Goal: Information Seeking & Learning: Check status

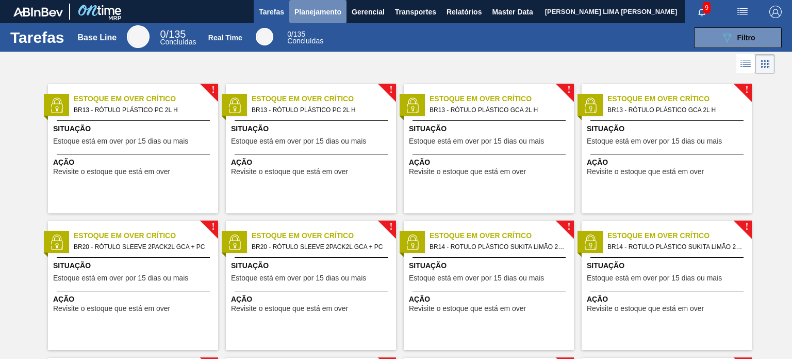
click at [303, 15] on span "Planejamento" at bounding box center [318, 12] width 47 height 12
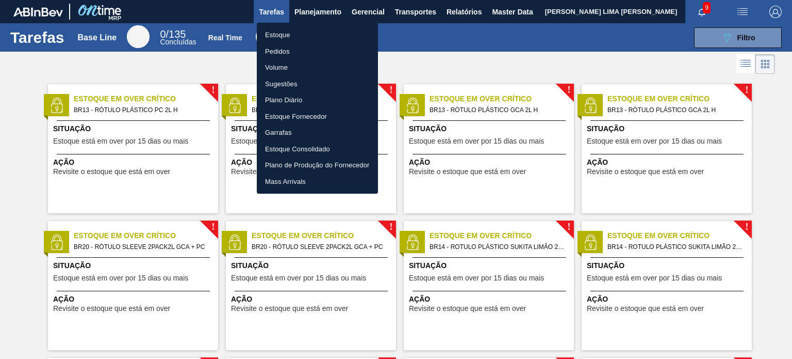
click at [302, 27] on li "Estoque" at bounding box center [317, 35] width 121 height 17
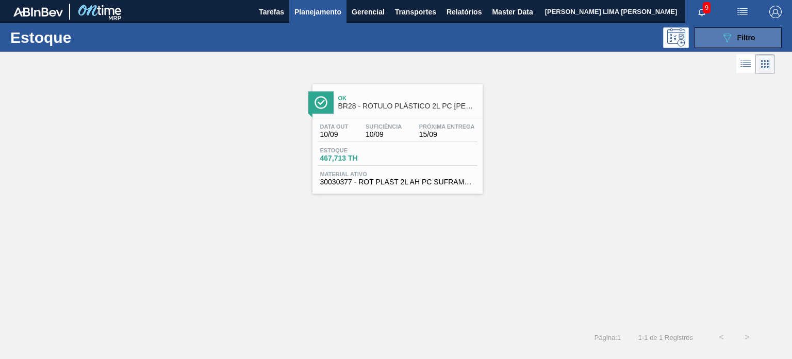
click at [760, 41] on button "089F7B8B-B2A5-4AFE-B5C0-19BA573D28AC Filtro" at bounding box center [738, 37] width 88 height 21
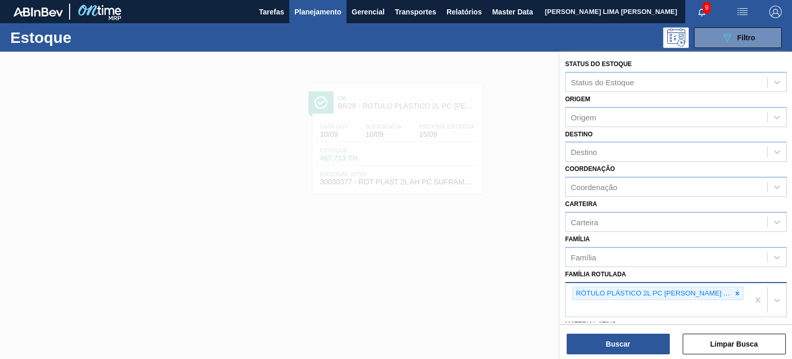
click at [722, 288] on div "RÓTULO PLÁSTICO 2L PC [PERSON_NAME] AH" at bounding box center [657, 300] width 183 height 34
paste Rotulada "RÓTULO PLÁSTICO GCA 200ML H"
type Rotulada "RÓTULO PLÁSTICO GCA 200ML H"
click at [732, 297] on div at bounding box center [737, 293] width 11 height 13
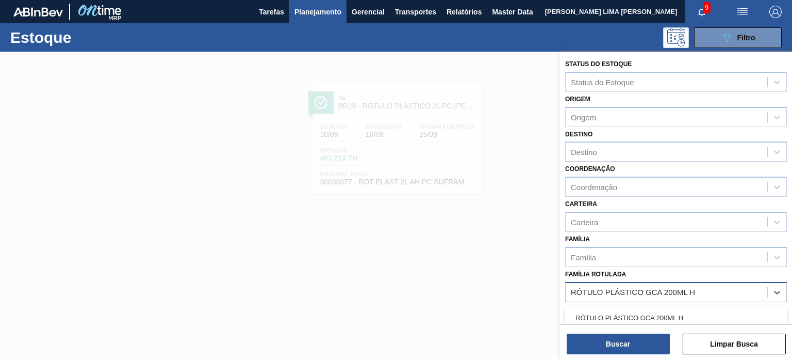
click at [671, 317] on div "RÓTULO PLÁSTICO GCA 200ML H" at bounding box center [676, 317] width 222 height 19
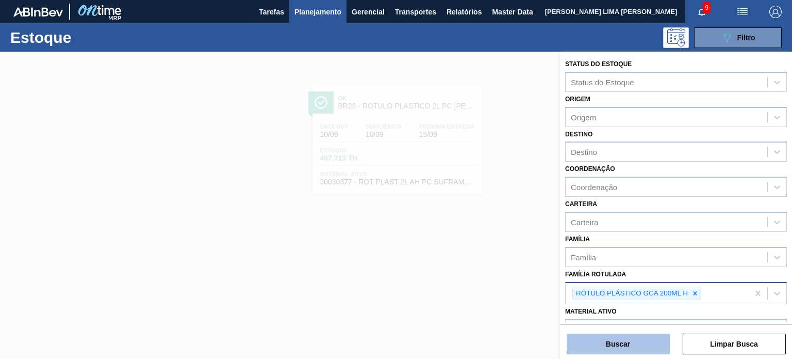
click at [649, 348] on button "Buscar" at bounding box center [618, 343] width 103 height 21
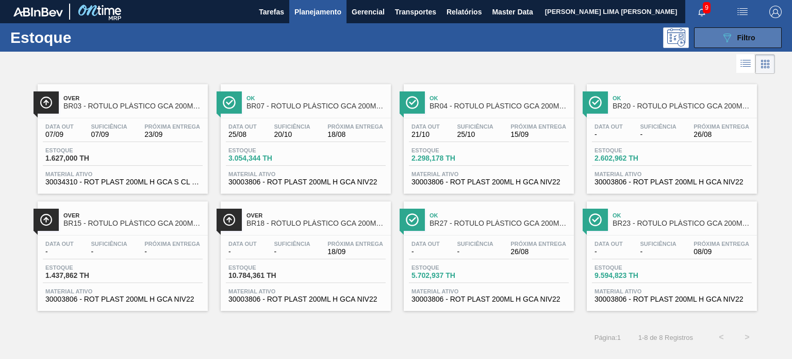
click at [726, 38] on icon "089F7B8B-B2A5-4AFE-B5C0-19BA573D28AC" at bounding box center [727, 37] width 12 height 12
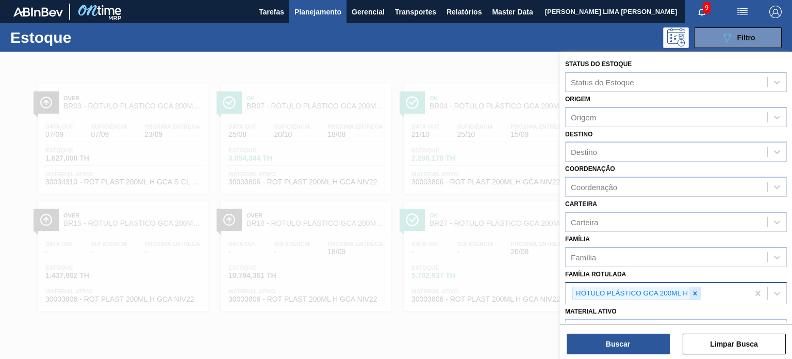
click at [693, 296] on div at bounding box center [695, 293] width 11 height 13
paste Rotulada "RÓTULO PLÁSTICO GCA ZERO 200ML H"
type Rotulada "RÓTULO PLÁSTICO GCA ZERO 200ML H"
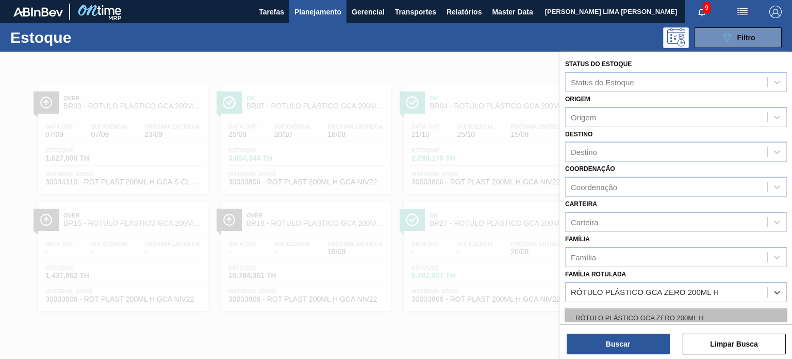
click at [663, 313] on div "RÓTULO PLÁSTICO GCA ZERO 200ML H" at bounding box center [676, 317] width 222 height 19
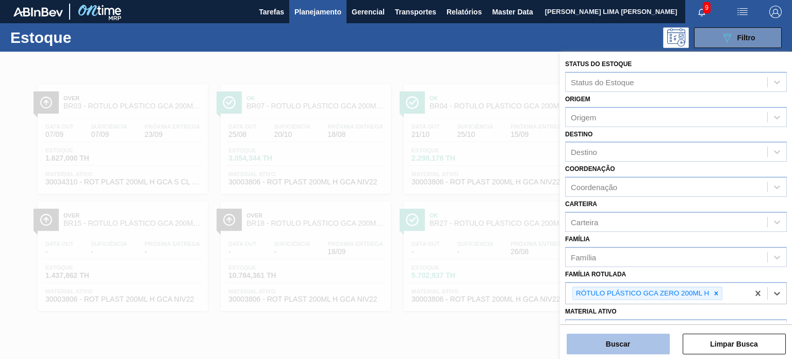
click at [648, 350] on button "Buscar" at bounding box center [618, 343] width 103 height 21
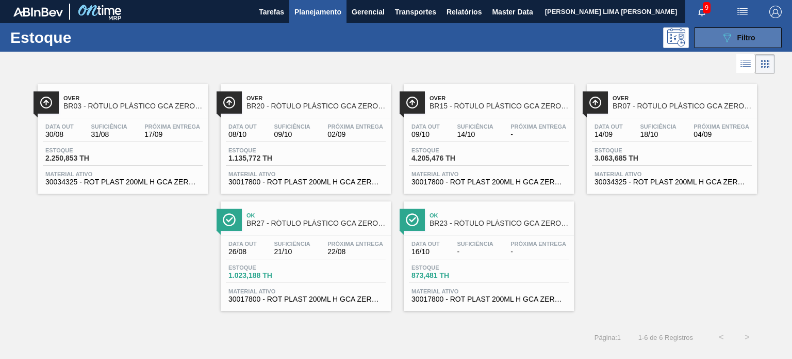
click at [747, 42] on div "089F7B8B-B2A5-4AFE-B5C0-19BA573D28AC Filtro" at bounding box center [738, 37] width 35 height 12
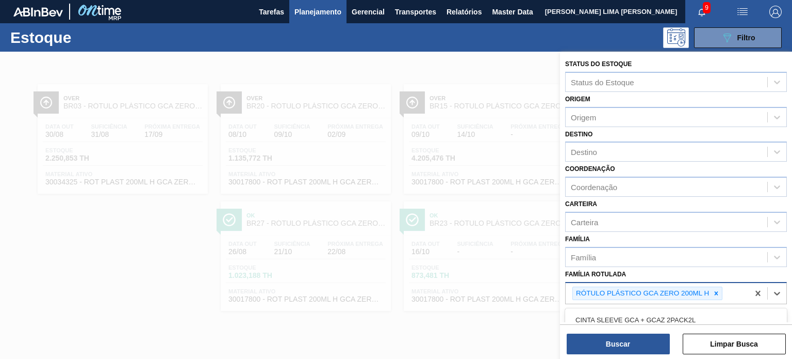
click at [706, 287] on div "RÓTULO PLÁSTICO GCA ZERO 200ML H" at bounding box center [642, 293] width 138 height 13
click at [713, 289] on icon at bounding box center [716, 292] width 7 height 7
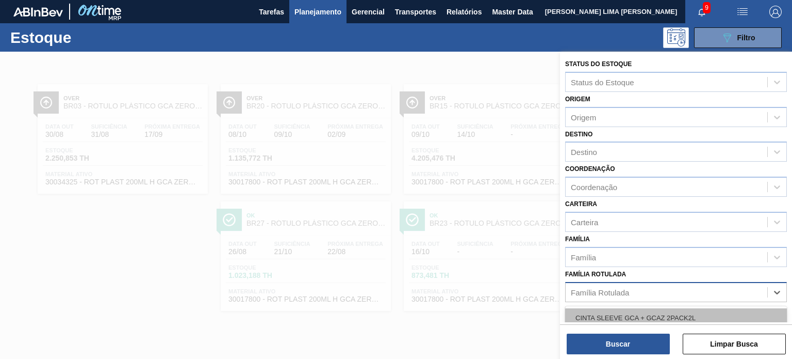
paste Rotulada "RÓTULO PLÁSTICO H2OH LIMONETO 1,5L H"
type Rotulada "RÓTULO PLÁSTICO H2OH LIMONETO 1,5L H"
click at [676, 313] on div "RÓTULO PLÁSTICO H2OH LIMONETO 1,5L H" at bounding box center [676, 317] width 222 height 19
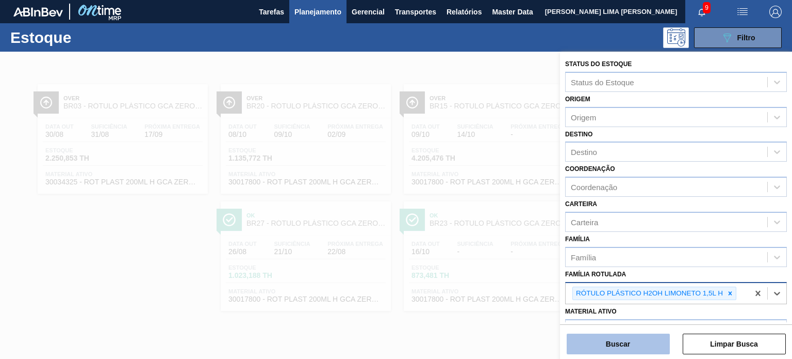
click at [653, 340] on button "Buscar" at bounding box center [618, 343] width 103 height 21
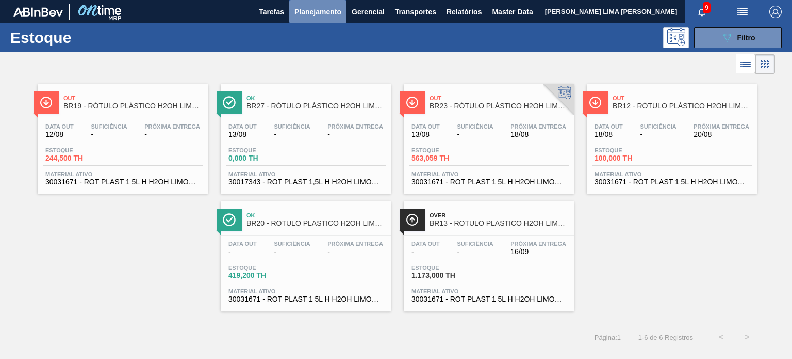
drag, startPoint x: 308, startPoint y: 20, endPoint x: 296, endPoint y: 34, distance: 18.3
click at [307, 20] on button "Planejamento" at bounding box center [317, 11] width 57 height 23
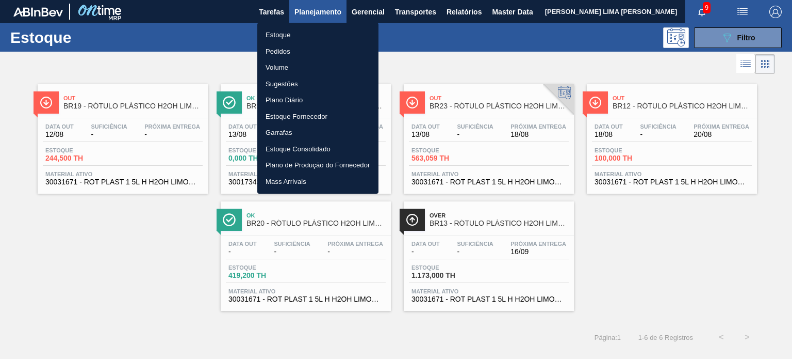
click at [287, 50] on li "Pedidos" at bounding box center [317, 51] width 121 height 17
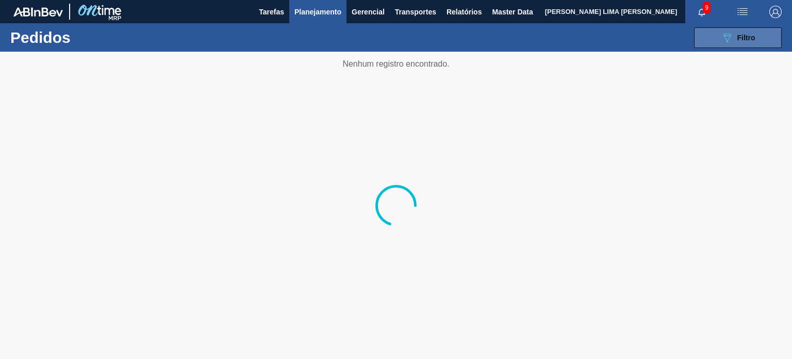
click at [748, 38] on span "Filtro" at bounding box center [747, 38] width 18 height 8
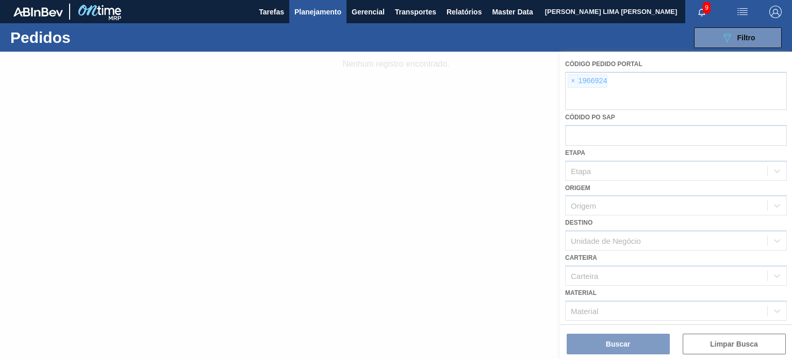
click at [583, 82] on div at bounding box center [396, 205] width 792 height 307
click at [572, 82] on div at bounding box center [396, 205] width 792 height 307
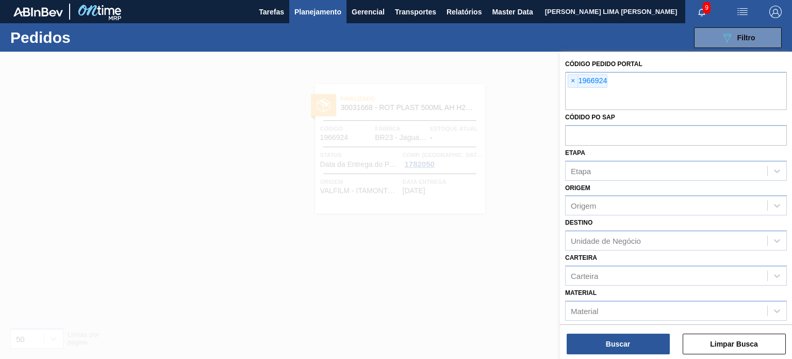
click at [574, 82] on span "×" at bounding box center [574, 81] width 10 height 12
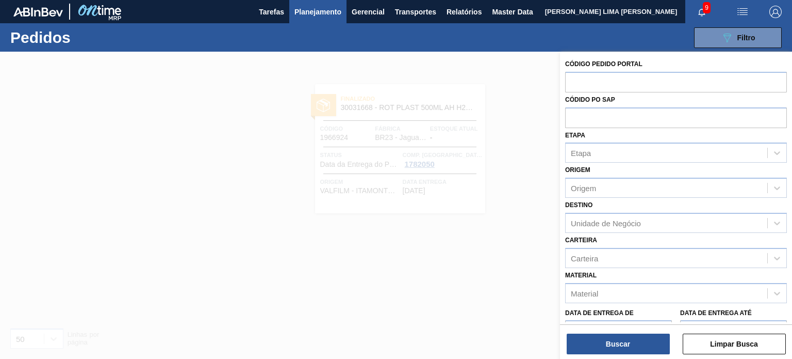
paste input "1987464"
type input "1987464"
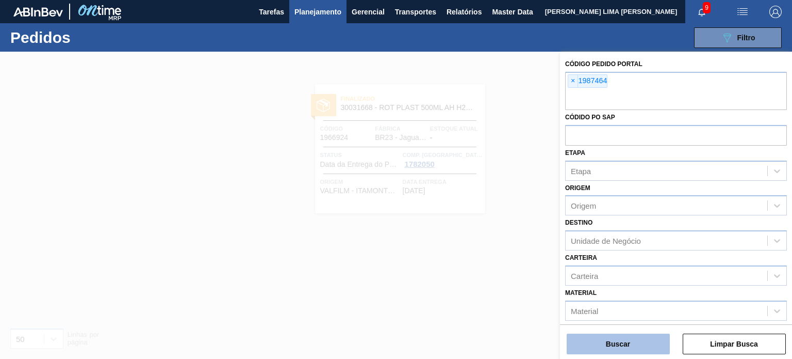
click at [636, 339] on button "Buscar" at bounding box center [618, 343] width 103 height 21
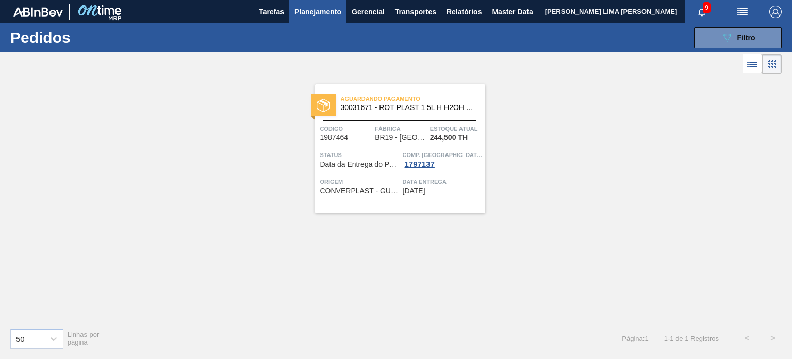
click at [432, 107] on span "30031671 - ROT PLAST 1 5L H H2OH LIMONETO IN211" at bounding box center [409, 108] width 136 height 8
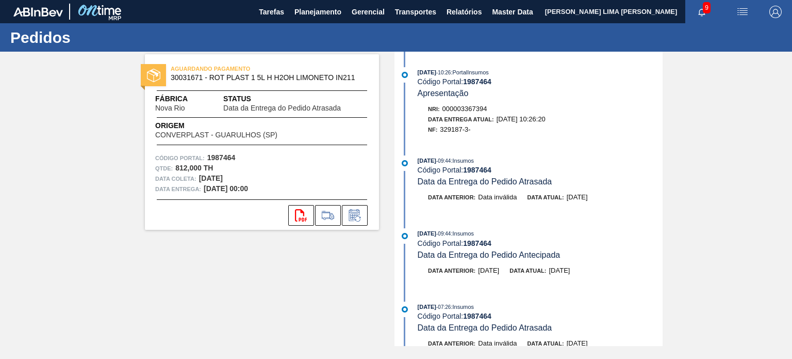
drag, startPoint x: 441, startPoint y: 72, endPoint x: 476, endPoint y: 84, distance: 36.4
click at [475, 84] on div "18/08/2025 - 10:26 : PortalInsumos Código Portal: 1987464 Apresentação" at bounding box center [540, 82] width 245 height 31
click at [468, 106] on span "000003367394" at bounding box center [465, 109] width 45 height 8
click at [310, 5] on button "Planejamento" at bounding box center [317, 11] width 57 height 23
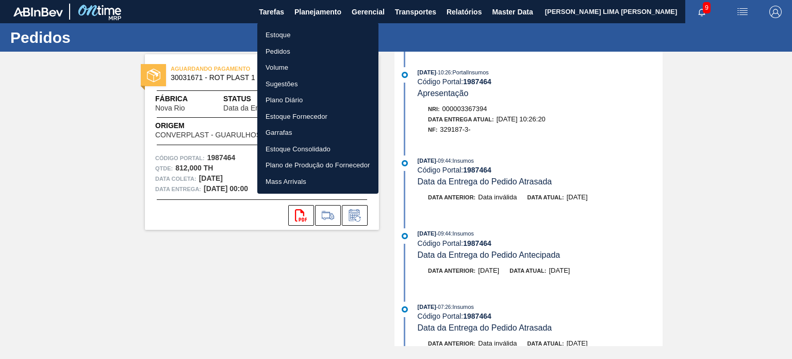
click at [301, 26] on ul "Estoque Pedidos Volume Sugestões Plano Diário Estoque Fornecedor Garrafas Estoq…" at bounding box center [317, 108] width 121 height 171
click at [297, 35] on li "Estoque" at bounding box center [317, 35] width 121 height 17
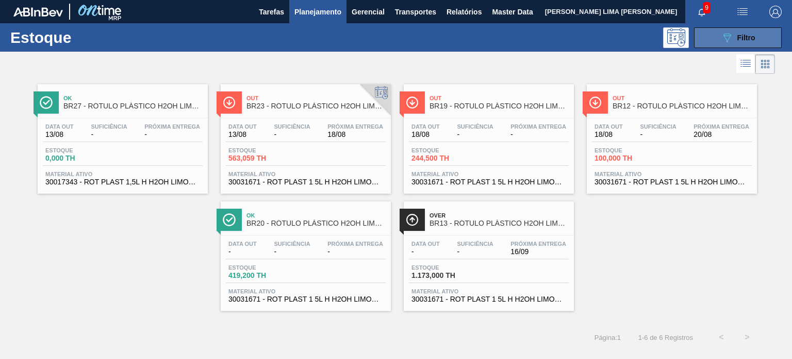
click at [738, 41] on span "Filtro" at bounding box center [747, 38] width 18 height 8
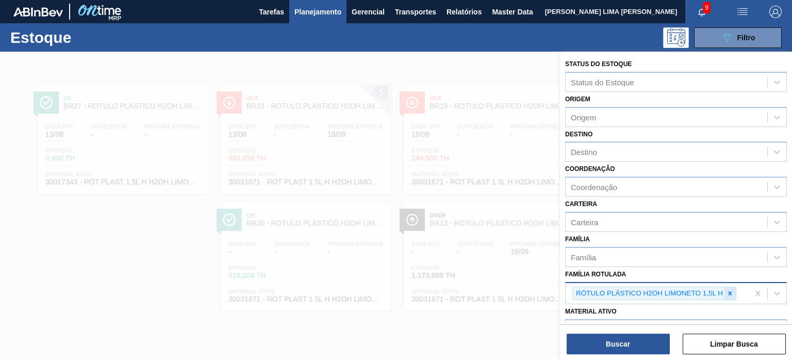
click at [734, 292] on icon at bounding box center [730, 292] width 7 height 7
paste Rotulada "ROT PLAST. 1L H PC BLACK"
type Rotulada "ROT PLAST. 1L H PC BLACK"
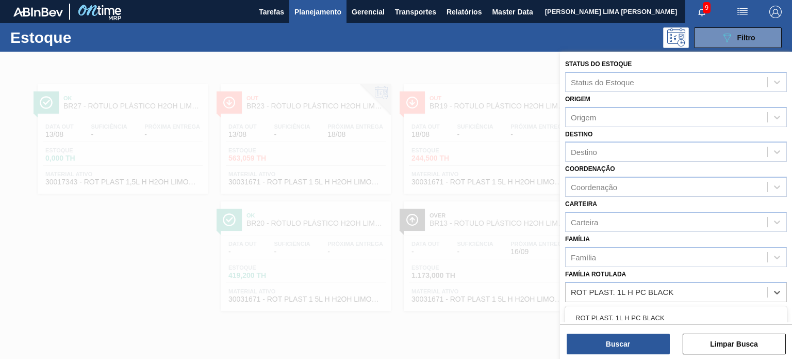
click at [683, 308] on div "ROT PLAST. 1L H PC BLACK" at bounding box center [676, 317] width 222 height 19
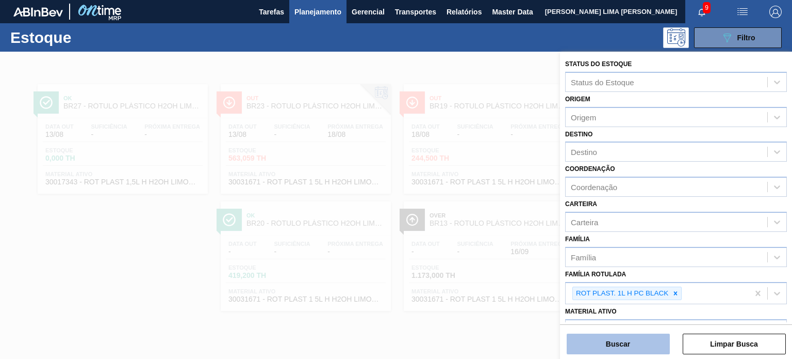
click at [636, 344] on button "Buscar" at bounding box center [618, 343] width 103 height 21
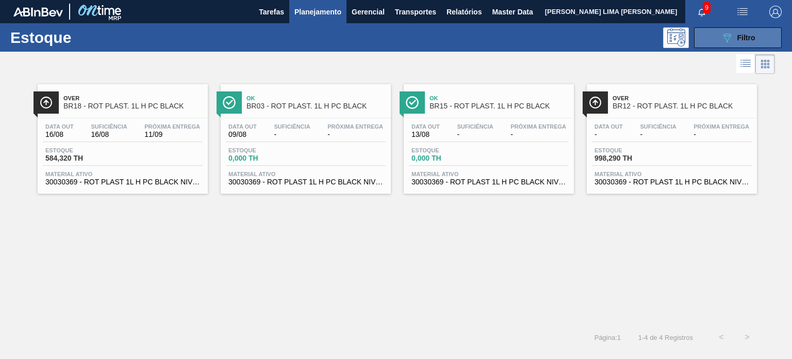
click at [742, 39] on span "Filtro" at bounding box center [747, 38] width 18 height 8
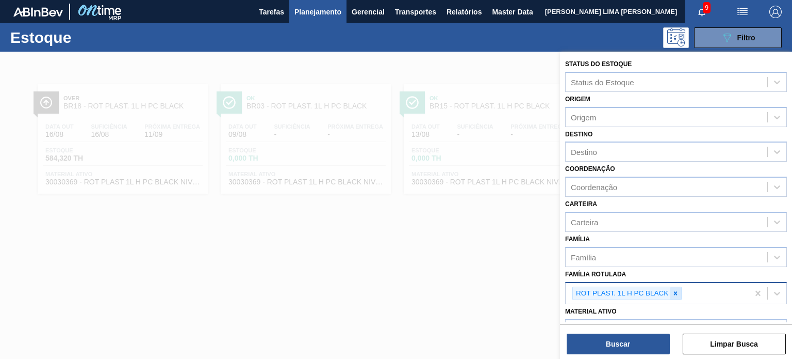
click at [679, 289] on div at bounding box center [675, 293] width 11 height 13
paste Rotulada "RÓTULO PLÁSTICO H2OH LIMAO 1,5L H"
type Rotulada "RÓTULO PLÁSTICO H2OH LIMAO 1,5L H"
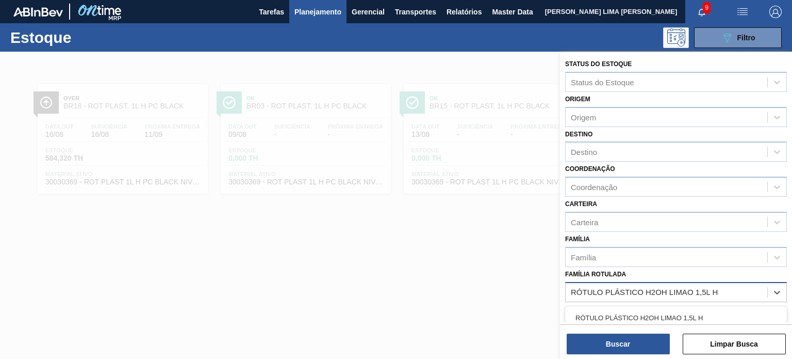
click at [660, 310] on div "RÓTULO PLÁSTICO H2OH LIMAO 1,5L H" at bounding box center [676, 317] width 222 height 19
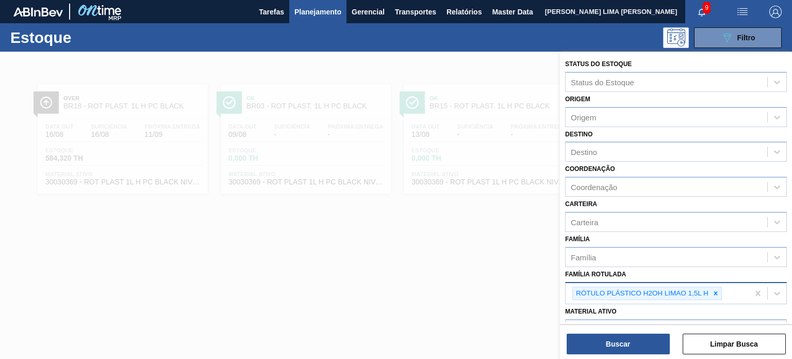
click at [654, 332] on div "Buscar Limpar Busca" at bounding box center [676, 338] width 232 height 29
click at [651, 340] on button "Buscar" at bounding box center [618, 343] width 103 height 21
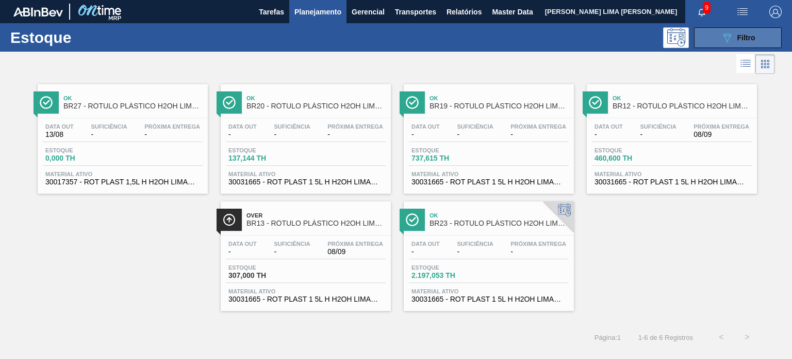
click at [749, 37] on span "Filtro" at bounding box center [747, 38] width 18 height 8
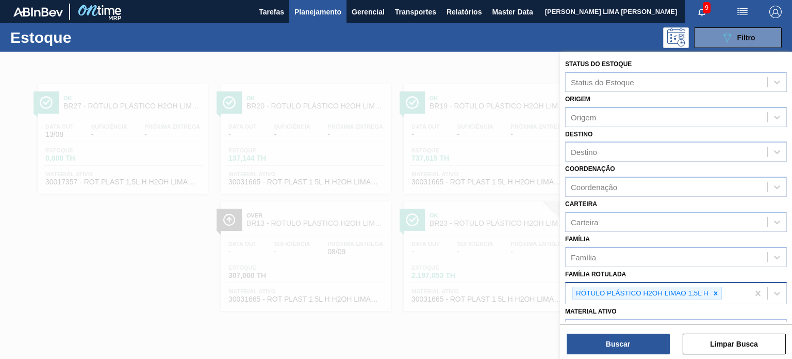
click at [716, 300] on div "RÓTULO PLÁSTICO H2OH LIMAO 1,5L H" at bounding box center [657, 293] width 183 height 21
click at [715, 293] on icon at bounding box center [717, 293] width 4 height 4
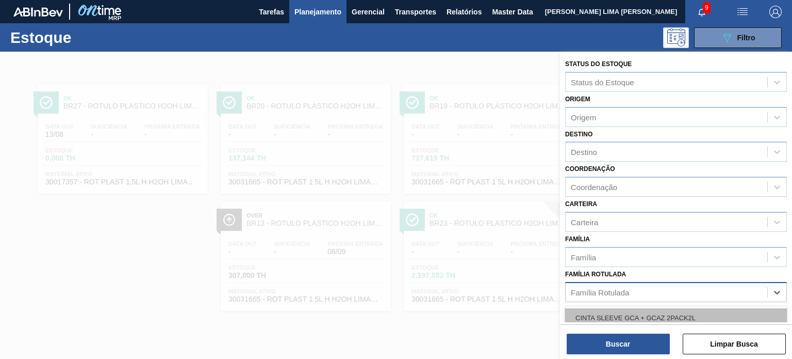
paste Rotulada "RÓTULO PLÁSTICO H2OH LIMAO 1,5L H"
type Rotulada "RÓTULO PLÁSTICO H2OH LIMAO 1,5L H"
click at [676, 313] on div "RÓTULO PLÁSTICO H2OH LIMAO 1,5L H" at bounding box center [676, 317] width 222 height 19
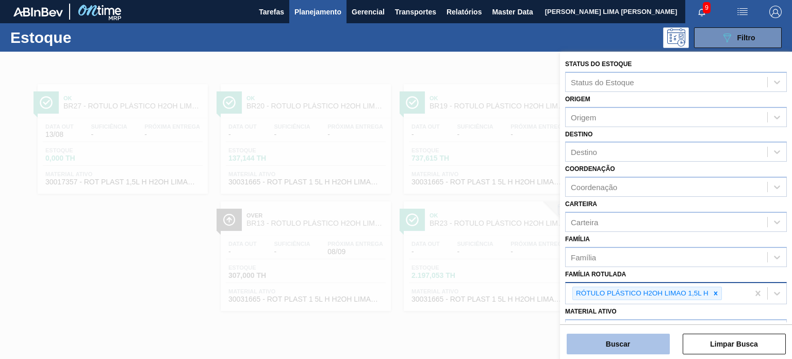
click at [646, 339] on button "Buscar" at bounding box center [618, 343] width 103 height 21
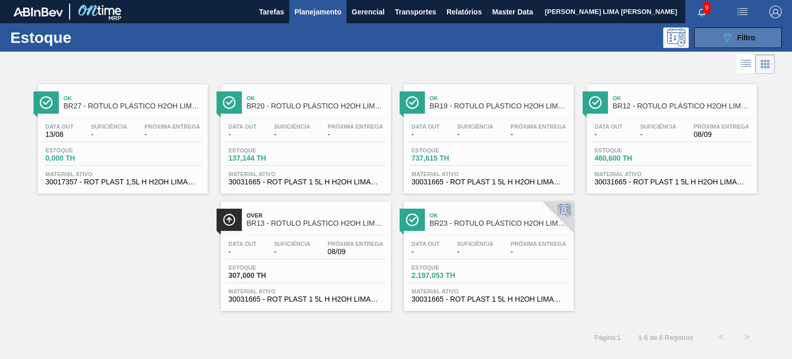
click at [760, 35] on button "089F7B8B-B2A5-4AFE-B5C0-19BA573D28AC Filtro" at bounding box center [738, 37] width 88 height 21
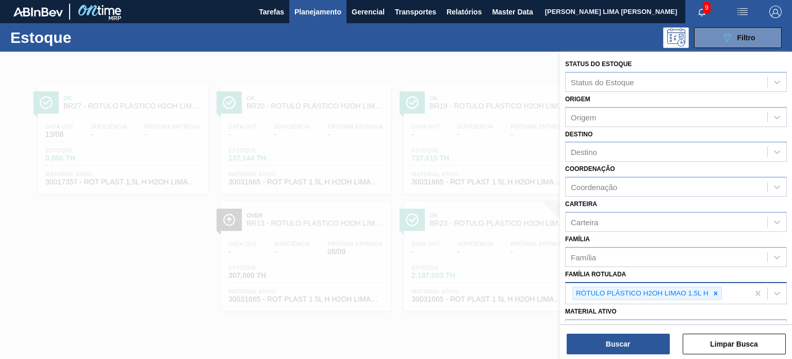
click at [715, 291] on icon at bounding box center [717, 293] width 4 height 4
paste Rotulada "RÓTULO PLÁSTICO SUKITA 2L H"
type Rotulada "RÓTULO PLÁSTICO SUKITA 2L H"
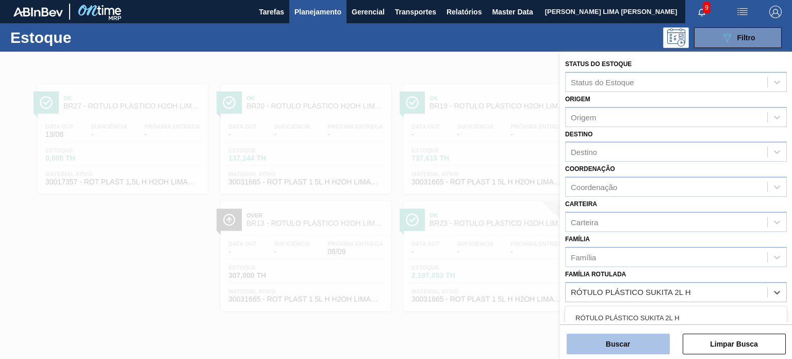
drag, startPoint x: 670, startPoint y: 318, endPoint x: 646, endPoint y: 347, distance: 37.1
click at [670, 318] on div "RÓTULO PLÁSTICO SUKITA 2L H" at bounding box center [676, 317] width 222 height 19
click at [646, 347] on button "Buscar" at bounding box center [618, 343] width 103 height 21
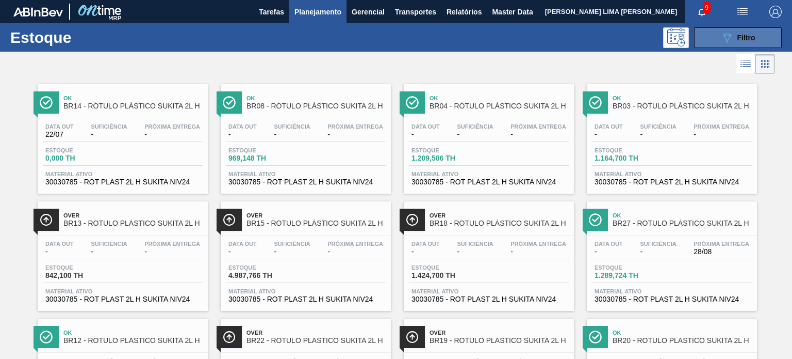
click at [725, 36] on icon "089F7B8B-B2A5-4AFE-B5C0-19BA573D28AC" at bounding box center [727, 37] width 12 height 12
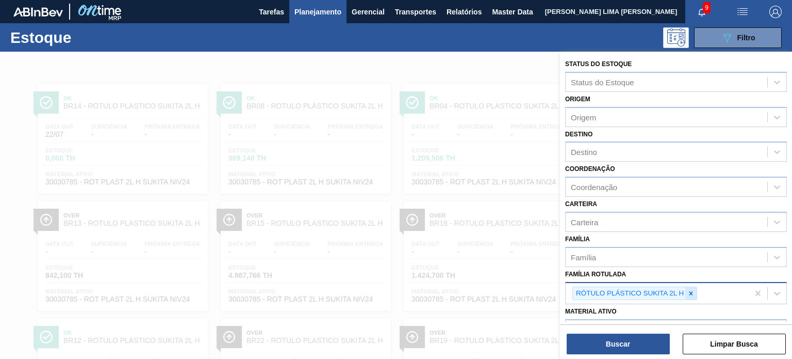
click at [689, 293] on icon at bounding box center [691, 292] width 7 height 7
paste Rotulada "RÓTULO PLÁSTICO GCA 200ML AH"
type Rotulada "RÓTULO PLÁSTICO GCA 200ML AH"
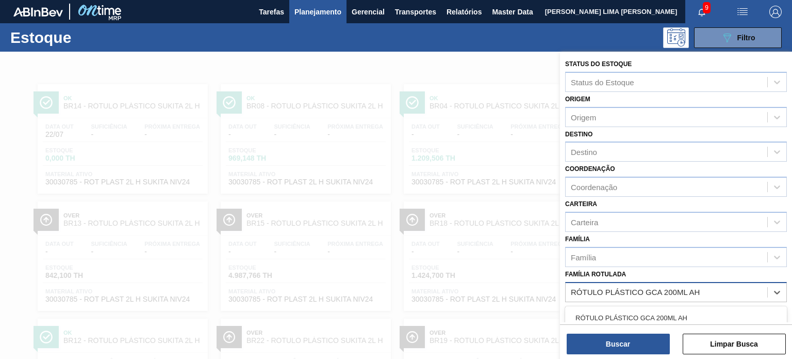
click at [661, 311] on div "RÓTULO PLÁSTICO GCA 200ML AH" at bounding box center [676, 317] width 222 height 19
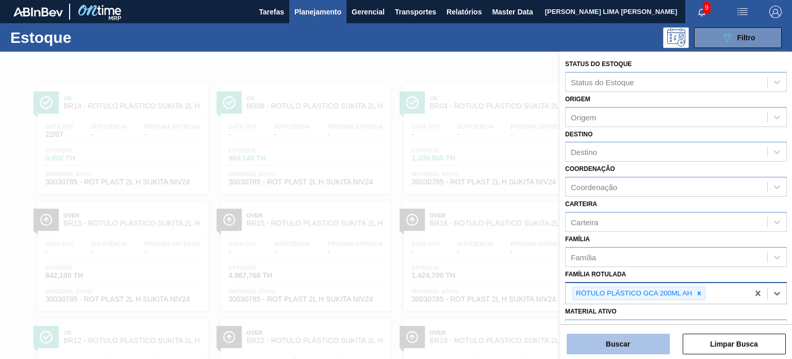
click at [651, 339] on button "Buscar" at bounding box center [618, 343] width 103 height 21
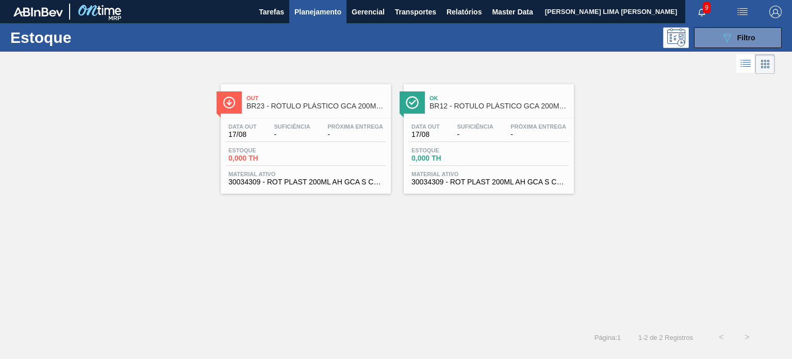
click at [739, 53] on div at bounding box center [387, 64] width 775 height 25
click at [727, 48] on div "Estoque 089F7B8B-B2A5-4AFE-B5C0-19BA573D28AC Filtro" at bounding box center [396, 37] width 792 height 28
click at [715, 38] on button "089F7B8B-B2A5-4AFE-B5C0-19BA573D28AC Filtro" at bounding box center [738, 37] width 88 height 21
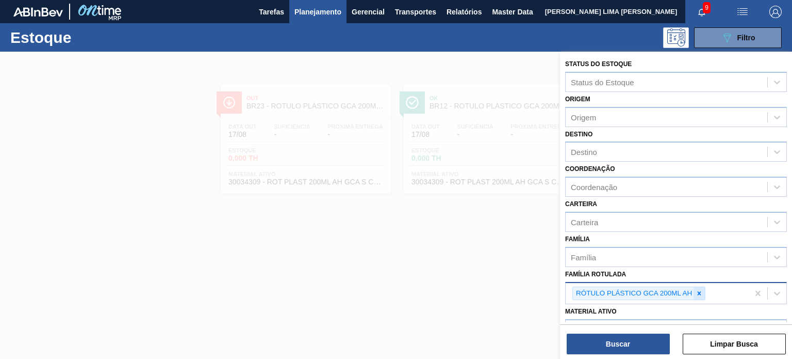
click at [699, 295] on div at bounding box center [699, 293] width 11 height 13
paste Rotulada "RÓTULO PLÁSTICO GCA ZERO 600ML AH"
type Rotulada "RÓTULO PLÁSTICO GCA ZERO 600ML AH"
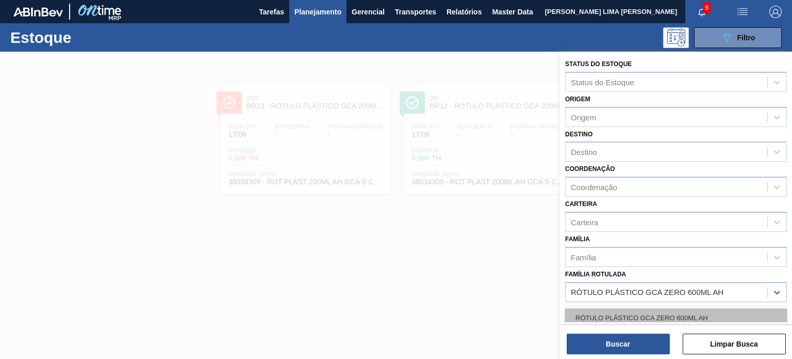
click at [658, 317] on div "RÓTULO PLÁSTICO GCA ZERO 600ML AH" at bounding box center [676, 317] width 222 height 19
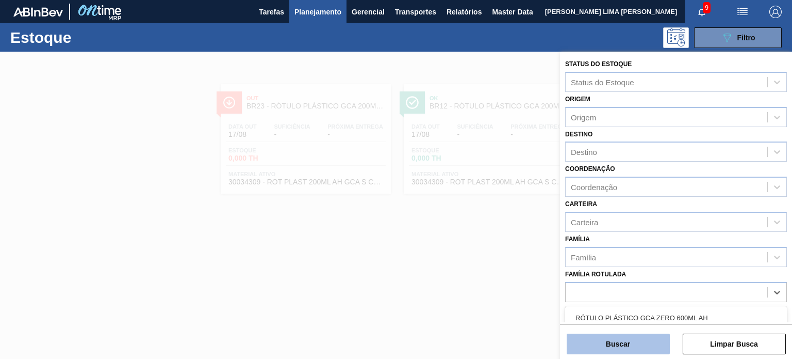
click at [643, 341] on button "Buscar" at bounding box center [618, 343] width 103 height 21
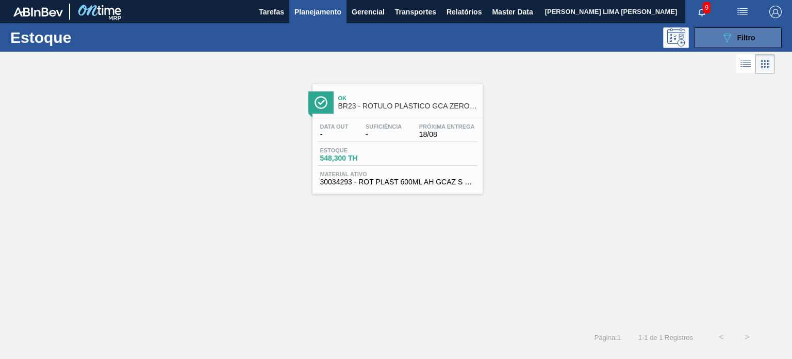
click at [741, 33] on div "089F7B8B-B2A5-4AFE-B5C0-19BA573D28AC Filtro" at bounding box center [738, 37] width 35 height 12
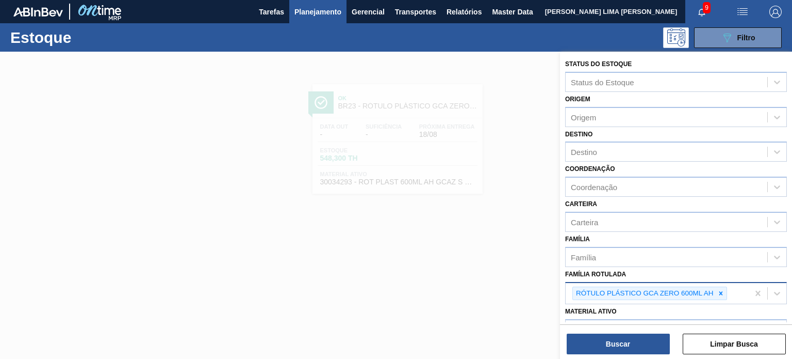
click at [719, 283] on div "RÓTULO PLÁSTICO GCA ZERO 600ML AH" at bounding box center [657, 293] width 183 height 21
click at [721, 287] on div at bounding box center [721, 293] width 11 height 13
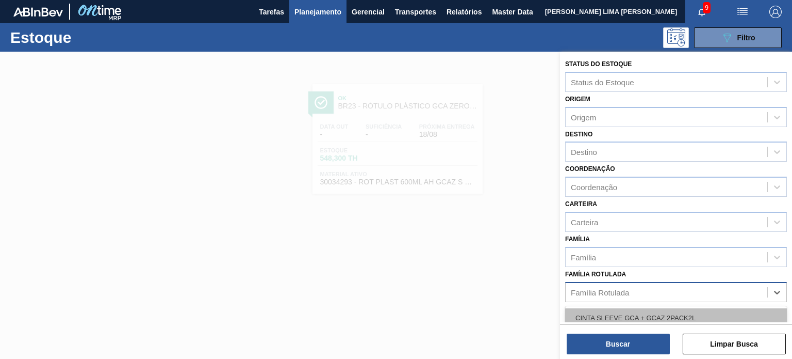
paste Rotulada "RÓTULO PLÁSTICO H2OH LIMAO 1,5L H"
type Rotulada "RÓTULO PLÁSTICO H2OH LIMAO 1,5L H"
click at [693, 316] on div "RÓTULO PLÁSTICO H2OH LIMAO 1,5L H" at bounding box center [676, 317] width 222 height 19
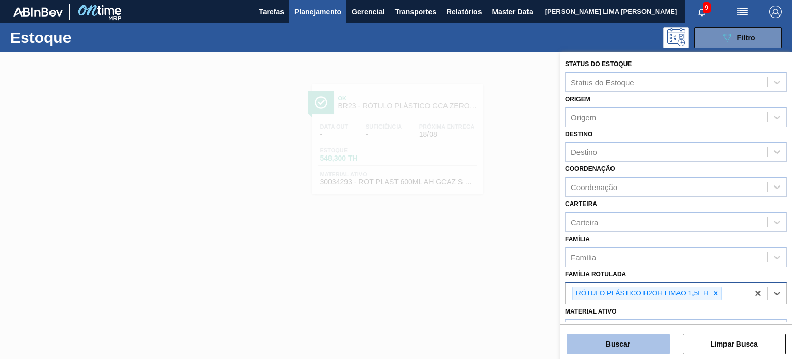
click at [660, 340] on button "Buscar" at bounding box center [618, 343] width 103 height 21
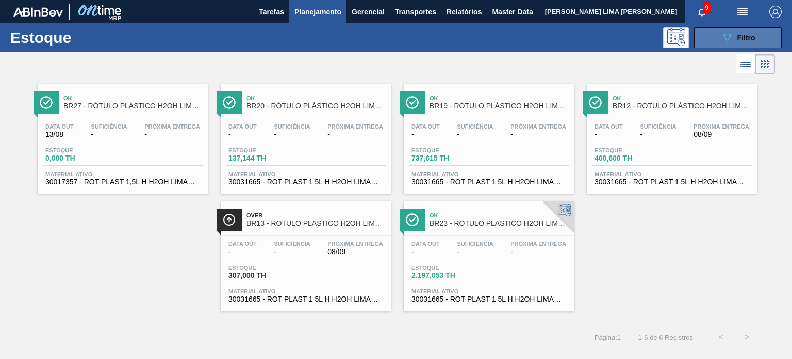
click at [738, 34] on span "Filtro" at bounding box center [747, 38] width 18 height 8
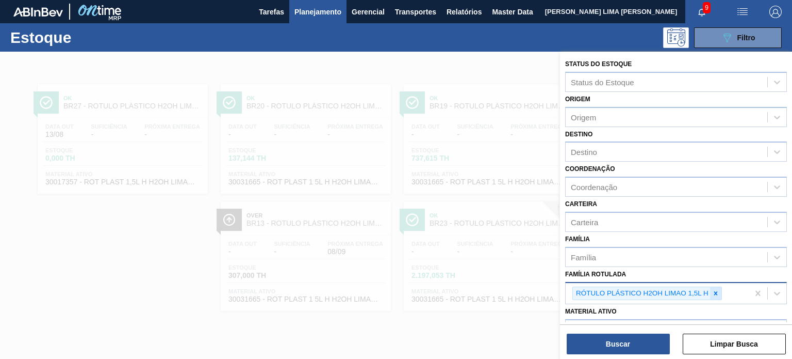
click at [713, 290] on icon at bounding box center [715, 292] width 7 height 7
paste Rotulada "RÓTULO PLÁSTICO H2OH LIMONETO 1,5L H"
type Rotulada "RÓTULO PLÁSTICO H2OH LIMONETO 1,5L H"
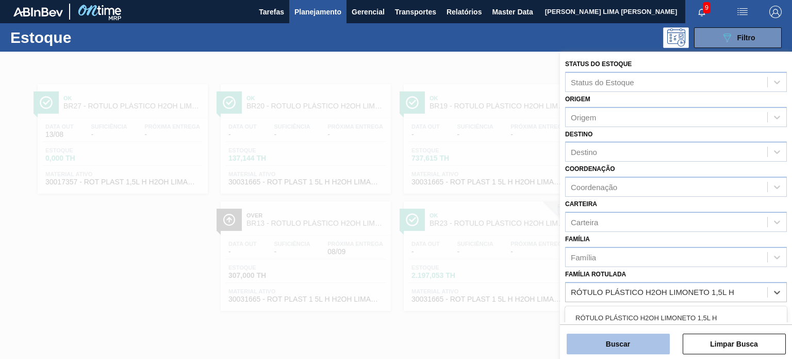
drag, startPoint x: 677, startPoint y: 312, endPoint x: 656, endPoint y: 336, distance: 32.6
click at [677, 312] on div "RÓTULO PLÁSTICO H2OH LIMONETO 1,5L H" at bounding box center [676, 317] width 222 height 19
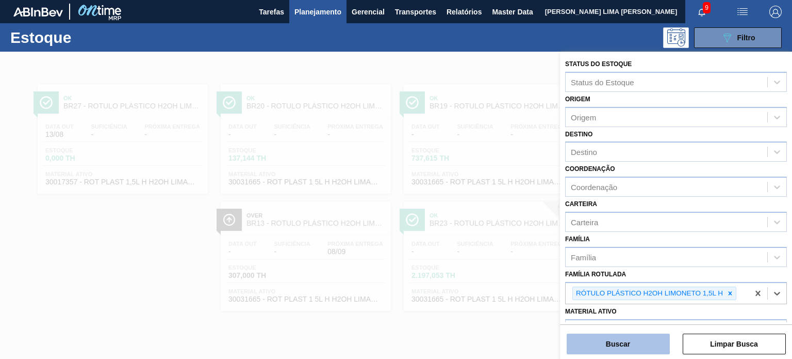
click at [652, 339] on button "Buscar" at bounding box center [618, 343] width 103 height 21
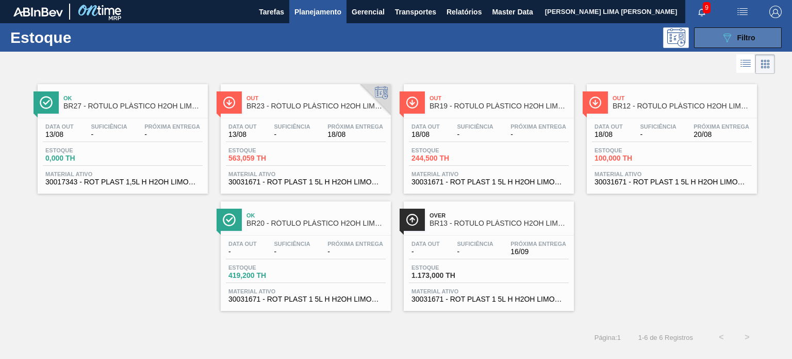
click at [742, 39] on span "Filtro" at bounding box center [747, 38] width 18 height 8
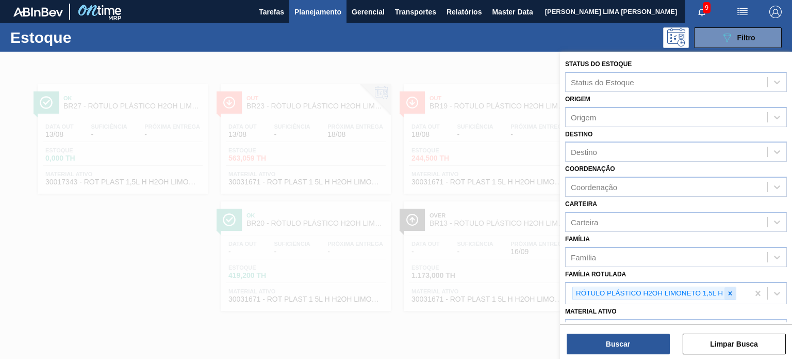
click at [727, 291] on icon at bounding box center [730, 292] width 7 height 7
paste Rotulada "RÓTULO PLÁSTICO H2OH LIMONETO 500ML AH"
type Rotulada "RÓTULO PLÁSTICO H2OH LIMONETO 500ML AH"
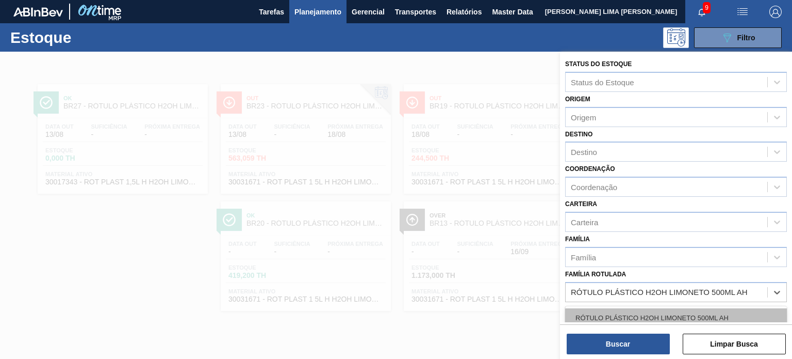
click at [659, 312] on div "RÓTULO PLÁSTICO H2OH LIMONETO 500ML AH" at bounding box center [676, 317] width 222 height 19
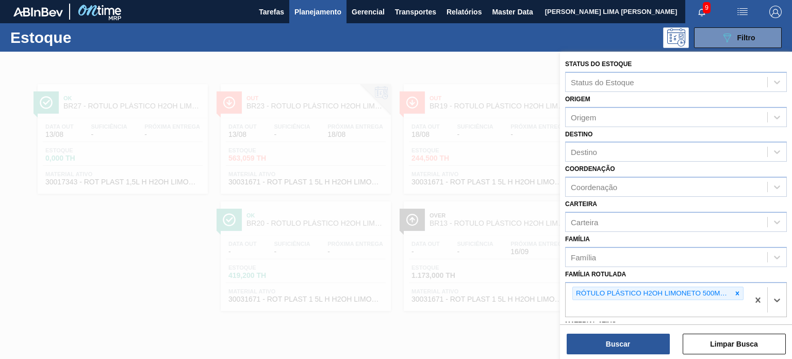
click at [653, 330] on div "Buscar Limpar Busca" at bounding box center [676, 338] width 232 height 29
click at [653, 335] on button "Buscar" at bounding box center [618, 343] width 103 height 21
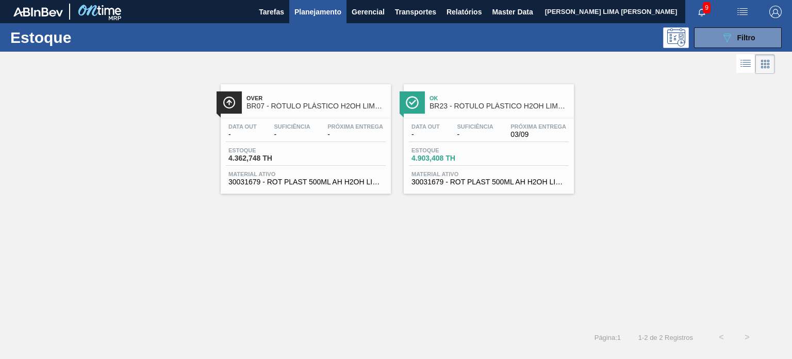
drag, startPoint x: 346, startPoint y: 142, endPoint x: 432, endPoint y: 127, distance: 87.4
click at [729, 42] on icon "089F7B8B-B2A5-4AFE-B5C0-19BA573D28AC" at bounding box center [727, 37] width 12 height 12
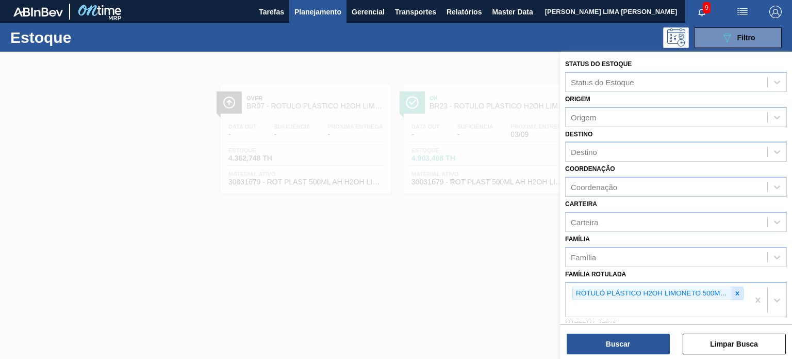
click at [731, 287] on div "RÓTULO PLÁSTICO H2OH LIMONETO 500ML AH" at bounding box center [652, 293] width 159 height 13
click at [736, 291] on icon at bounding box center [738, 293] width 4 height 4
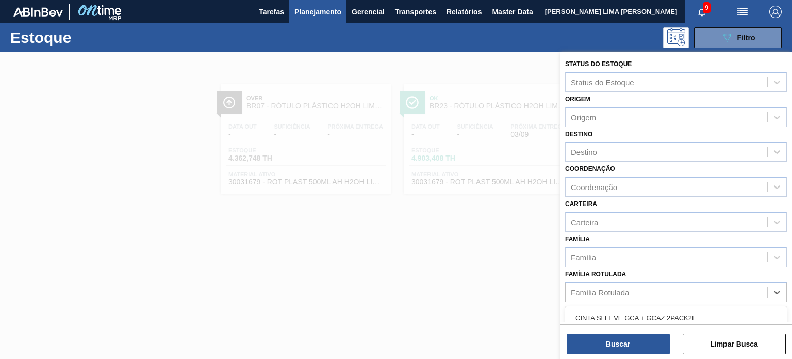
paste Rotulada "RÓTULO PLÁSTICO LIPTON PÊSSEGO 1,5 AH"
type Rotulada "RÓTULO PLÁSTICO LIPTON PÊSSEGO 1,5 AH"
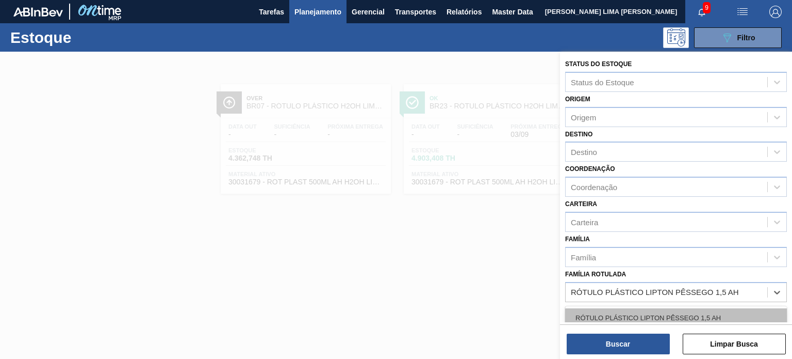
click at [680, 311] on div "RÓTULO PLÁSTICO LIPTON PÊSSEGO 1,5 AH" at bounding box center [676, 317] width 222 height 19
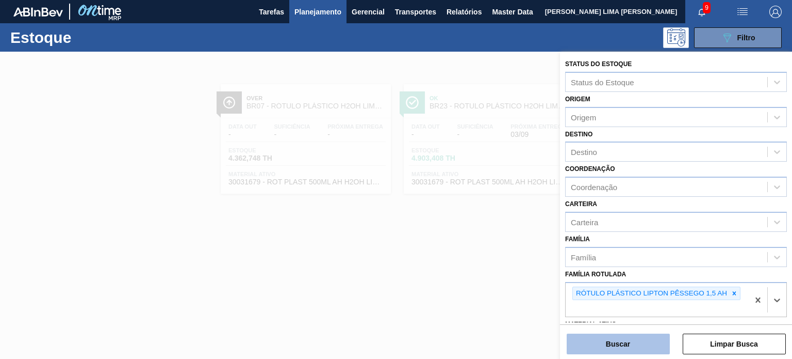
click at [647, 336] on button "Buscar" at bounding box center [618, 343] width 103 height 21
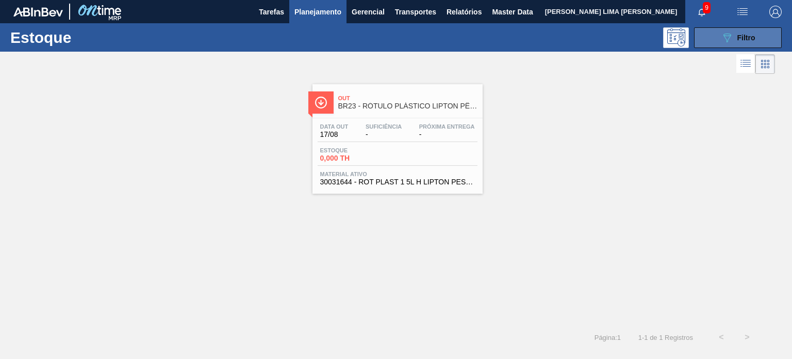
click at [738, 40] on span "Filtro" at bounding box center [747, 38] width 18 height 8
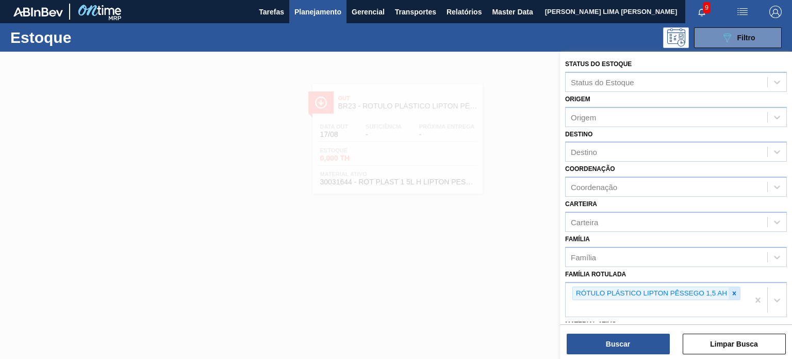
click at [735, 295] on div at bounding box center [734, 293] width 11 height 13
paste Rotulada "RÓTULO PLÁSTICO PC 200ML AH 1118,53 2237,06 -2662,9 -1331 OK 21/08/2025 Falar c…"
type Rotulada "RÓTULO PLÁSTICO PC 200ML AH 1118,53 2237,06 -2662,9 -1331 OK 21/08/2025 Falar c…"
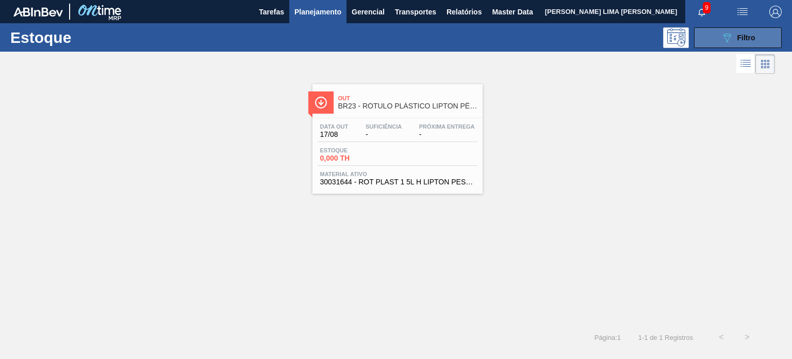
click at [750, 37] on span "Filtro" at bounding box center [747, 38] width 18 height 8
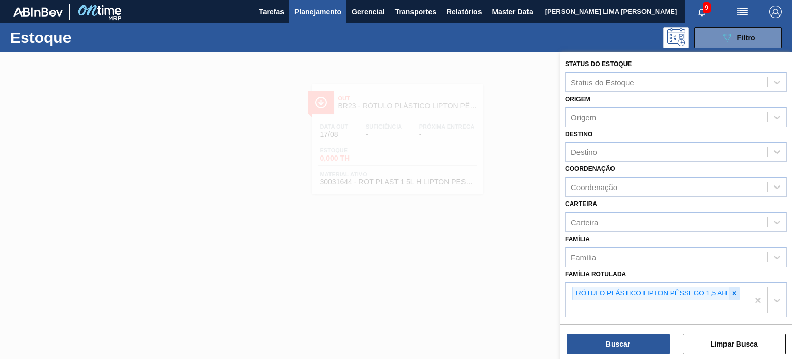
click at [732, 291] on icon at bounding box center [734, 292] width 7 height 7
paste Rotulada "RÓTULO PLÁSTICO PC 200ML AH"
type Rotulada "RÓTULO PLÁSTICO PC 200ML AH"
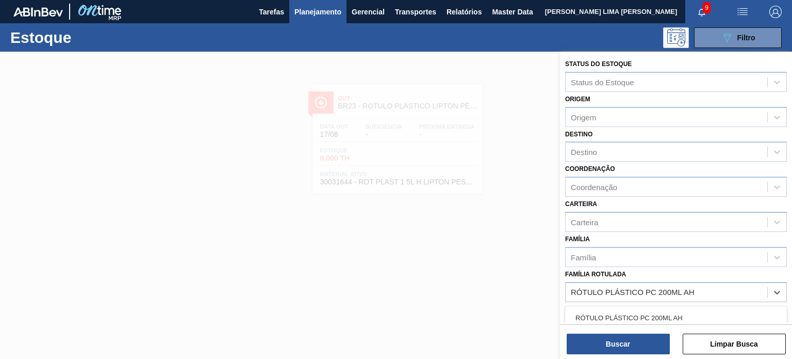
click at [669, 315] on div "RÓTULO PLÁSTICO PC 200ML AH" at bounding box center [676, 317] width 222 height 19
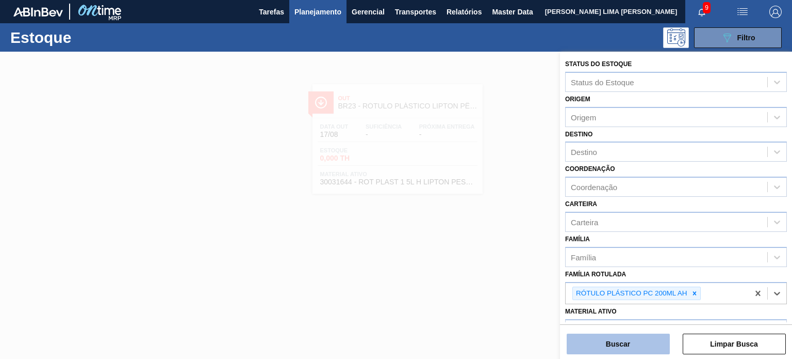
click at [651, 345] on button "Buscar" at bounding box center [618, 343] width 103 height 21
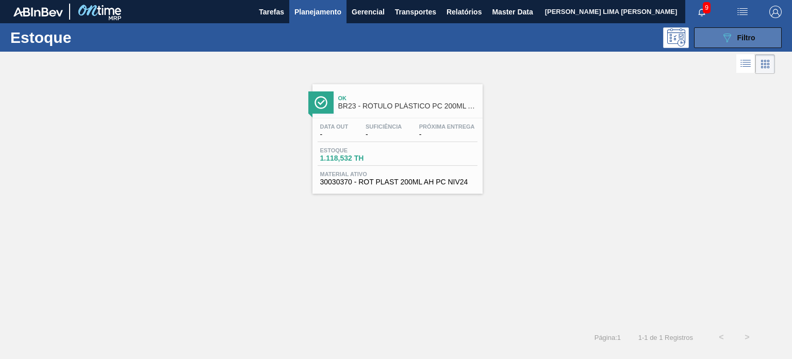
click at [732, 40] on icon "089F7B8B-B2A5-4AFE-B5C0-19BA573D28AC" at bounding box center [727, 37] width 12 height 12
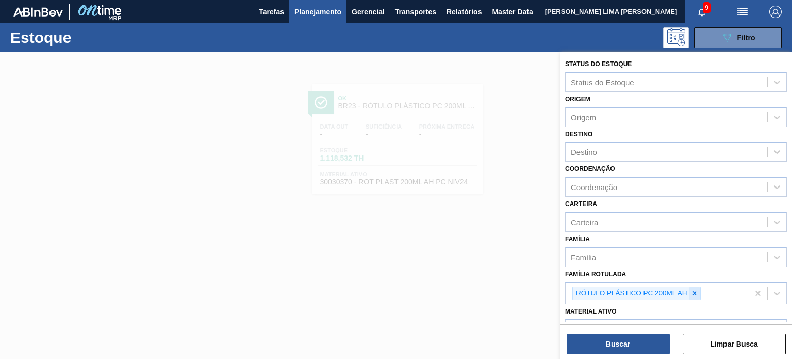
click at [696, 295] on div at bounding box center [694, 293] width 11 height 13
paste Rotulada "RÓTULO PLÁSTICO SODA 200ML H"
type Rotulada "RÓTULO PLÁSTICO SODA 200ML H"
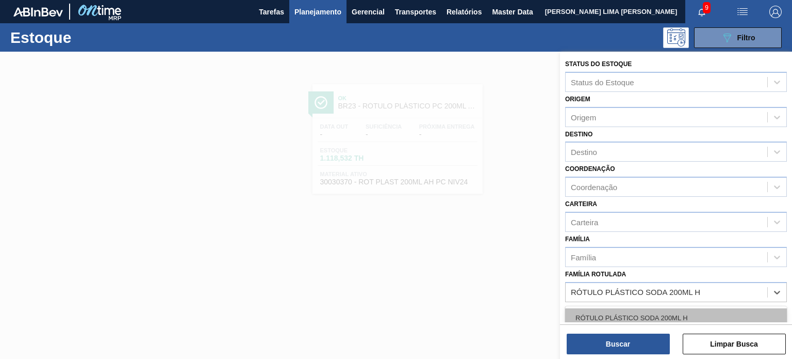
click at [677, 314] on div "RÓTULO PLÁSTICO SODA 200ML H" at bounding box center [676, 317] width 222 height 19
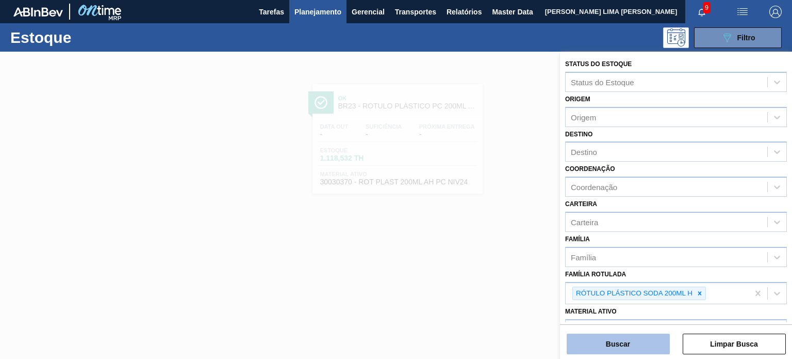
click at [650, 340] on button "Buscar" at bounding box center [618, 343] width 103 height 21
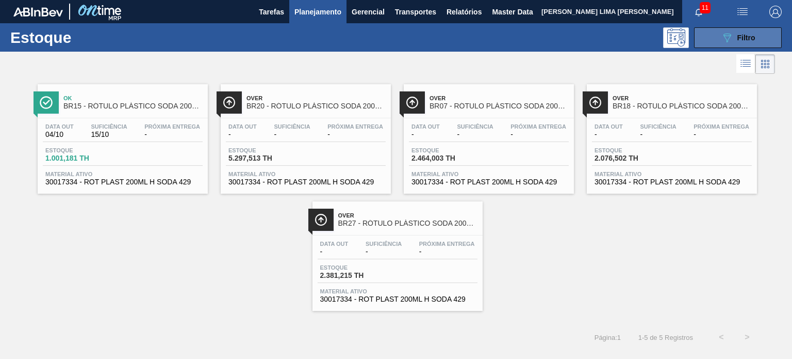
click at [719, 39] on button "089F7B8B-B2A5-4AFE-B5C0-19BA573D28AC Filtro" at bounding box center [738, 37] width 88 height 21
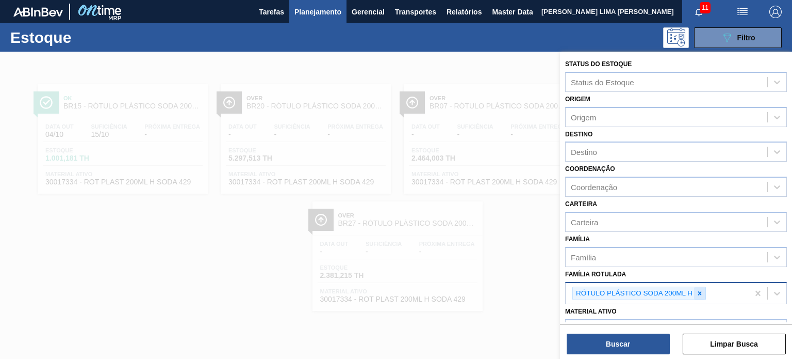
click at [695, 282] on div "Família Rotulada RÓTULO PLÁSTICO SODA 200ML H" at bounding box center [676, 286] width 222 height 38
click at [695, 287] on div at bounding box center [699, 293] width 11 height 13
paste Rotulada "RÓTULO PLÁSTICO SUKITA 1L H"
type Rotulada "RÓTULO PLÁSTICO SUKITA 1L H"
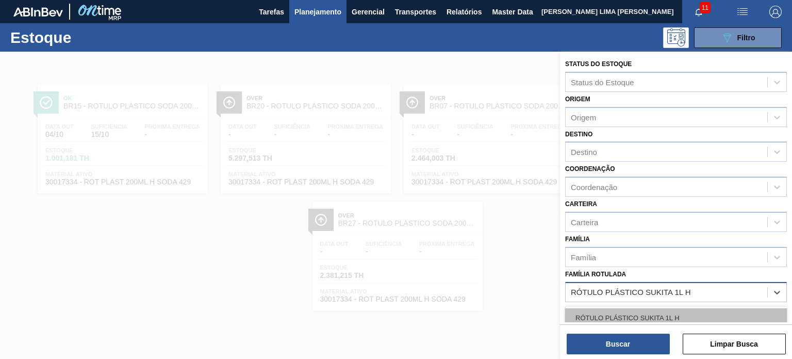
click at [671, 311] on div "RÓTULO PLÁSTICO SUKITA 1L H" at bounding box center [676, 317] width 222 height 19
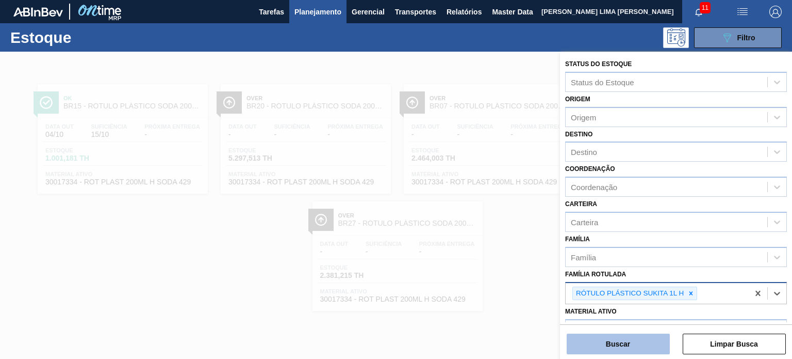
click at [656, 336] on button "Buscar" at bounding box center [618, 343] width 103 height 21
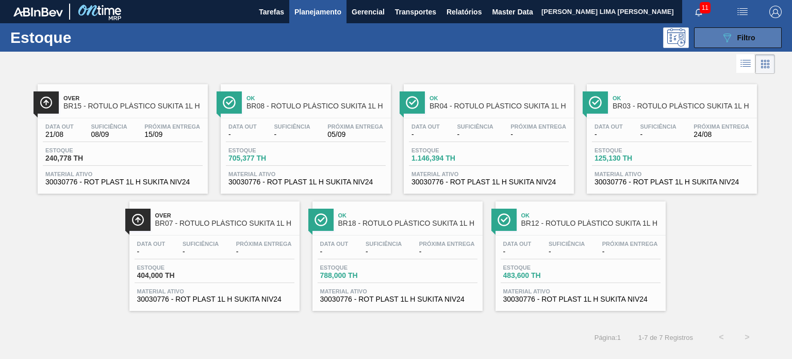
click at [752, 41] on span "Filtro" at bounding box center [747, 38] width 18 height 8
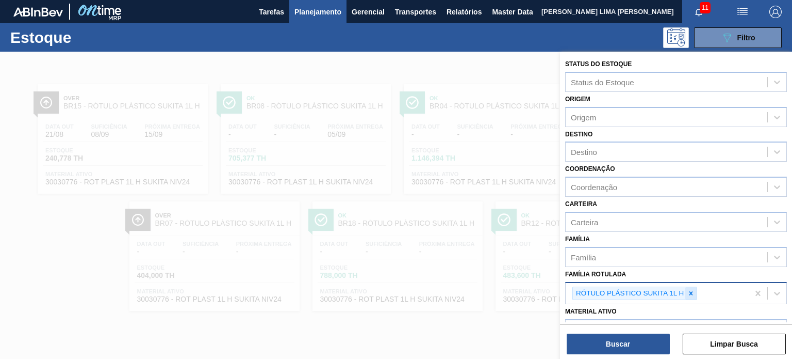
click at [692, 293] on icon at bounding box center [691, 292] width 7 height 7
paste Rotulada "RÓTULO PLÁSTICO PC 200ML H"
type Rotulada "RÓTULO PLÁSTICO PC 200ML H"
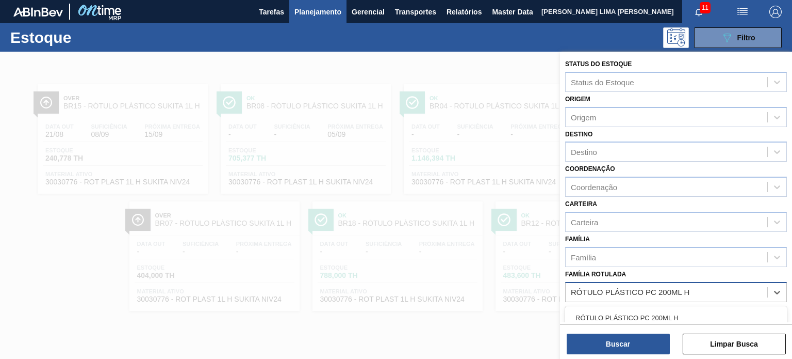
click at [655, 310] on div "RÓTULO PLÁSTICO PC 200ML H" at bounding box center [676, 317] width 222 height 19
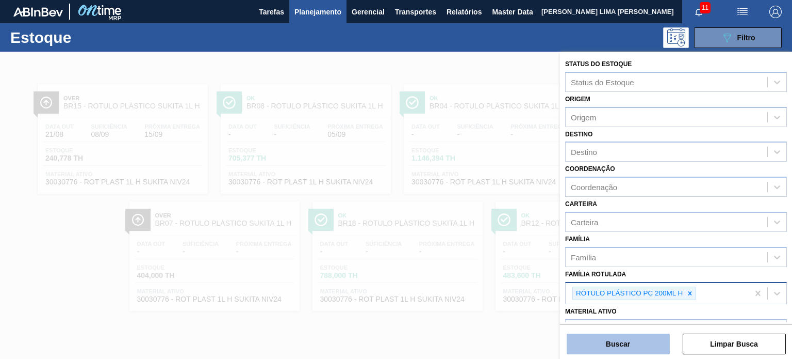
click at [650, 334] on button "Buscar" at bounding box center [618, 343] width 103 height 21
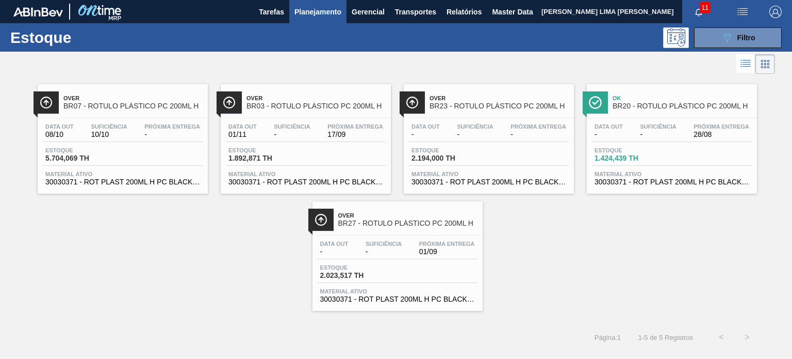
click at [648, 338] on div at bounding box center [396, 231] width 792 height 359
click at [722, 39] on icon "089F7B8B-B2A5-4AFE-B5C0-19BA573D28AC" at bounding box center [727, 37] width 12 height 12
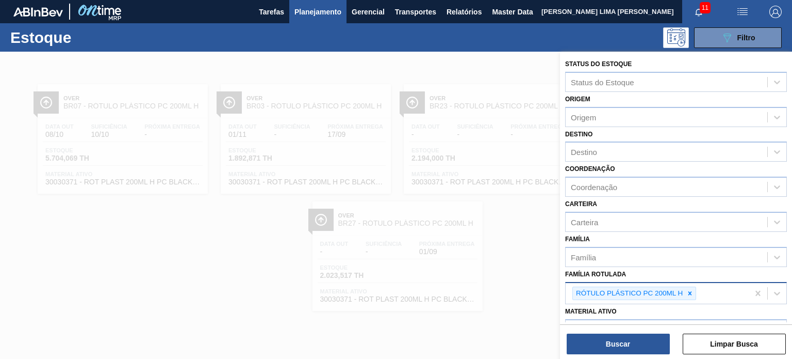
click at [689, 297] on div "RÓTULO PLÁSTICO PC 200ML H" at bounding box center [635, 293] width 124 height 14
click at [690, 291] on icon at bounding box center [691, 293] width 4 height 4
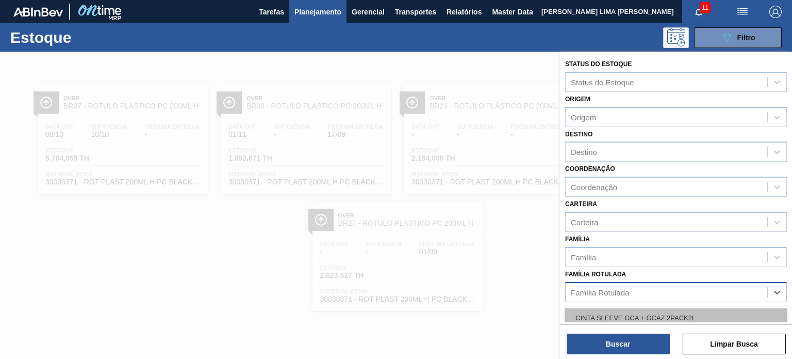
paste Rotulada "ROTULO PLÁSTICO SUKITA LIMÃO 2L H"
type Rotulada "ROTULO PLÁSTICO SUKITA LIMÃO 2L H"
click at [661, 311] on div "ROTULO PLÁSTICO SUKITA LIMÃO 2L H" at bounding box center [676, 317] width 222 height 19
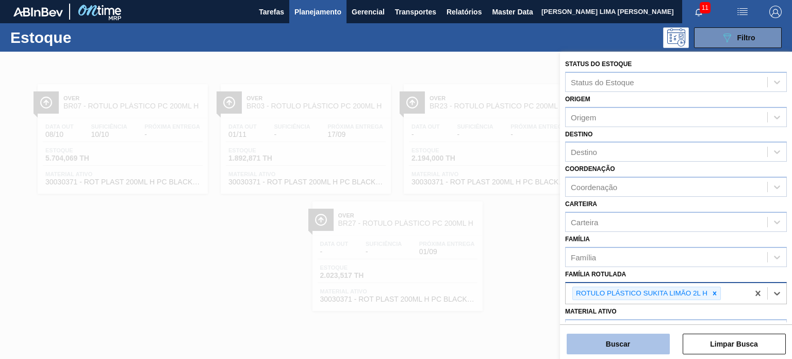
click at [652, 339] on button "Buscar" at bounding box center [618, 343] width 103 height 21
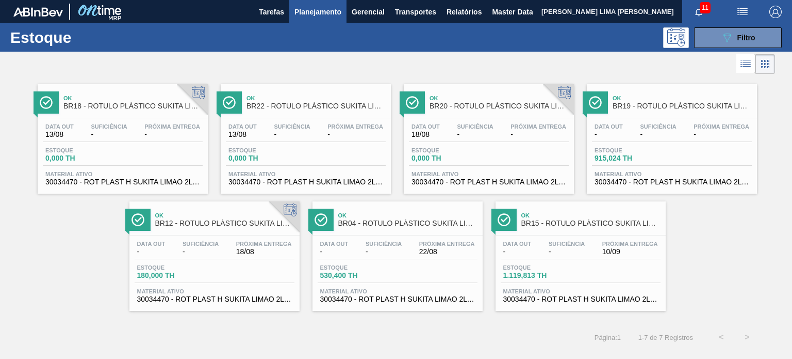
click at [330, 12] on span "Planejamento" at bounding box center [318, 12] width 47 height 12
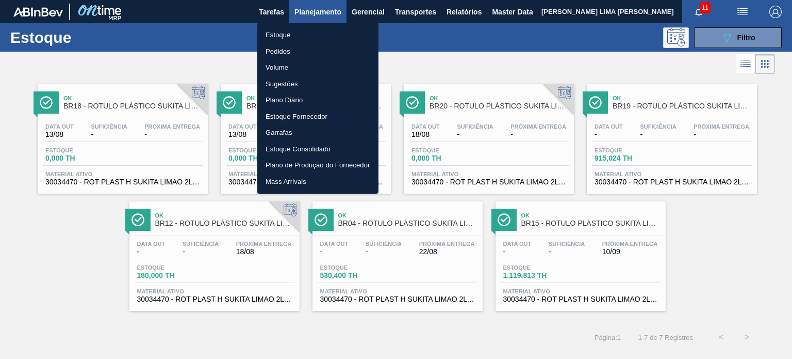
click at [294, 50] on li "Pedidos" at bounding box center [317, 51] width 121 height 17
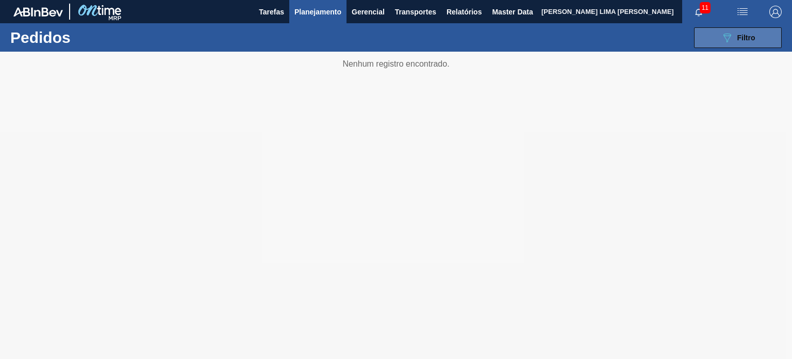
click at [732, 44] on button "089F7B8B-B2A5-4AFE-B5C0-19BA573D28AC Filtro" at bounding box center [738, 37] width 88 height 21
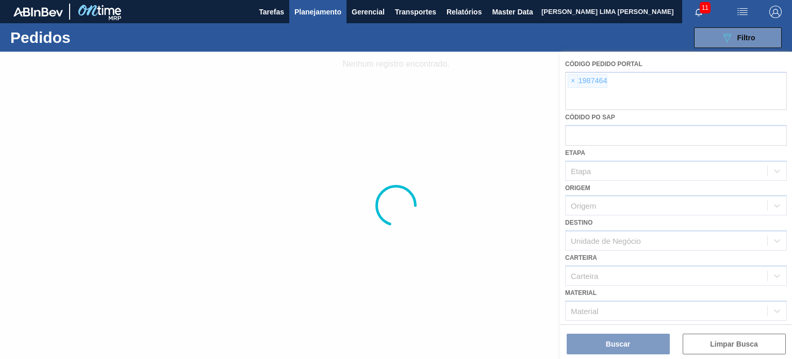
click at [565, 83] on div at bounding box center [396, 205] width 792 height 307
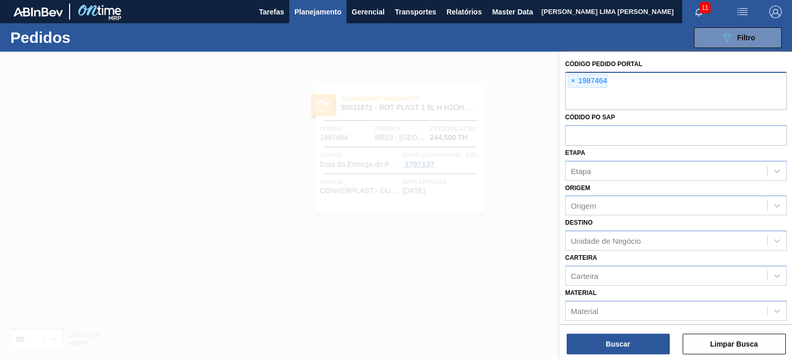
click at [576, 83] on span "×" at bounding box center [574, 81] width 10 height 12
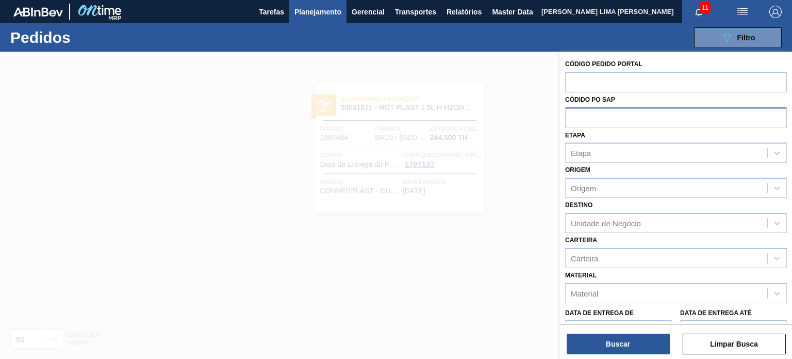
paste input "1975763"
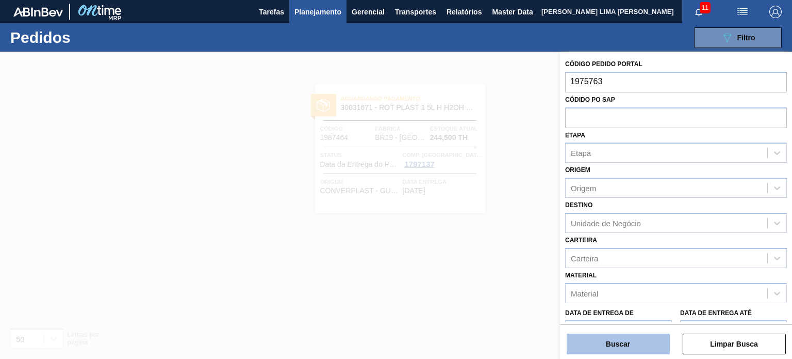
type input "1975763"
click at [627, 338] on button "Buscar" at bounding box center [618, 343] width 103 height 21
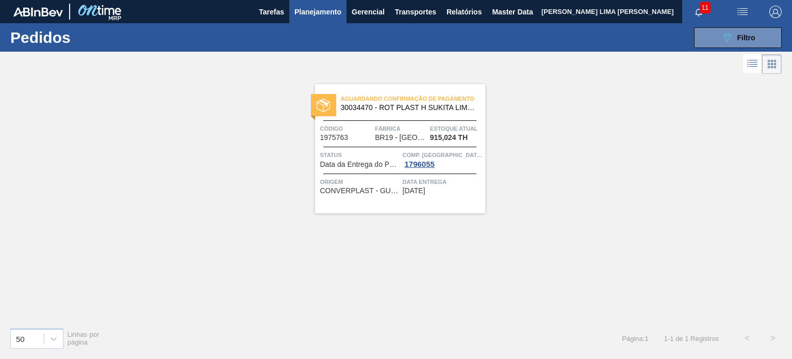
click at [425, 134] on span "BR19 - Nova Rio" at bounding box center [401, 138] width 52 height 8
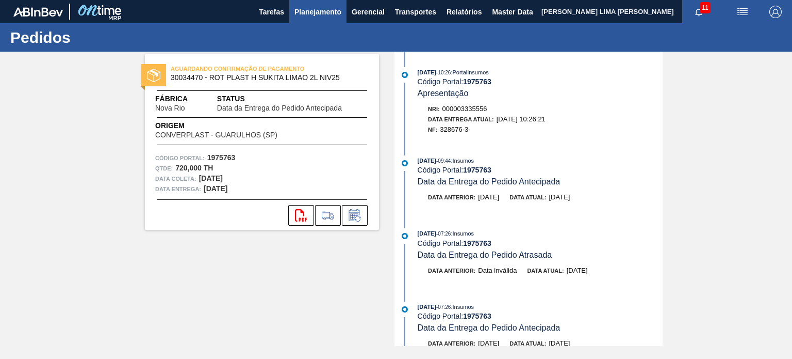
click at [345, 18] on button "Planejamento" at bounding box center [317, 11] width 57 height 23
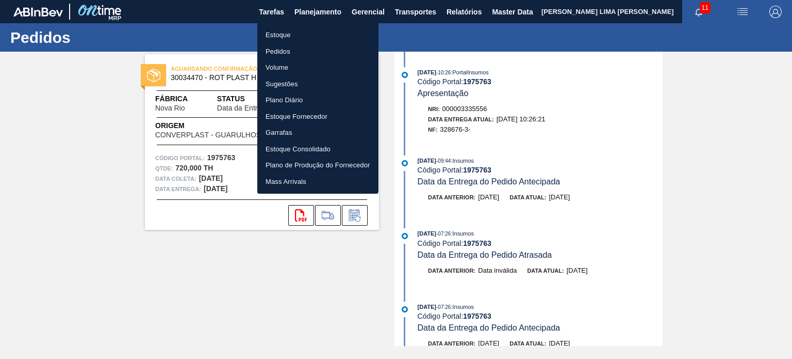
click at [321, 41] on li "Estoque" at bounding box center [317, 35] width 121 height 17
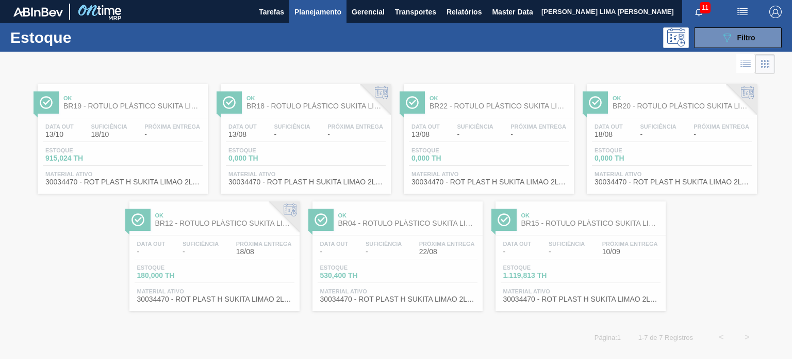
click at [713, 40] on button "089F7B8B-B2A5-4AFE-B5C0-19BA573D28AC Filtro" at bounding box center [738, 37] width 88 height 21
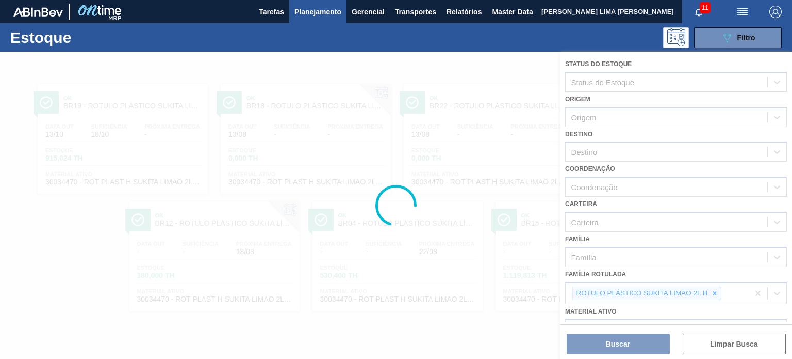
click at [686, 286] on div at bounding box center [396, 205] width 792 height 307
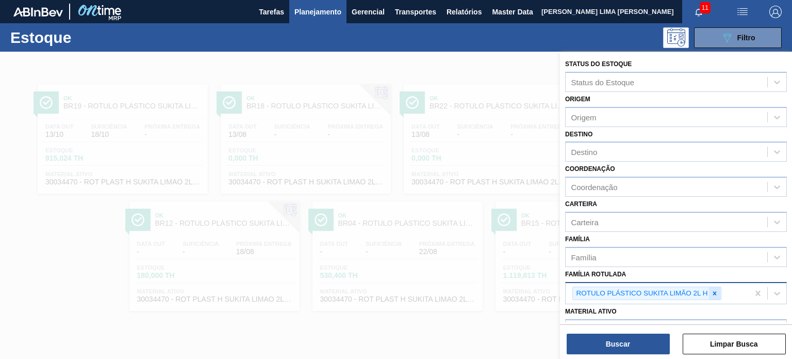
click at [716, 293] on icon at bounding box center [714, 292] width 7 height 7
paste Rotulada "RÓTULO PLÁSTICO PC TWIST 2L H"
type Rotulada "RÓTULO PLÁSTICO PC TWIST 2L H"
click at [714, 291] on icon at bounding box center [715, 293] width 4 height 4
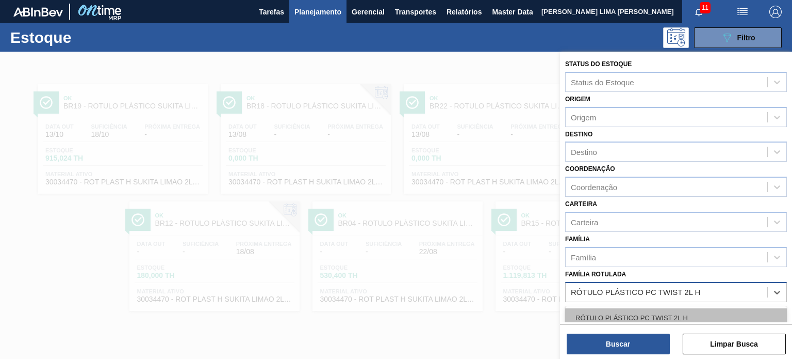
click at [667, 312] on div "RÓTULO PLÁSTICO PC TWIST 2L H" at bounding box center [676, 317] width 222 height 19
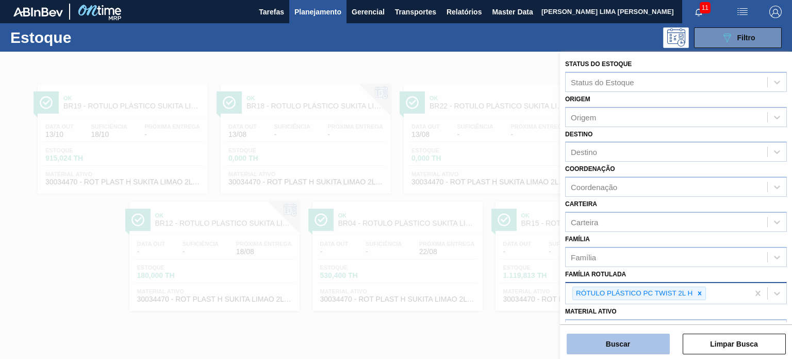
click at [646, 347] on button "Buscar" at bounding box center [618, 343] width 103 height 21
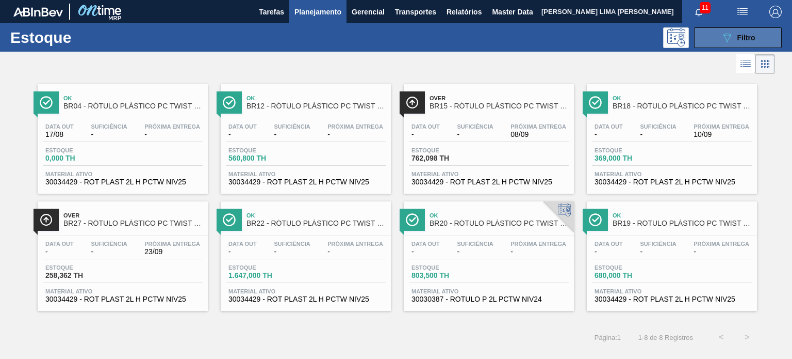
click at [714, 44] on button "089F7B8B-B2A5-4AFE-B5C0-19BA573D28AC Filtro" at bounding box center [738, 37] width 88 height 21
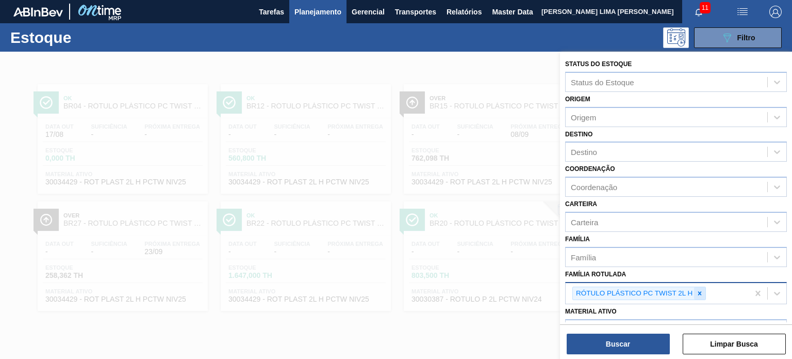
click at [698, 293] on icon at bounding box center [699, 292] width 7 height 7
paste Rotulada "RÓTULO PLÁSTICO PC ZERO 2L H"
type Rotulada "RÓTULO PLÁSTICO PC ZERO 2L H"
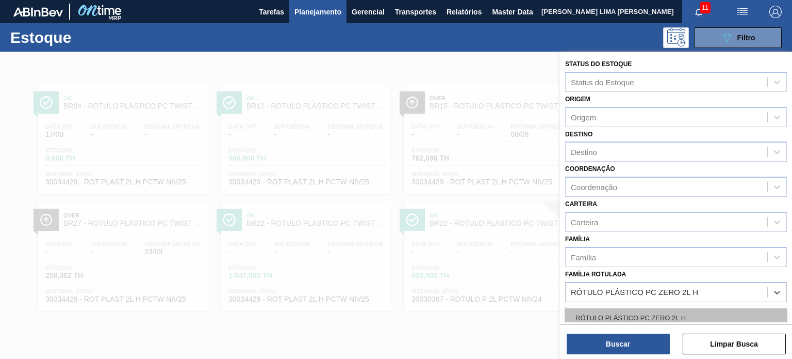
click at [664, 314] on div "RÓTULO PLÁSTICO PC ZERO 2L H" at bounding box center [676, 317] width 222 height 19
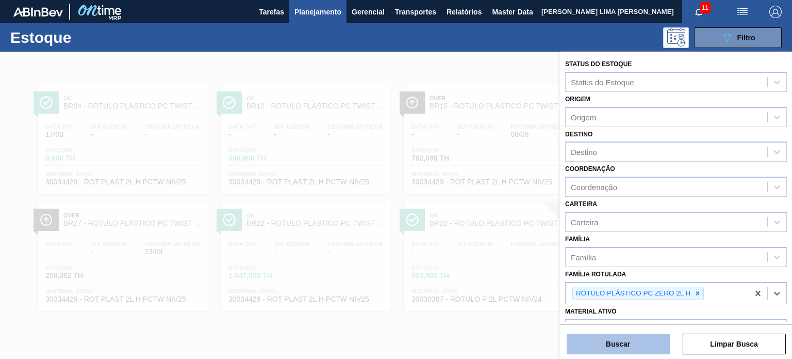
drag, startPoint x: 658, startPoint y: 330, endPoint x: 656, endPoint y: 335, distance: 5.6
click at [658, 330] on div "Buscar Limpar Busca" at bounding box center [676, 338] width 232 height 29
click at [654, 339] on button "Buscar" at bounding box center [618, 343] width 103 height 21
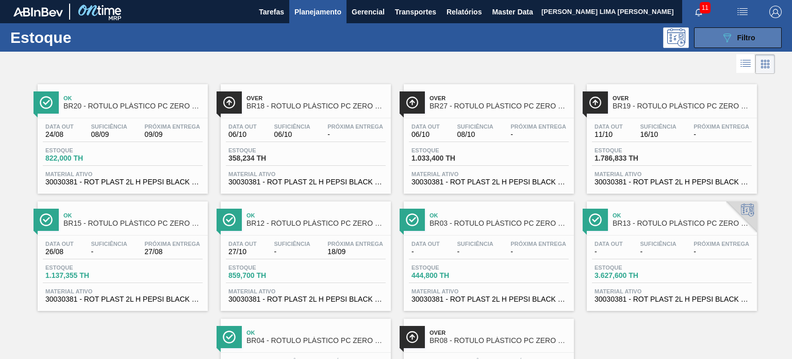
click at [719, 45] on button "089F7B8B-B2A5-4AFE-B5C0-19BA573D28AC Filtro" at bounding box center [738, 37] width 88 height 21
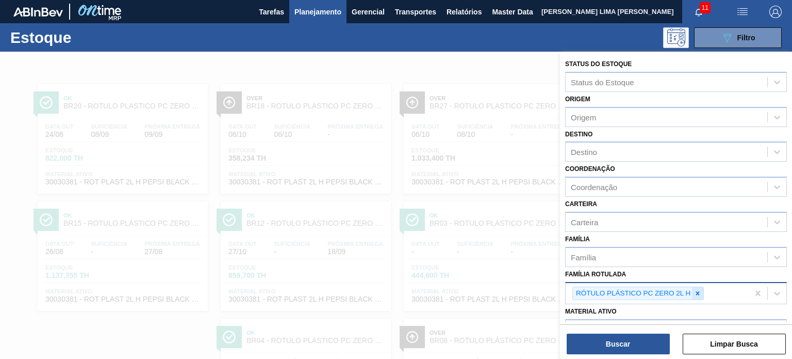
click at [698, 289] on icon at bounding box center [697, 292] width 7 height 7
paste Rotulada "RÓTULO PLÁSTICO SUKITA UVA MISTA 2L AH"
type Rotulada "RÓTULO PLÁSTICO SUKITA UVA MISTA 2L AH"
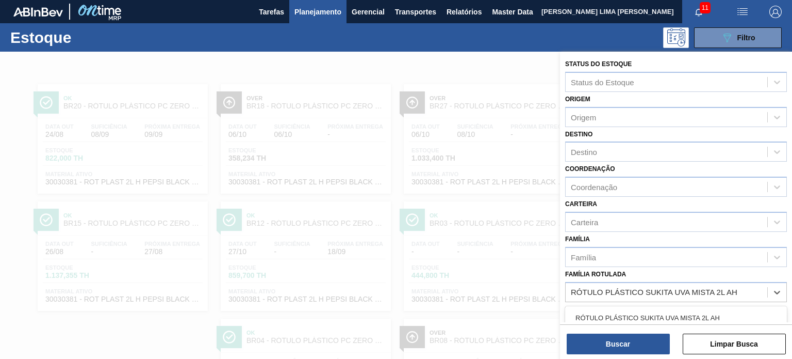
click at [667, 308] on div "RÓTULO PLÁSTICO SUKITA UVA MISTA 2L AH" at bounding box center [676, 317] width 222 height 19
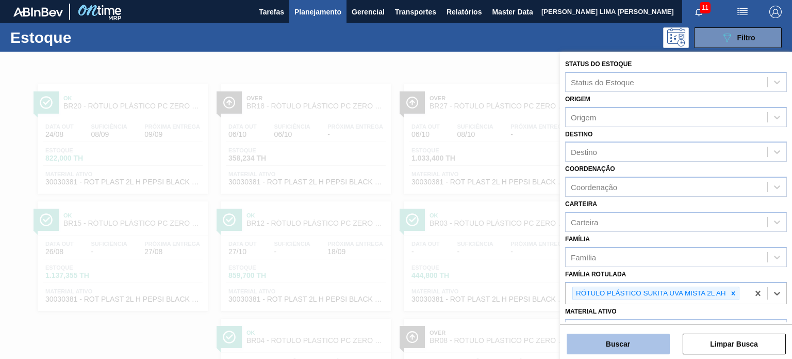
click at [644, 352] on button "Buscar" at bounding box center [618, 343] width 103 height 21
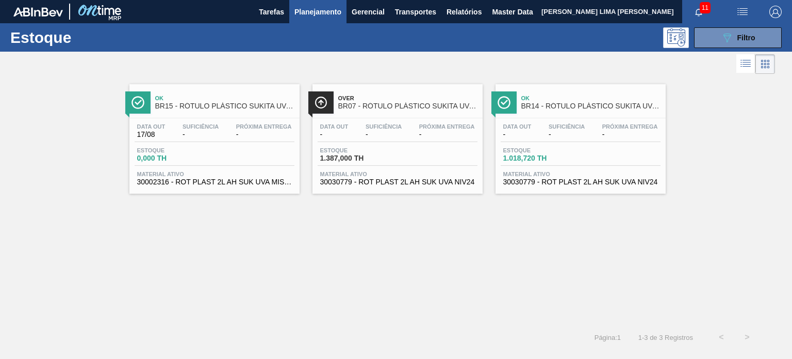
click at [740, 50] on div "Estoque 089F7B8B-B2A5-4AFE-B5C0-19BA573D28AC Filtro" at bounding box center [396, 37] width 792 height 28
click at [740, 48] on div "Estoque 089F7B8B-B2A5-4AFE-B5C0-19BA573D28AC Filtro" at bounding box center [396, 37] width 792 height 28
click at [738, 37] on span "Filtro" at bounding box center [747, 38] width 18 height 8
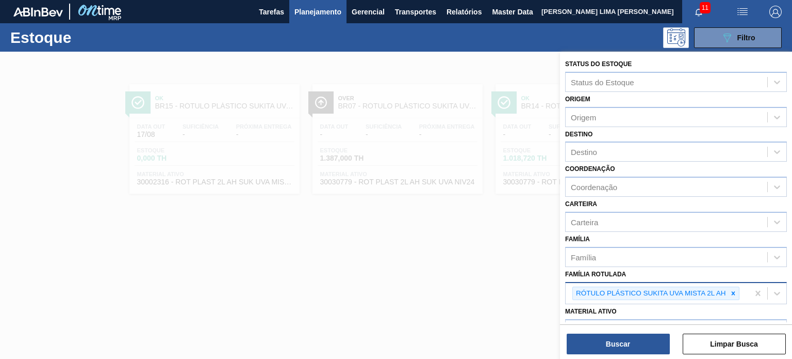
click at [728, 290] on div at bounding box center [733, 293] width 11 height 13
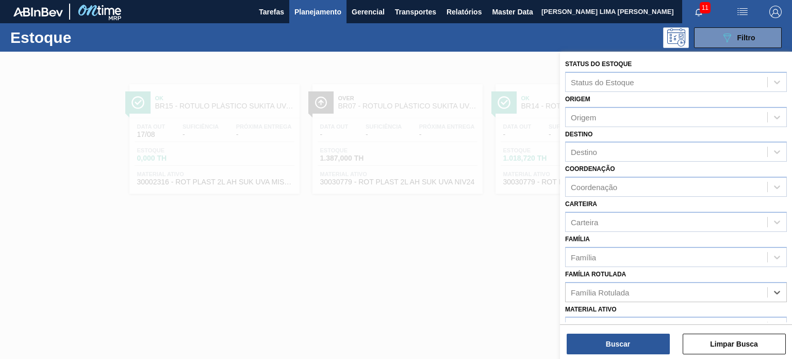
paste Rotulada "RÓTULO PLÁSTICO GCA 2PACK1L H"
type Rotulada "RÓTULO PLÁSTICO GCA 2PACK1L H"
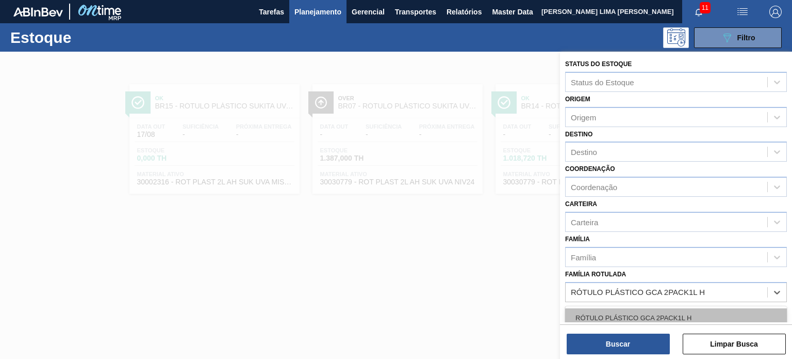
click at [663, 310] on div "RÓTULO PLÁSTICO GCA 2PACK1L H" at bounding box center [676, 317] width 222 height 19
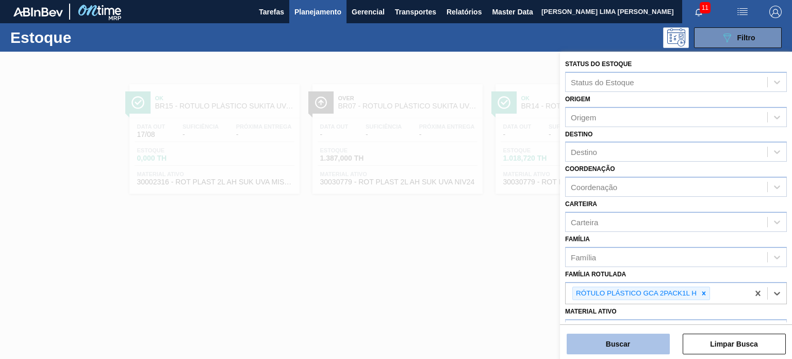
click at [640, 342] on button "Buscar" at bounding box center [618, 343] width 103 height 21
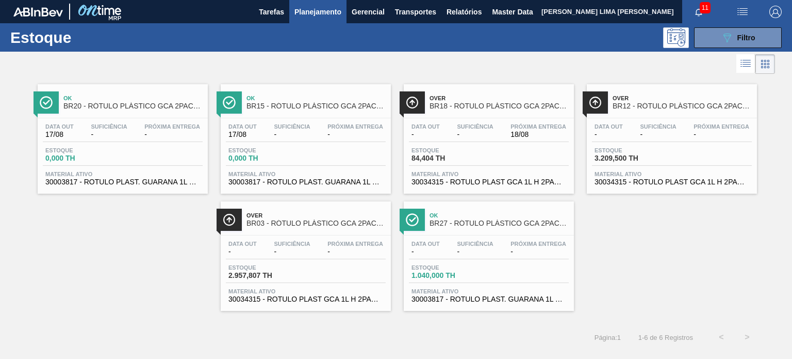
drag, startPoint x: 486, startPoint y: 130, endPoint x: 642, endPoint y: 137, distance: 156.0
click at [759, 26] on div "Estoque 089F7B8B-B2A5-4AFE-B5C0-19BA573D28AC Filtro" at bounding box center [396, 37] width 792 height 28
click at [751, 39] on span "Filtro" at bounding box center [747, 38] width 18 height 8
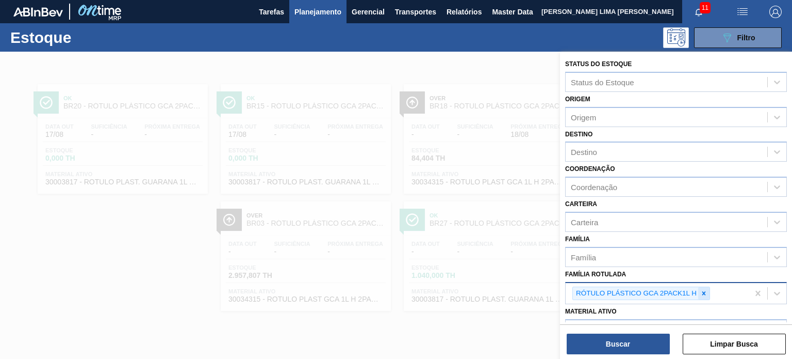
click at [704, 294] on icon at bounding box center [704, 292] width 7 height 7
paste Rotulada "RÓTULO PLÁSTICO H2OH LIMÃO 1,5L AH"
type Rotulada "RÓTULO PLÁSTICO H2OH LIMÃO 1,5L AH"
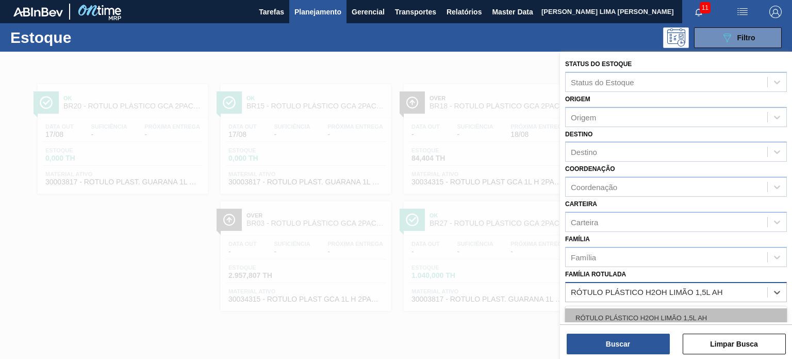
click at [656, 308] on div "RÓTULO PLÁSTICO H2OH LIMÃO 1,5L AH" at bounding box center [676, 317] width 222 height 19
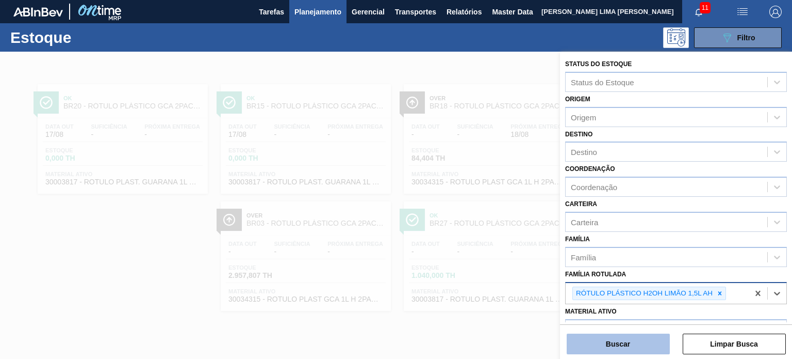
click at [640, 336] on button "Buscar" at bounding box center [618, 343] width 103 height 21
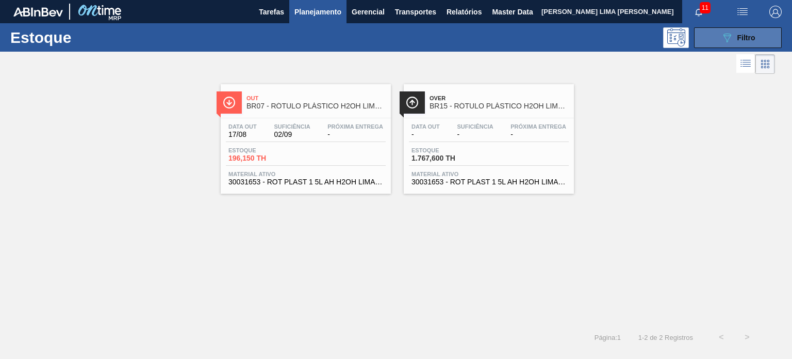
click at [712, 34] on button "089F7B8B-B2A5-4AFE-B5C0-19BA573D28AC Filtro" at bounding box center [738, 37] width 88 height 21
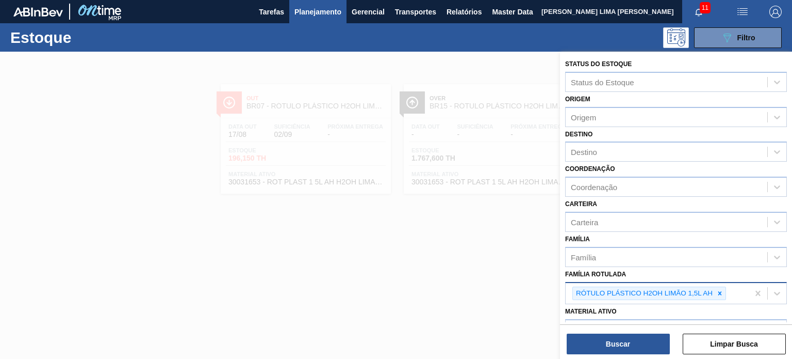
click at [719, 294] on icon at bounding box center [720, 292] width 7 height 7
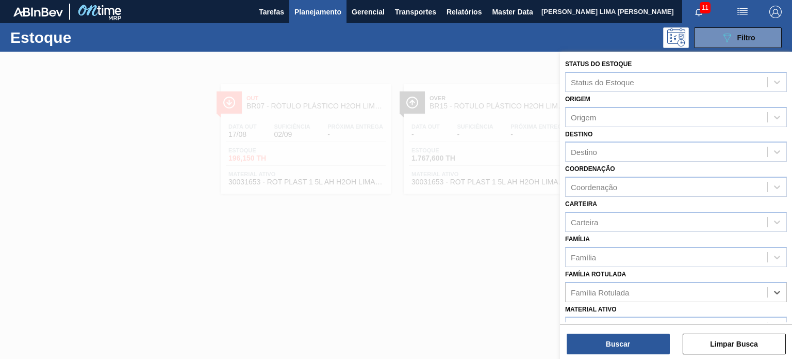
paste Rotulada "RÓTULO PLÁSTICO GCA 1L H"
type Rotulada "RÓTULO PLÁSTICO GCA 1L H"
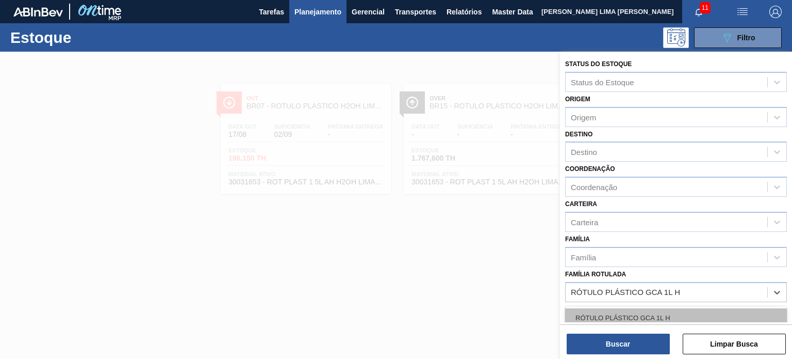
click at [646, 311] on div "RÓTULO PLÁSTICO GCA 1L H" at bounding box center [676, 317] width 222 height 19
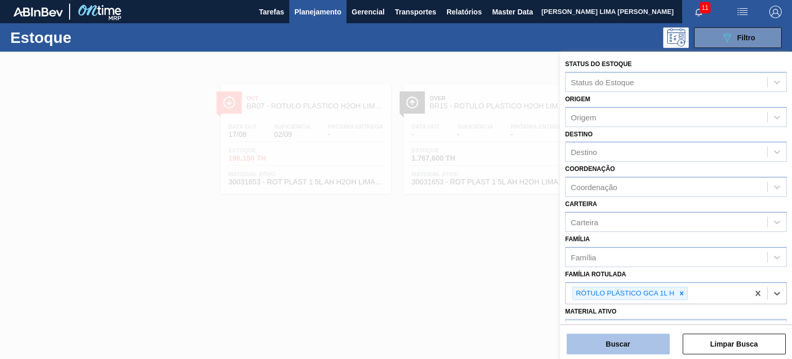
click at [635, 341] on button "Buscar" at bounding box center [618, 343] width 103 height 21
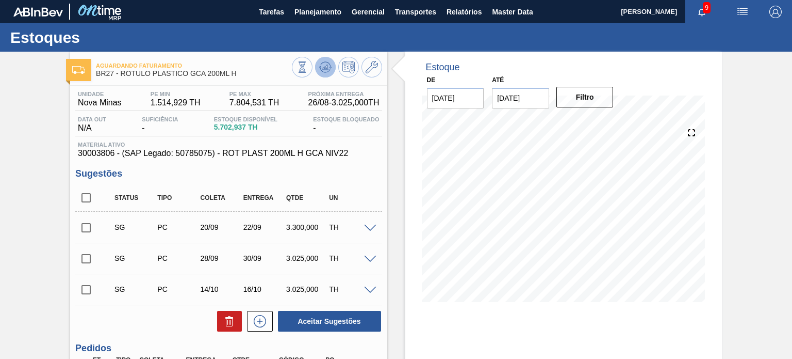
click at [326, 76] on button at bounding box center [325, 67] width 21 height 21
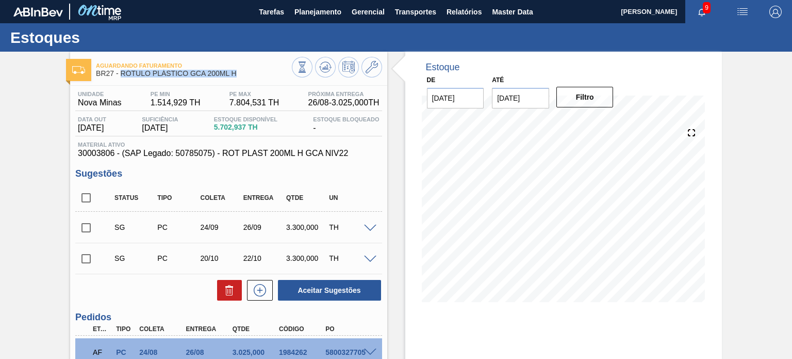
drag, startPoint x: 237, startPoint y: 74, endPoint x: 120, endPoint y: 73, distance: 116.6
click at [120, 73] on span "BR27 - RÓTULO PLÁSTICO GCA 200ML H" at bounding box center [194, 74] width 196 height 8
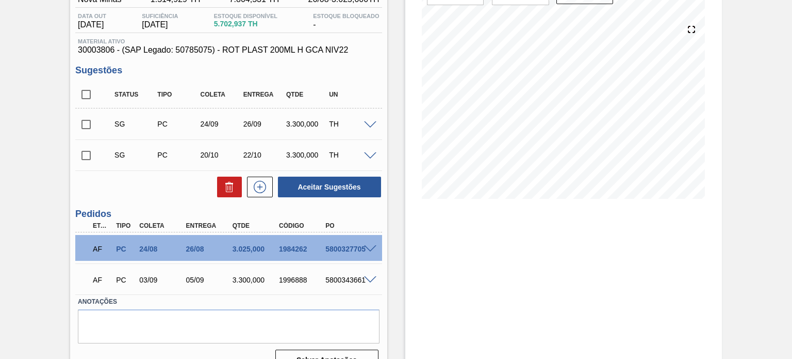
click at [90, 123] on input "checkbox" at bounding box center [86, 124] width 22 height 22
click at [326, 183] on button "Aceitar Sugestões" at bounding box center [329, 186] width 103 height 21
checkbox input "false"
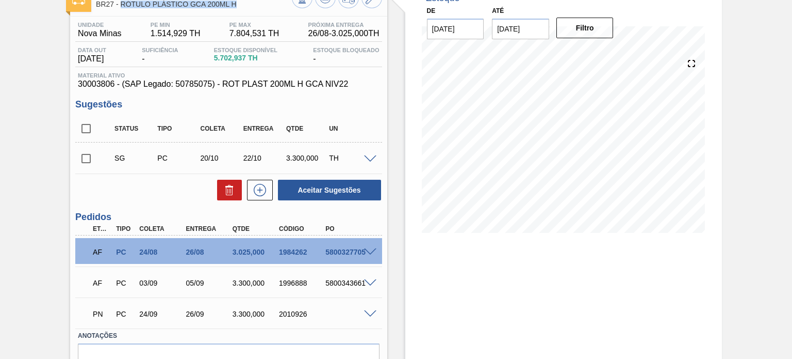
scroll to position [52, 0]
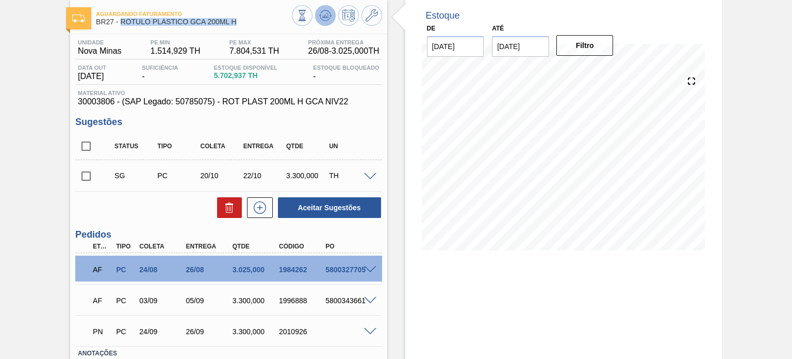
click at [308, 21] on icon at bounding box center [302, 15] width 11 height 11
click at [754, 129] on div "Aguardando Faturamento BR27 - RÓTULO PLÁSTICO GCA 200ML H Unidade Nova Minas PE…" at bounding box center [396, 215] width 792 height 430
click at [308, 14] on icon at bounding box center [302, 15] width 11 height 11
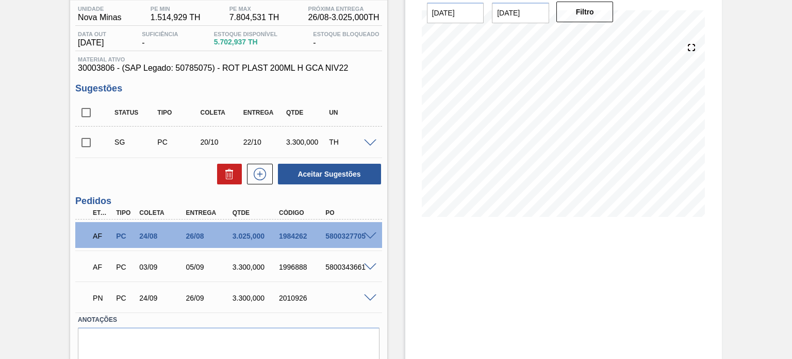
scroll to position [103, 0]
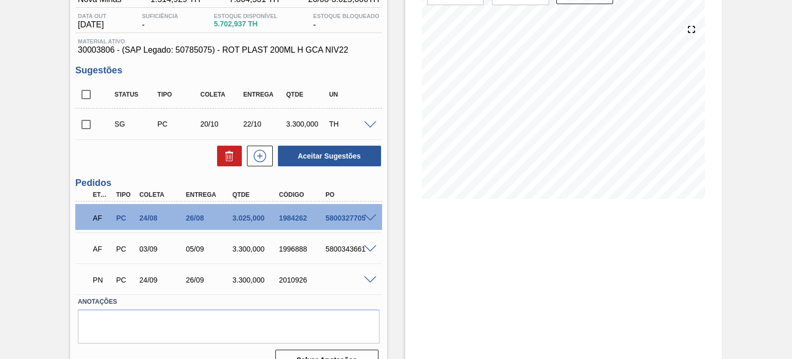
click at [297, 284] on div "PN PC 24/09 26/09 3.300,000 2010926" at bounding box center [225, 278] width 279 height 21
click at [295, 280] on div "2010926" at bounding box center [302, 279] width 51 height 8
copy div "2010926"
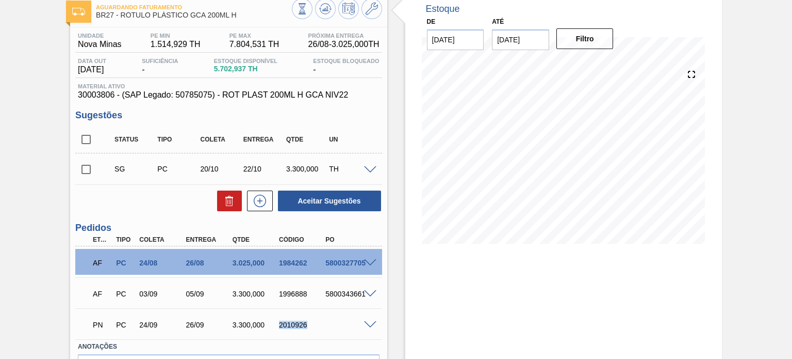
scroll to position [0, 0]
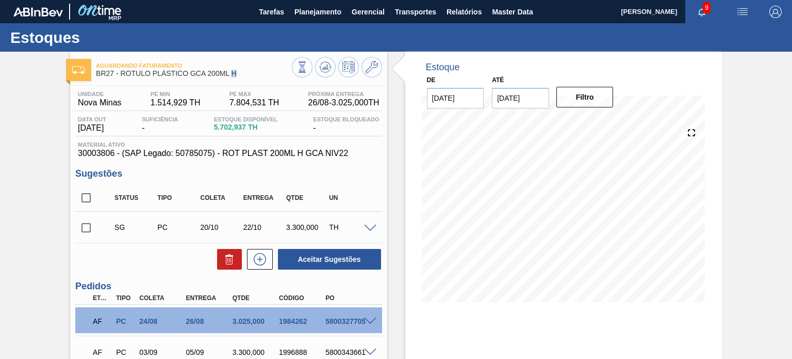
click at [231, 70] on span "BR27 - RÓTULO PLÁSTICO GCA 200ML H" at bounding box center [194, 74] width 196 height 8
click at [240, 72] on span "BR27 - RÓTULO PLÁSTICO GCA 200ML H" at bounding box center [194, 74] width 196 height 8
click at [237, 74] on span "BR27 - RÓTULO PLÁSTICO GCA 200ML H" at bounding box center [194, 74] width 196 height 8
click at [234, 75] on span "BR27 - RÓTULO PLÁSTICO GCA 200ML H" at bounding box center [194, 74] width 196 height 8
drag, startPoint x: 237, startPoint y: 74, endPoint x: 120, endPoint y: 80, distance: 117.8
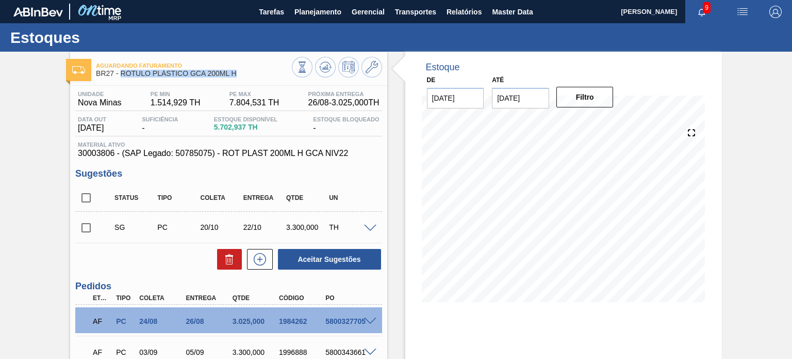
click at [120, 80] on div "Aguardando Faturamento BR27 - RÓTULO PLÁSTICO GCA 200ML H" at bounding box center [194, 69] width 196 height 23
copy span "RÓTULO PLÁSTICO GCA 200ML H"
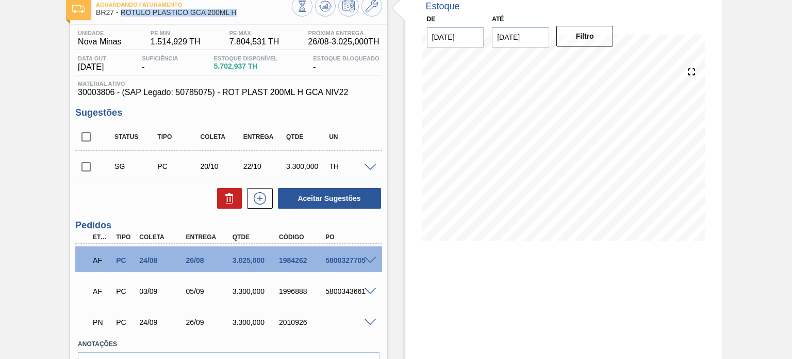
scroll to position [123, 0]
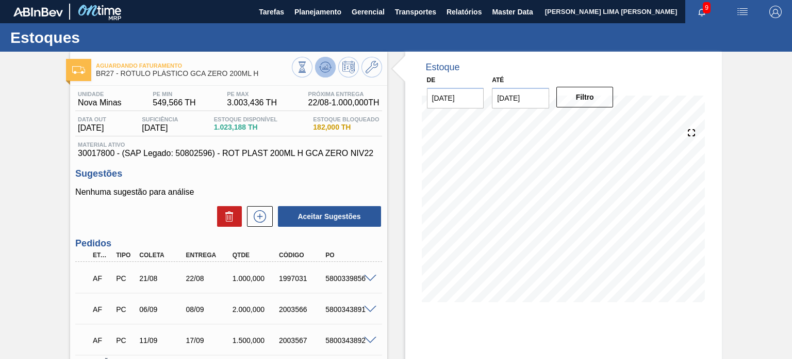
click at [327, 67] on icon at bounding box center [327, 67] width 1 height 4
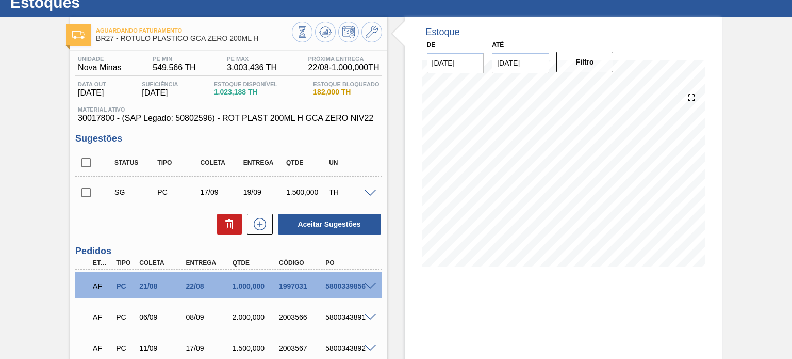
scroll to position [52, 0]
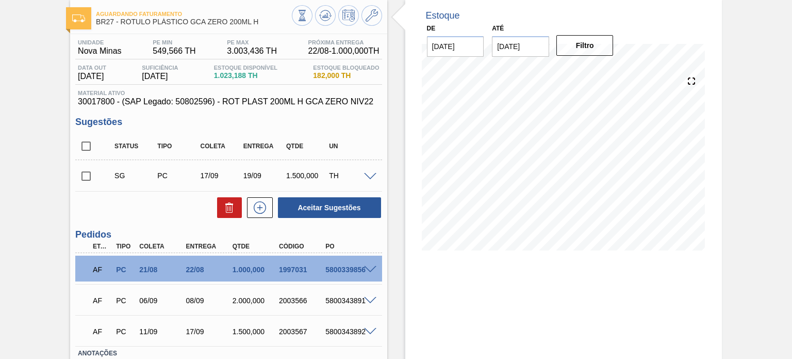
click at [87, 144] on input "checkbox" at bounding box center [86, 146] width 22 height 22
checkbox input "true"
click at [220, 193] on div "Status Tipo Coleta Entrega Qtde UN SG PC 17/09 19/09 1.500,000 TH Material 3001…" at bounding box center [228, 176] width 306 height 86
click at [226, 200] on button at bounding box center [229, 207] width 25 height 21
checkbox input "false"
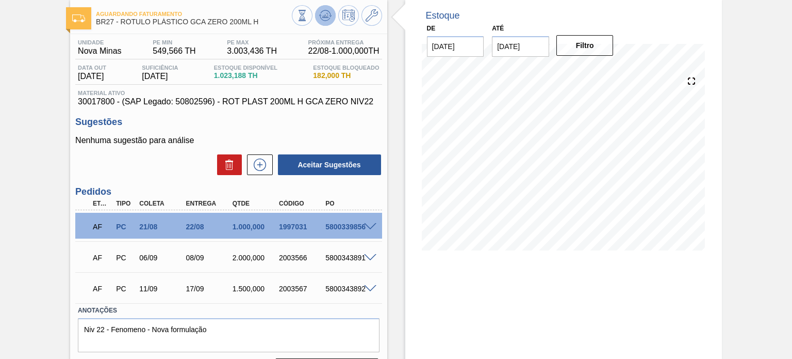
click at [308, 14] on icon at bounding box center [302, 15] width 11 height 11
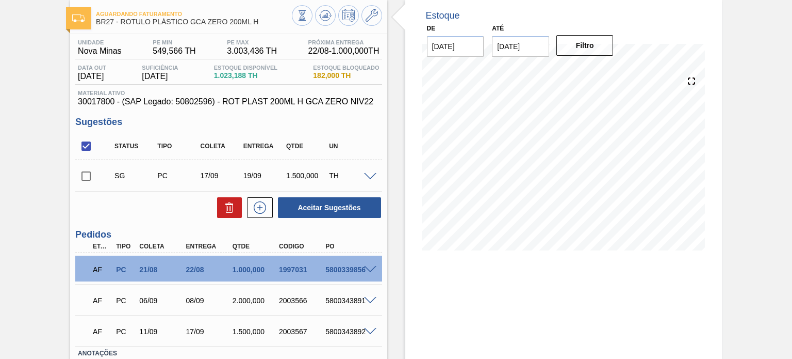
scroll to position [123, 0]
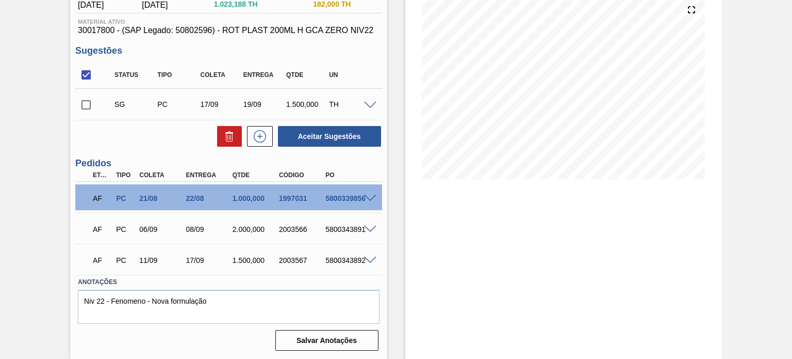
click at [291, 261] on div "2003567" at bounding box center [302, 260] width 51 height 8
copy div "2003567"
click at [407, 141] on div "Estoque De 18/08/2025 Até 31/01/2026 Filtro 31/08 Projeção de Estoque 423.18 Ne…" at bounding box center [563, 62] width 317 height 266
click at [285, 259] on div "2003567" at bounding box center [302, 260] width 51 height 8
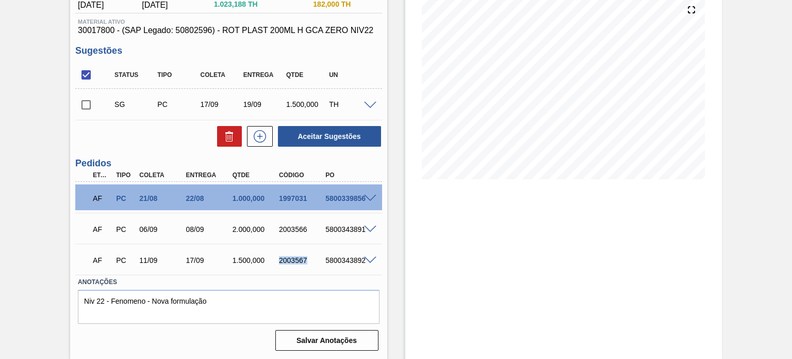
click at [285, 259] on div "2003567" at bounding box center [302, 260] width 51 height 8
copy div "2003567"
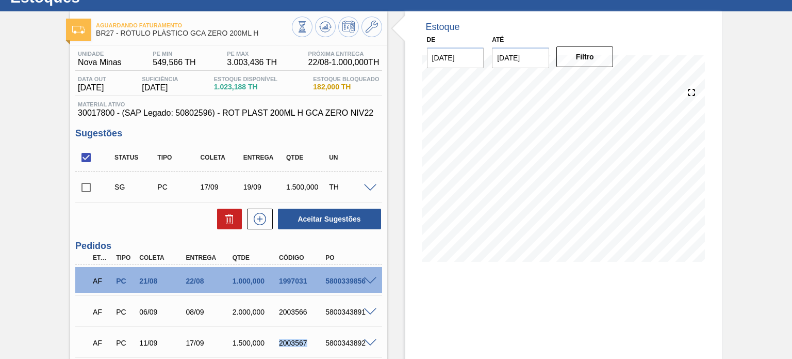
scroll to position [0, 0]
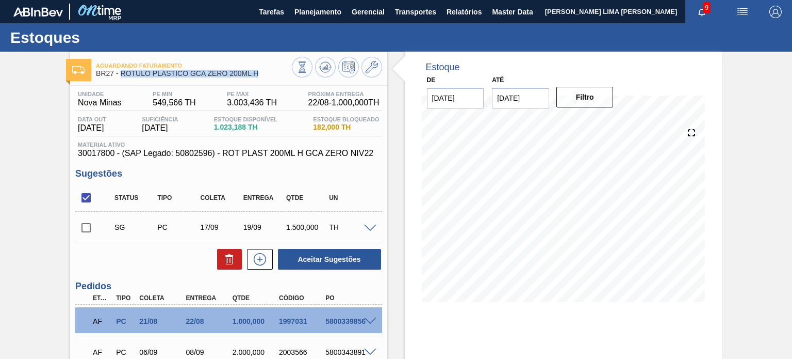
drag, startPoint x: 258, startPoint y: 70, endPoint x: 120, endPoint y: 76, distance: 137.9
click at [120, 76] on span "BR27 - RÓTULO PLÁSTICO GCA ZERO 200ML H" at bounding box center [194, 74] width 196 height 8
copy span "RÓTULO PLÁSTICO GCA ZERO 200ML H"
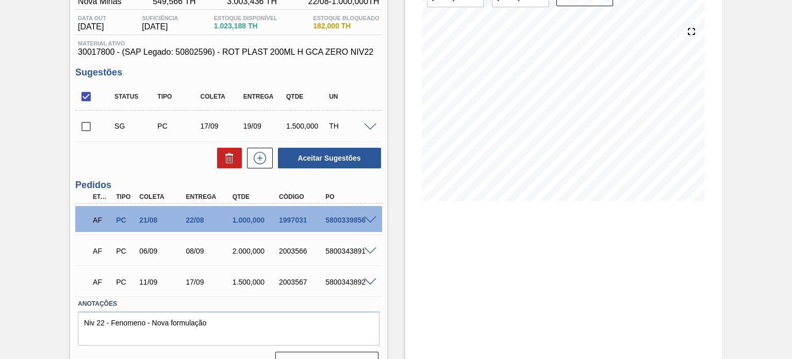
scroll to position [103, 0]
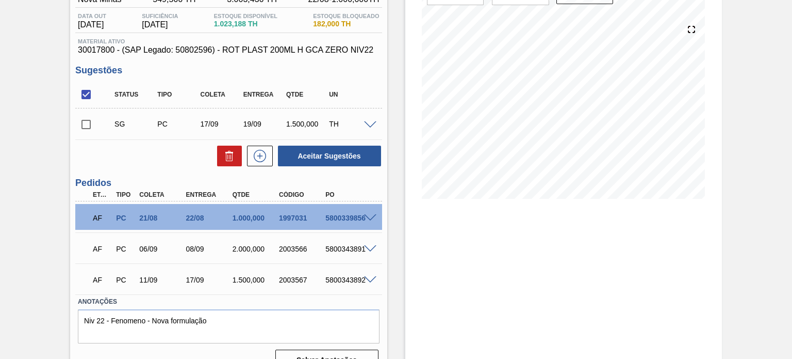
click at [301, 276] on div "2003567" at bounding box center [302, 279] width 51 height 8
copy div "2003567"
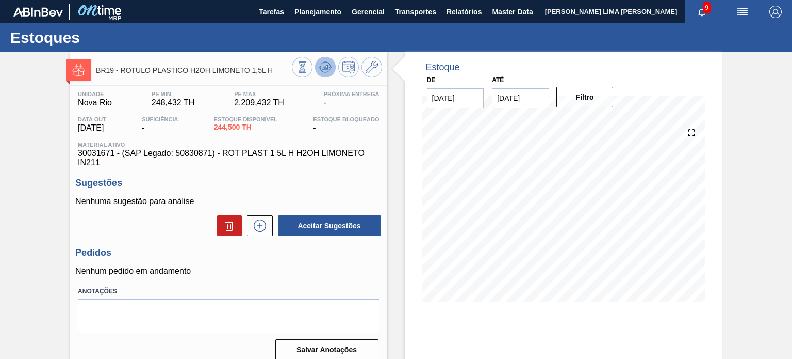
click at [331, 65] on button at bounding box center [325, 67] width 21 height 21
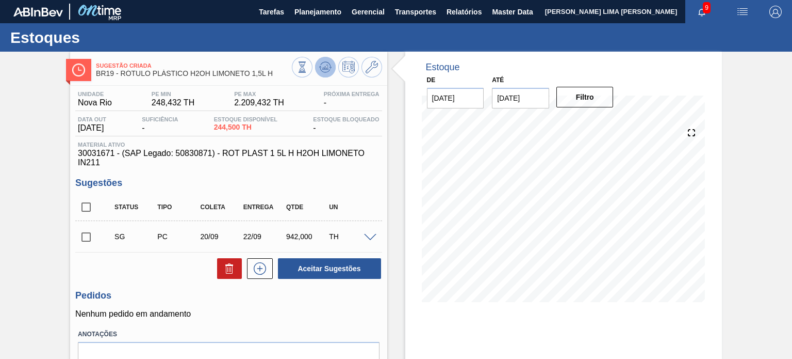
click at [308, 70] on icon at bounding box center [302, 66] width 11 height 11
click at [366, 70] on icon at bounding box center [372, 67] width 12 height 12
click at [298, 70] on icon at bounding box center [302, 66] width 11 height 11
drag, startPoint x: 187, startPoint y: 69, endPoint x: 252, endPoint y: 75, distance: 65.3
click at [252, 75] on div "Sugestão Criada BR19 - RÓTULO PLÁSTICO H2OH LIMONETO 1,5L H" at bounding box center [194, 69] width 196 height 23
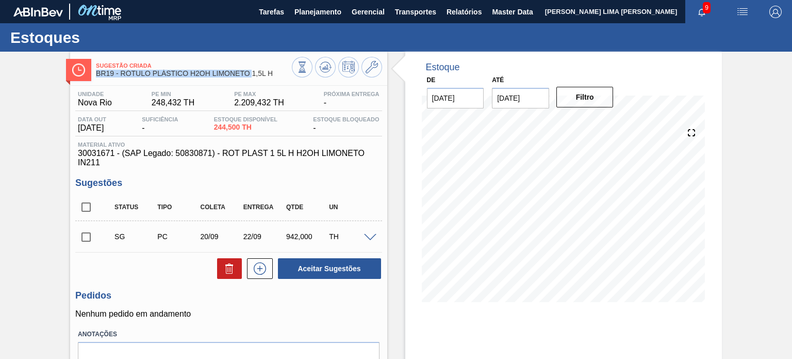
click at [159, 75] on span "BR19 - RÓTULO PLÁSTICO H2OH LIMONETO 1,5L H" at bounding box center [194, 74] width 196 height 8
click at [332, 66] on button at bounding box center [325, 67] width 21 height 21
click at [324, 75] on button at bounding box center [325, 67] width 21 height 21
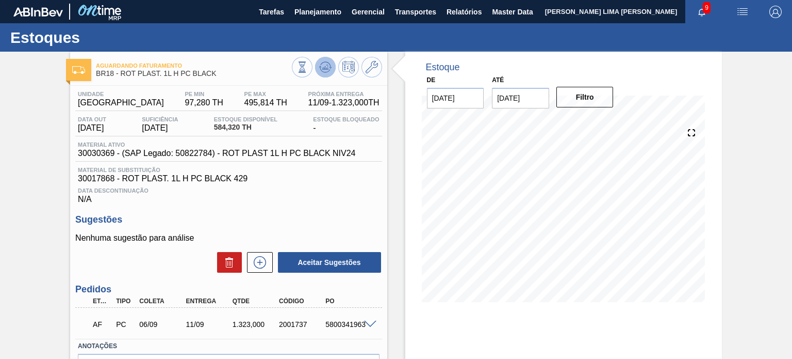
click at [328, 73] on span at bounding box center [325, 67] width 12 height 12
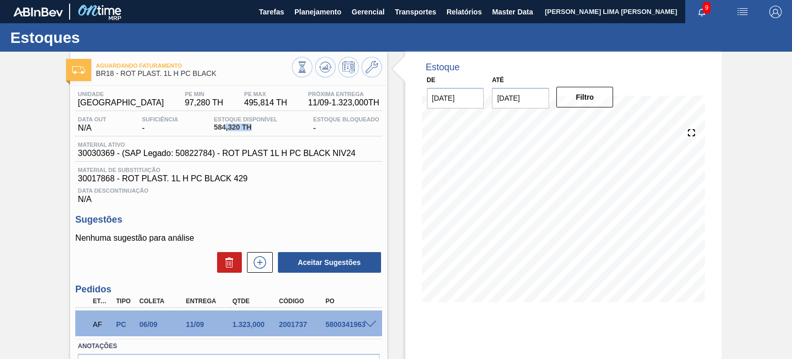
drag, startPoint x: 233, startPoint y: 127, endPoint x: 259, endPoint y: 127, distance: 26.3
click at [259, 127] on span "584,320 TH" at bounding box center [245, 127] width 63 height 8
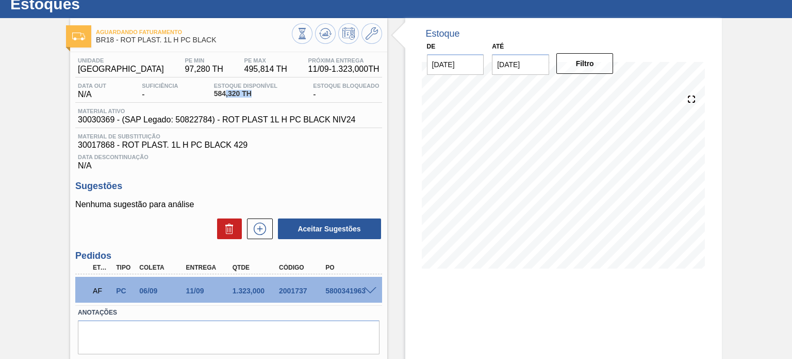
scroll to position [52, 0]
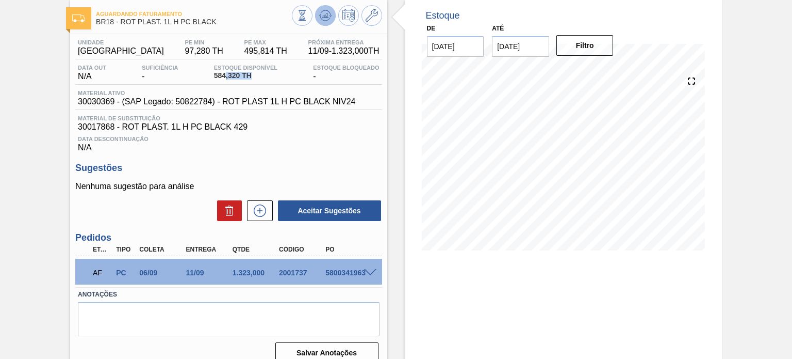
click at [308, 13] on icon at bounding box center [302, 15] width 11 height 11
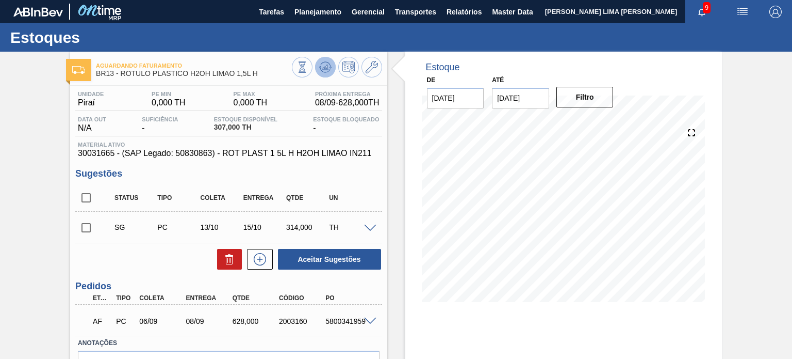
click at [327, 66] on icon at bounding box center [327, 67] width 1 height 4
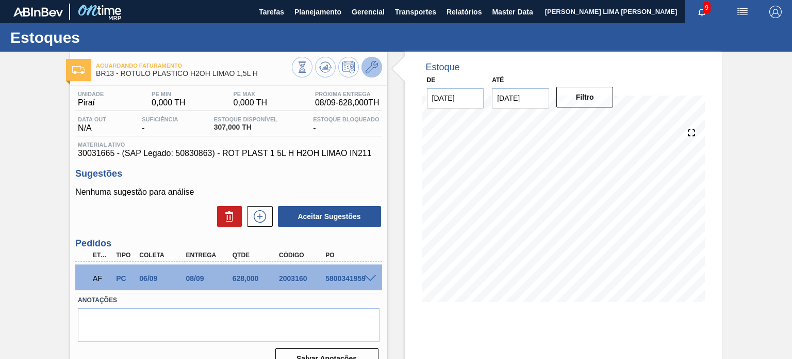
click at [369, 66] on icon at bounding box center [372, 67] width 12 height 12
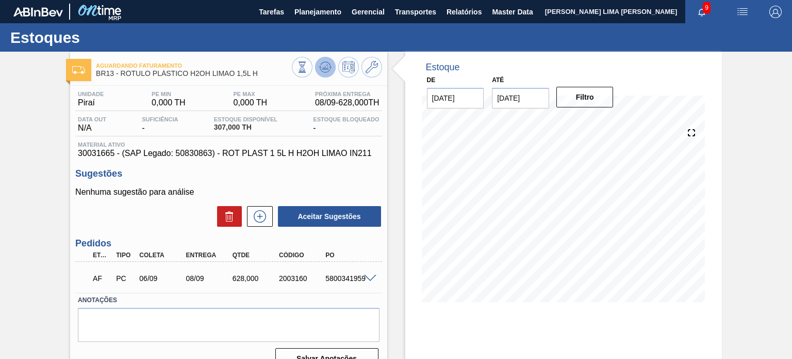
click at [308, 68] on icon at bounding box center [302, 66] width 11 height 11
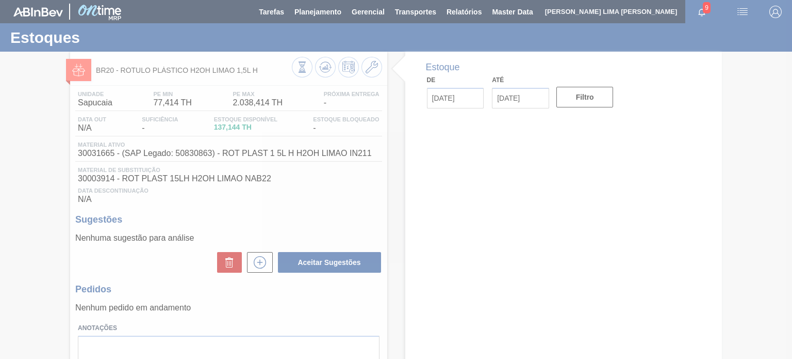
click at [325, 68] on div at bounding box center [396, 179] width 792 height 359
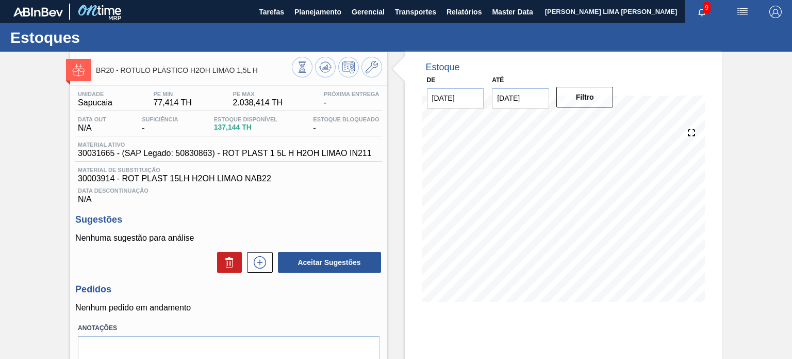
click at [325, 68] on icon at bounding box center [325, 68] width 1 height 3
click at [323, 68] on icon at bounding box center [325, 66] width 7 height 5
click at [296, 127] on div "Data out N/A Suficiência - Estoque Disponível 137,144 TH Estoque Bloqueado -" at bounding box center [228, 126] width 306 height 20
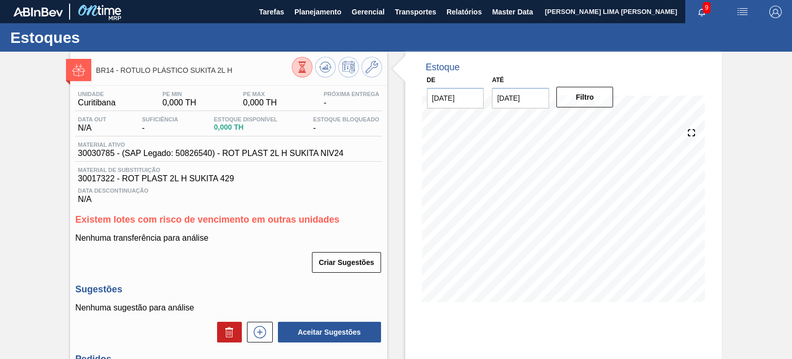
click at [372, 67] on icon at bounding box center [372, 67] width 12 height 12
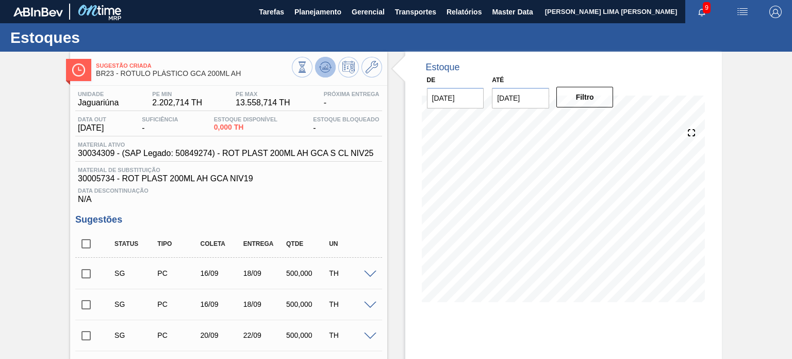
click at [308, 66] on icon at bounding box center [302, 66] width 11 height 11
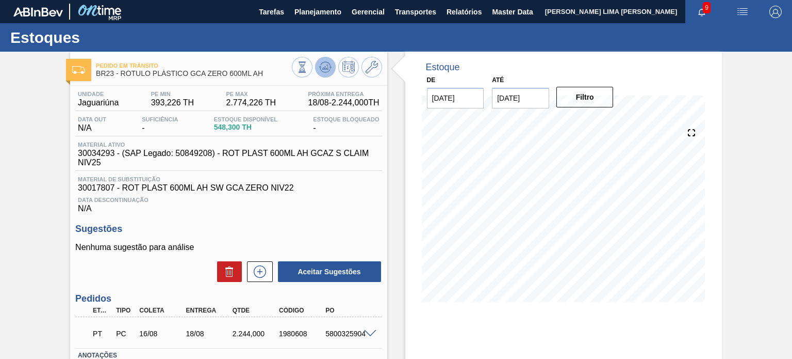
click at [327, 72] on g at bounding box center [325, 67] width 12 height 11
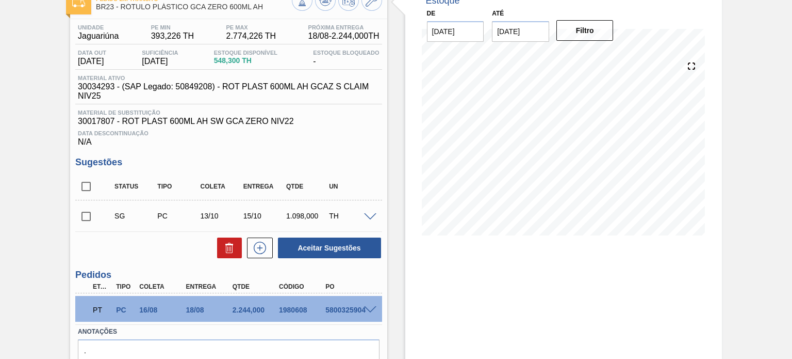
scroll to position [103, 0]
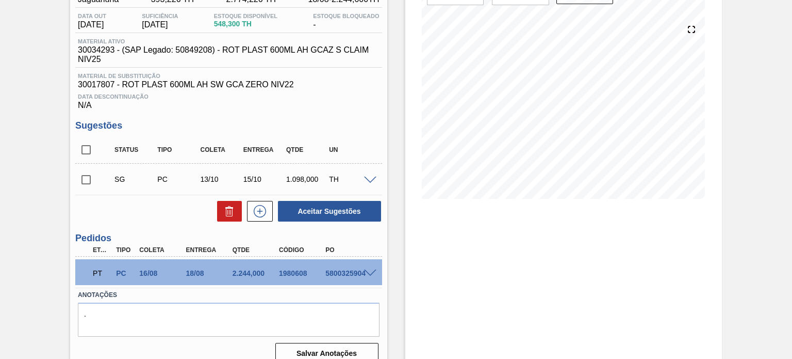
click at [371, 268] on div "PT PC 16/08 18/08 2.244,000 1980608 5800325904" at bounding box center [228, 272] width 306 height 26
click at [371, 271] on span at bounding box center [370, 273] width 12 height 8
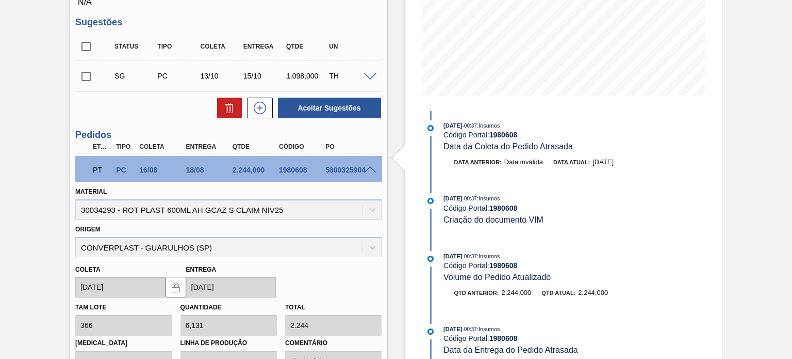
scroll to position [310, 0]
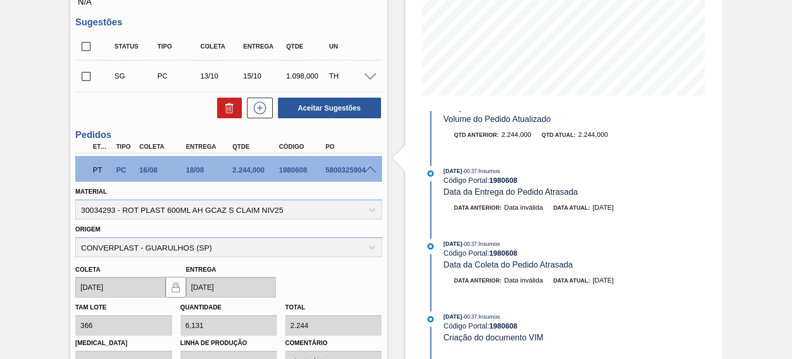
drag, startPoint x: 625, startPoint y: 283, endPoint x: 597, endPoint y: 279, distance: 27.7
click at [603, 283] on span "16/08/2025" at bounding box center [603, 280] width 21 height 8
drag, startPoint x: 614, startPoint y: 201, endPoint x: 605, endPoint y: 200, distance: 9.3
click at [606, 197] on div "16/08/2025 - 00:37 : Insumos Código Portal: 1980608 Data da Entrega do Pedido A…" at bounding box center [566, 181] width 245 height 31
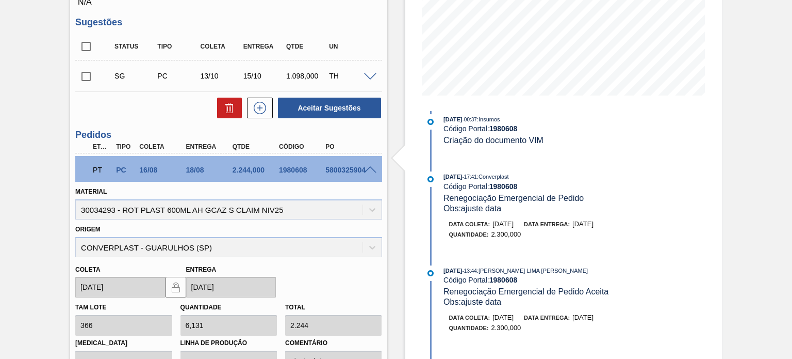
scroll to position [516, 0]
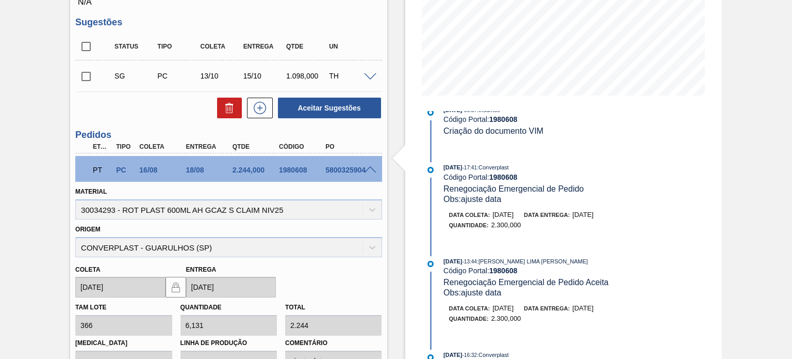
drag, startPoint x: 614, startPoint y: 226, endPoint x: 588, endPoint y: 224, distance: 26.4
click at [587, 218] on span "18/08/2025" at bounding box center [583, 214] width 21 height 8
click at [588, 218] on span "[DATE]" at bounding box center [583, 214] width 21 height 8
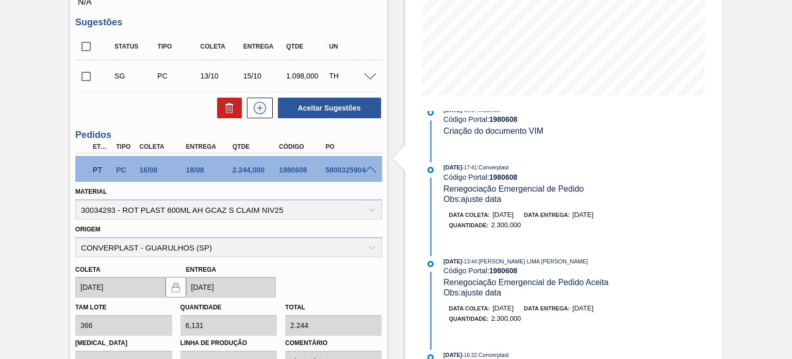
click at [514, 218] on span "16/08/2025" at bounding box center [503, 214] width 21 height 8
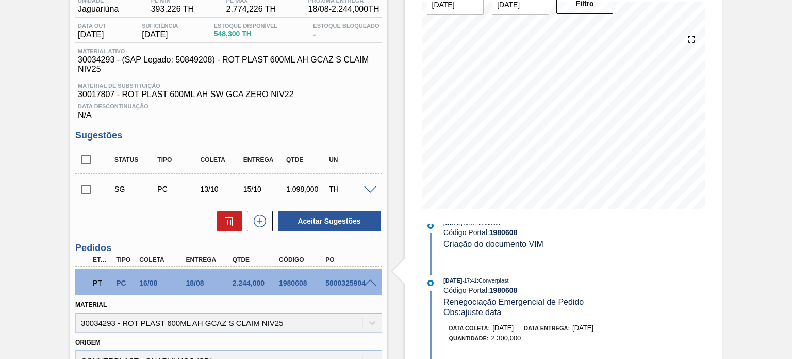
scroll to position [155, 0]
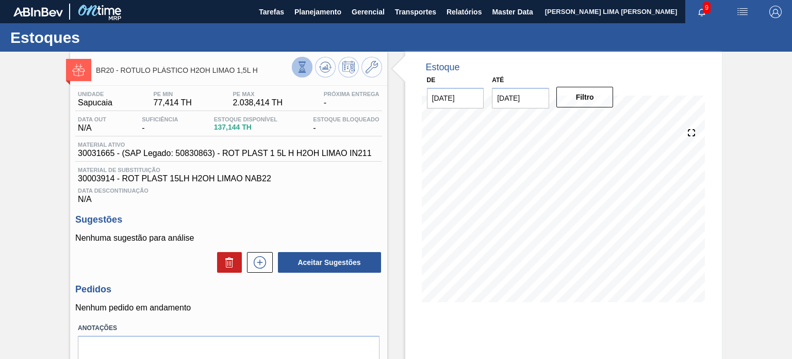
click at [297, 74] on button at bounding box center [302, 67] width 21 height 21
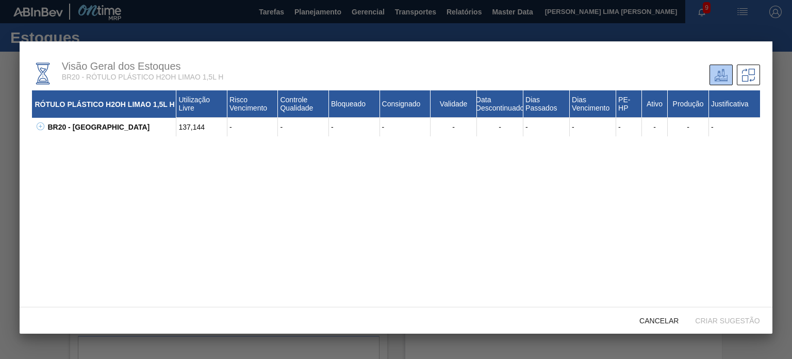
click at [38, 129] on icon at bounding box center [41, 126] width 8 height 8
click at [83, 141] on div "30031665 - ROT PLAST 1 5L H H2OH LIMAO IN211" at bounding box center [117, 145] width 119 height 19
click at [80, 136] on div "BR20 - Sapucaia" at bounding box center [111, 127] width 132 height 19
click at [80, 141] on div "30031665 - ROT PLAST 1 5L H H2OH LIMAO IN211" at bounding box center [117, 145] width 119 height 19
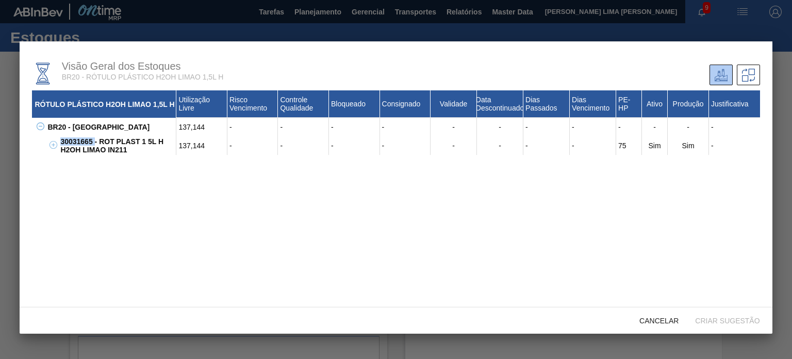
copy div "30031665"
click at [648, 314] on div "Cancelar" at bounding box center [659, 320] width 56 height 19
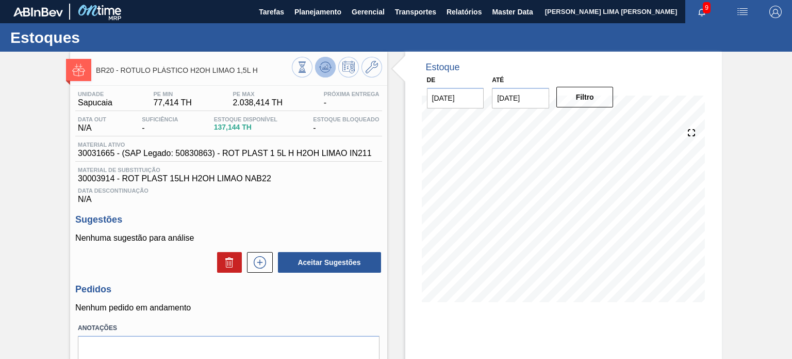
click at [332, 73] on button at bounding box center [325, 67] width 21 height 21
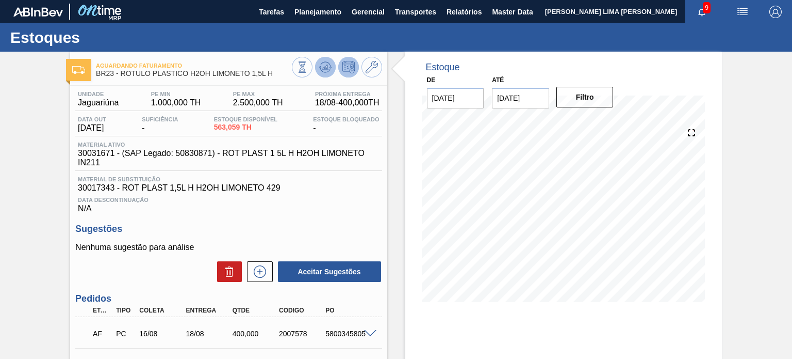
click at [308, 66] on icon at bounding box center [302, 66] width 11 height 11
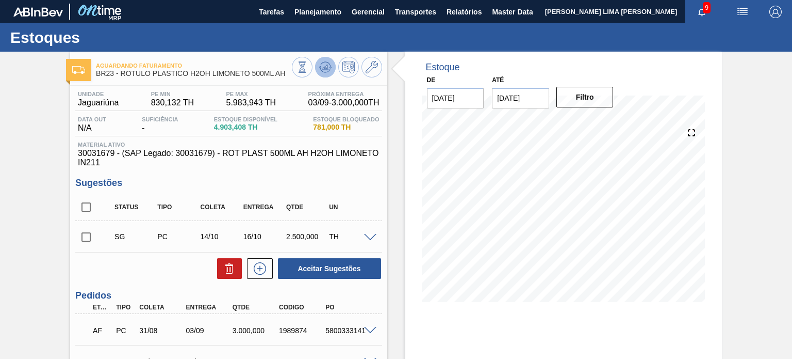
click at [308, 71] on icon at bounding box center [302, 66] width 11 height 11
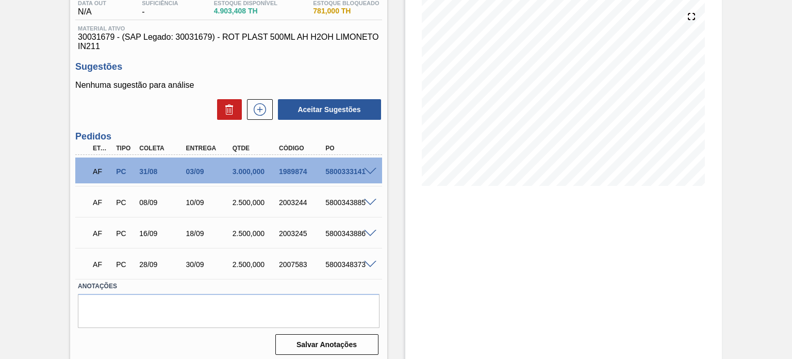
scroll to position [121, 0]
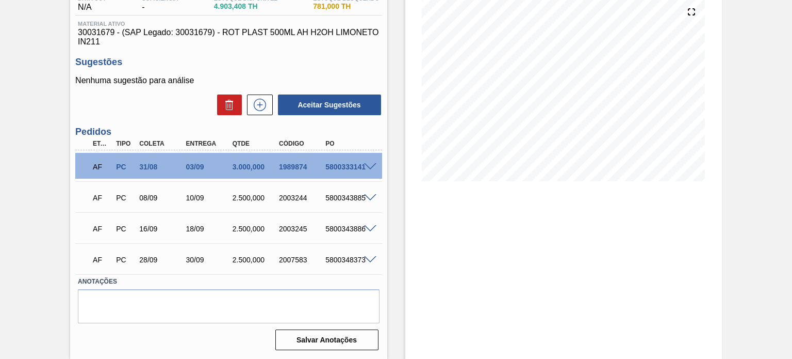
click at [368, 266] on div "AF PC 28/09 30/09 2.500,000 2007583 5800348373" at bounding box center [228, 259] width 306 height 26
click at [367, 262] on span at bounding box center [370, 260] width 12 height 8
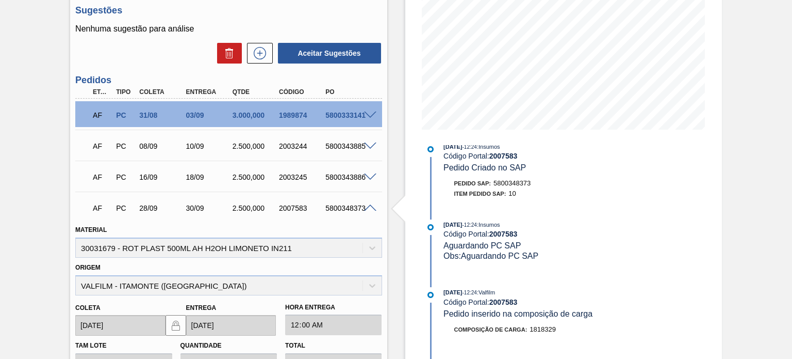
scroll to position [154, 0]
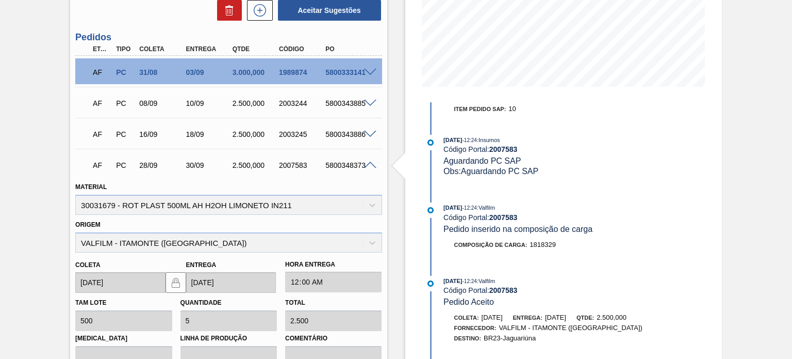
click at [367, 165] on span at bounding box center [370, 165] width 12 height 8
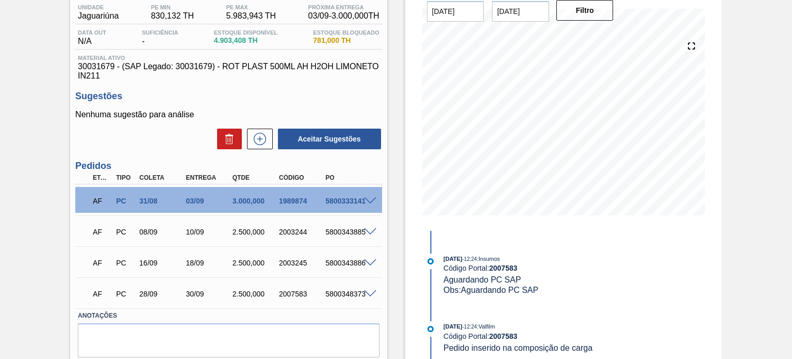
scroll to position [69, 0]
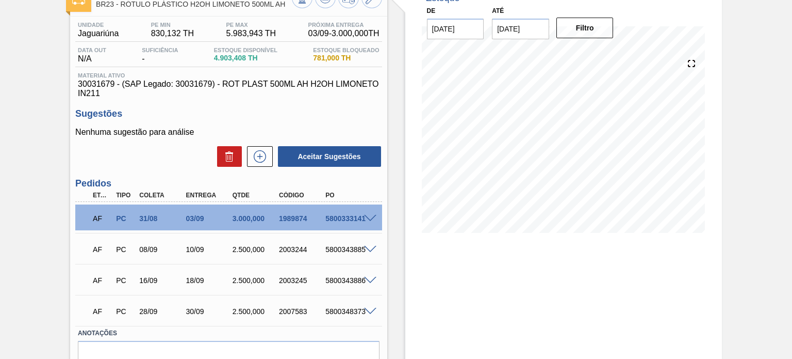
click at [372, 249] on span at bounding box center [370, 250] width 12 height 8
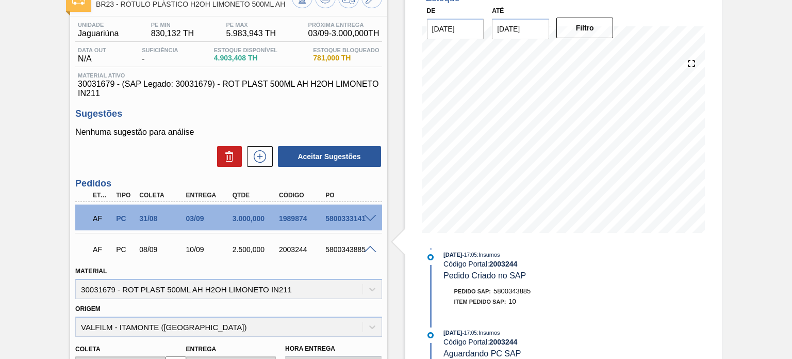
scroll to position [154, 0]
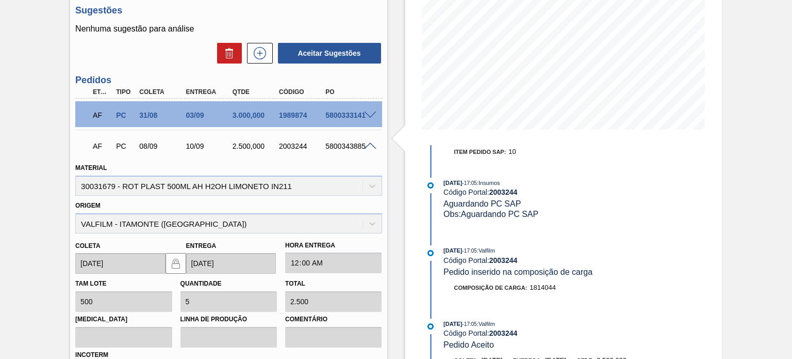
click at [370, 144] on span at bounding box center [370, 146] width 12 height 8
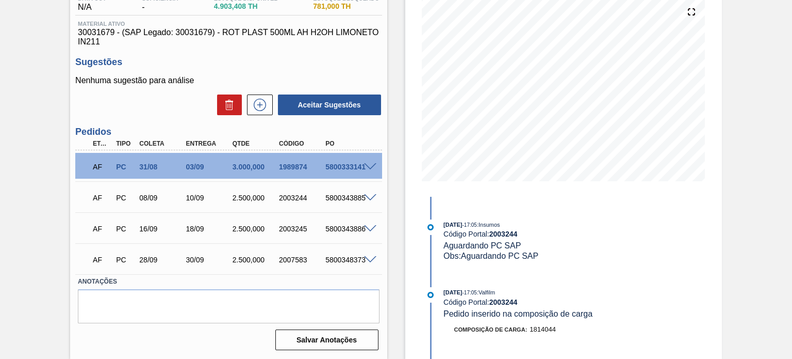
click at [368, 262] on span at bounding box center [370, 260] width 12 height 8
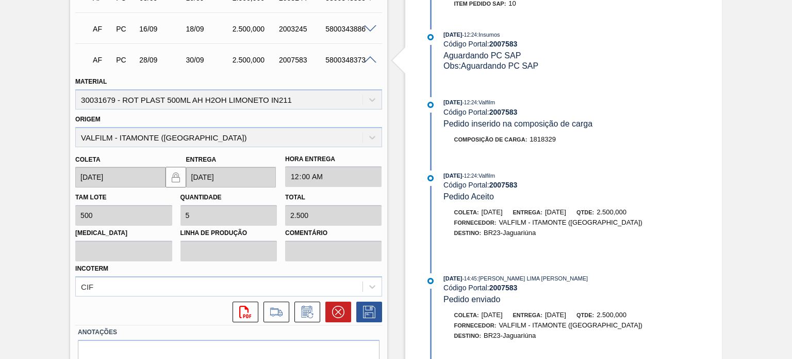
scroll to position [327, 0]
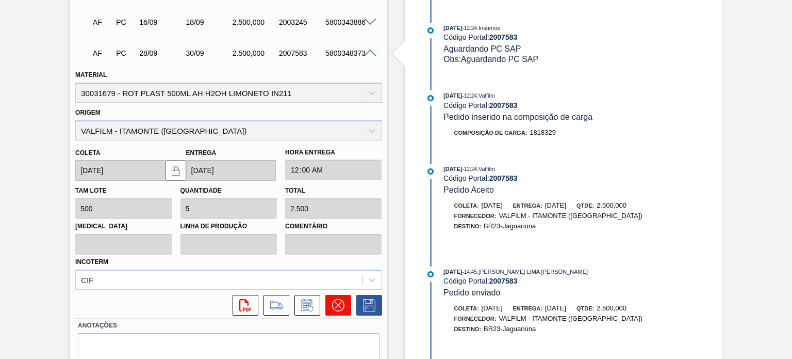
click at [332, 309] on icon at bounding box center [338, 305] width 12 height 12
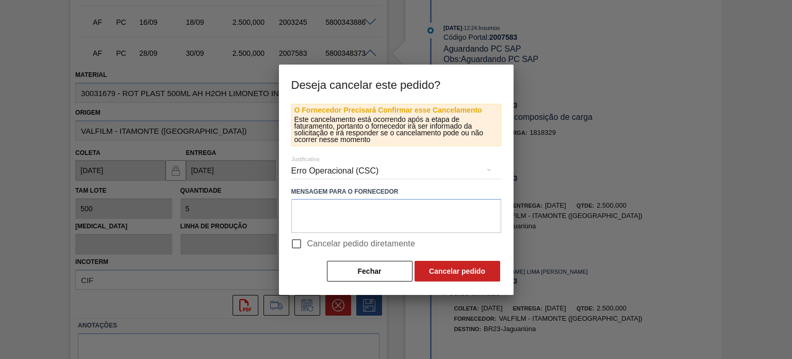
click at [340, 183] on div "Erro Operacional (CSC)" at bounding box center [396, 170] width 210 height 29
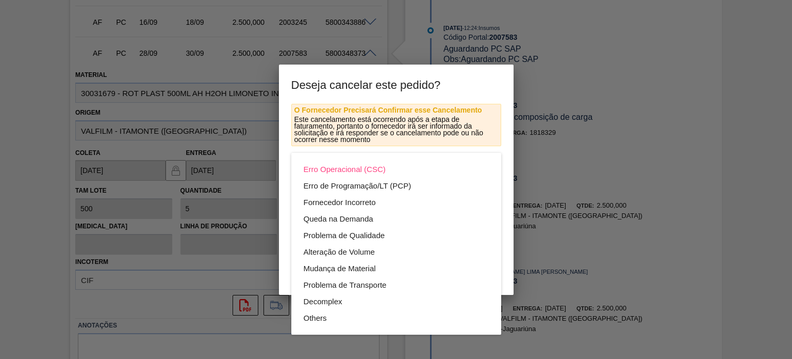
click at [339, 173] on div "Erro Operacional (CSC)" at bounding box center [396, 169] width 185 height 17
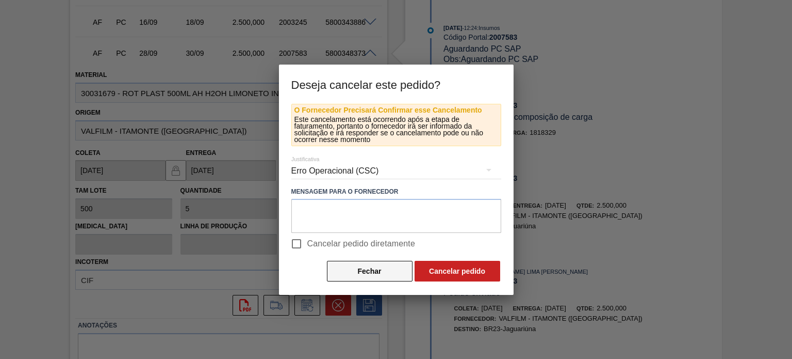
click at [388, 272] on button "Fechar" at bounding box center [370, 271] width 86 height 21
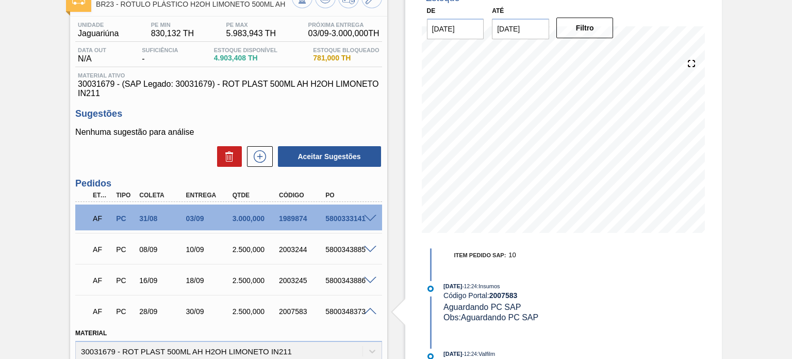
scroll to position [0, 0]
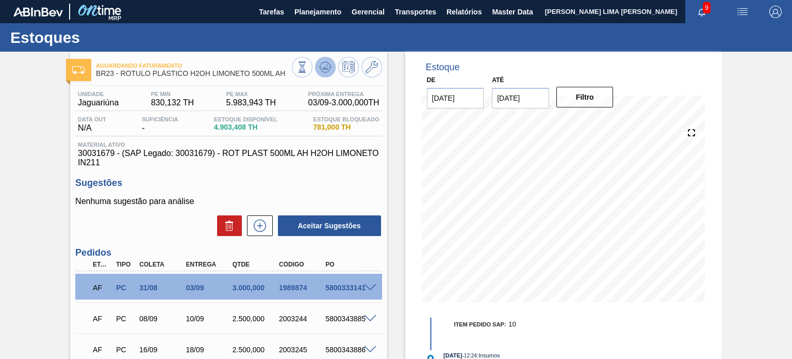
click at [308, 61] on icon at bounding box center [302, 66] width 11 height 11
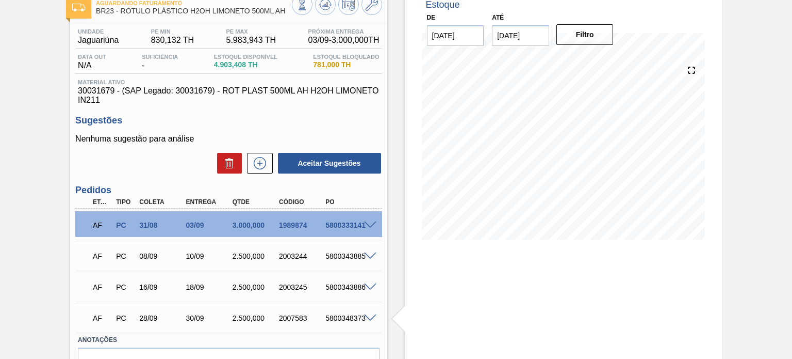
scroll to position [121, 0]
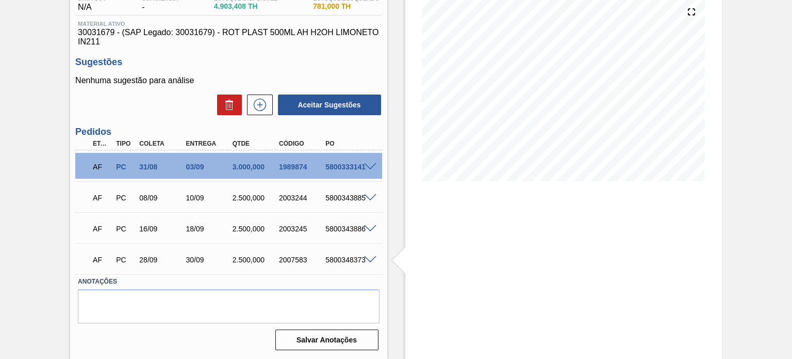
click at [369, 264] on div "5800348373" at bounding box center [348, 259] width 51 height 8
click at [367, 258] on span at bounding box center [370, 260] width 12 height 8
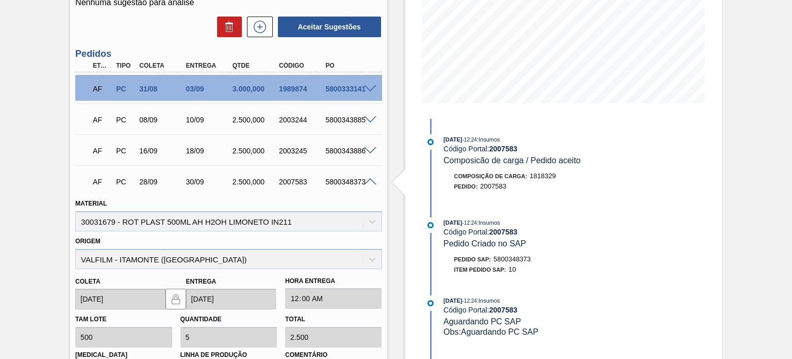
scroll to position [275, 0]
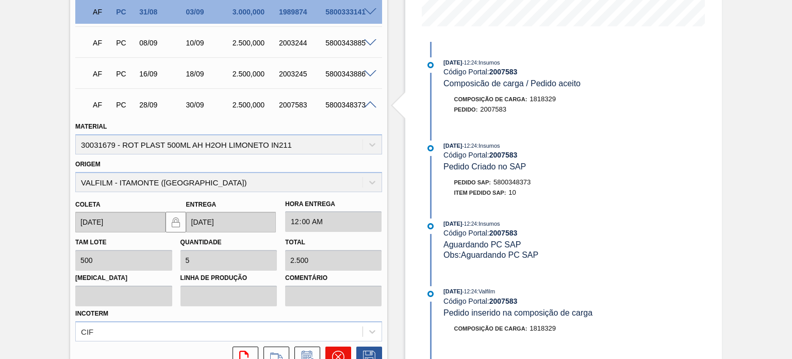
click at [338, 352] on icon at bounding box center [338, 356] width 12 height 12
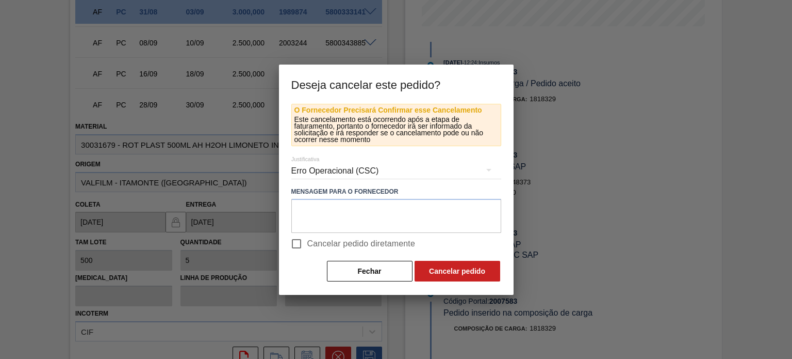
click at [333, 180] on div "Erro Operacional (CSC)" at bounding box center [396, 170] width 210 height 29
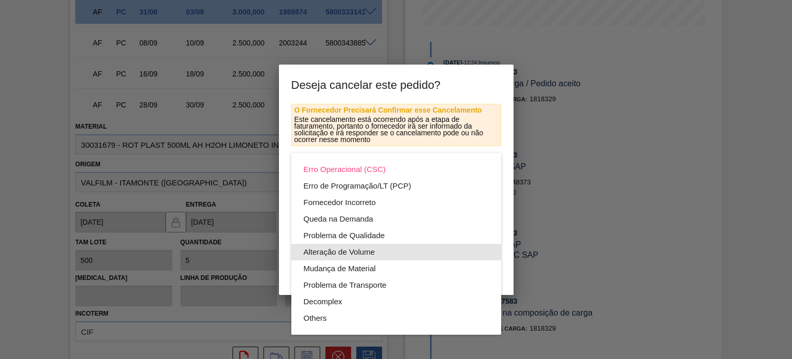
click at [354, 253] on div "Alteração de Volume" at bounding box center [396, 252] width 185 height 17
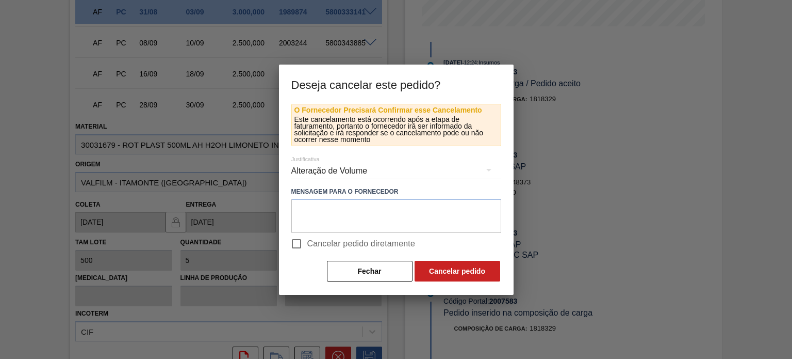
click at [291, 244] on div "Erro Operacional (CSC) Erro de Programação/LT (PCP) Fornecedor Incorreto Queda …" at bounding box center [396, 179] width 792 height 359
click at [321, 243] on span "Cancelar pedido diretamente" at bounding box center [361, 243] width 108 height 12
click at [307, 243] on input "Cancelar pedido diretamente" at bounding box center [297, 244] width 22 height 22
checkbox input "true"
click at [444, 267] on button "Cancelar pedido" at bounding box center [458, 271] width 86 height 21
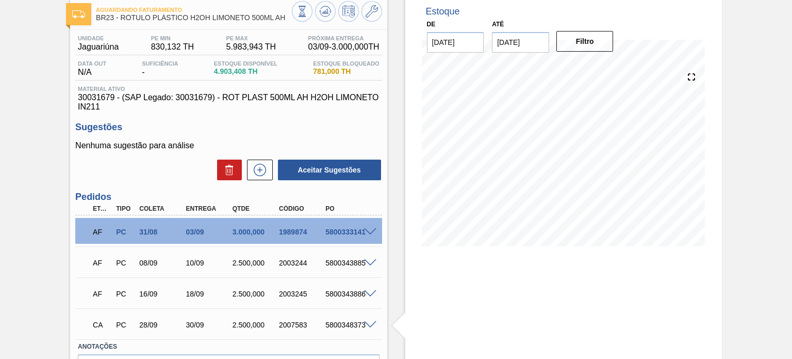
scroll to position [0, 0]
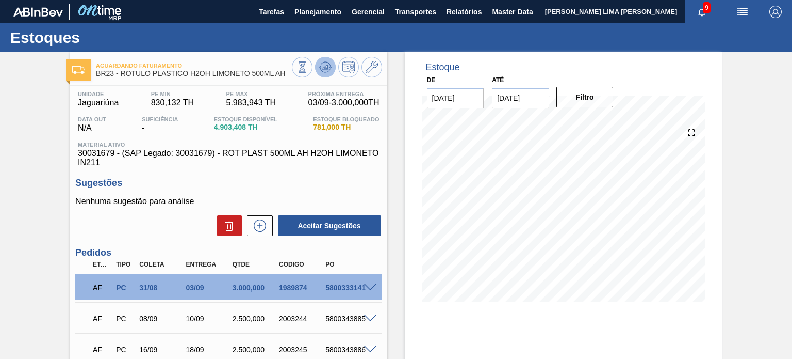
click at [308, 71] on icon at bounding box center [302, 66] width 11 height 11
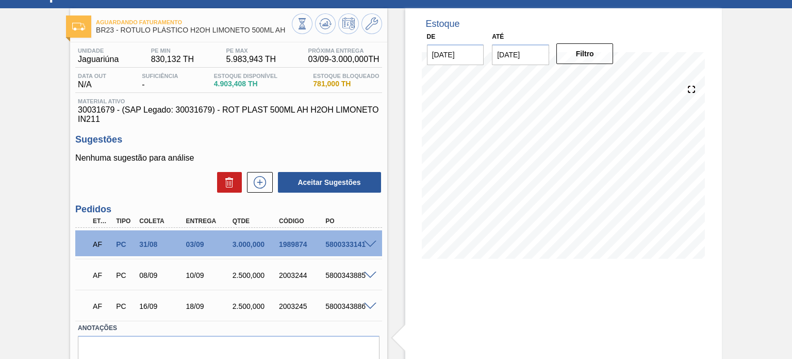
scroll to position [90, 0]
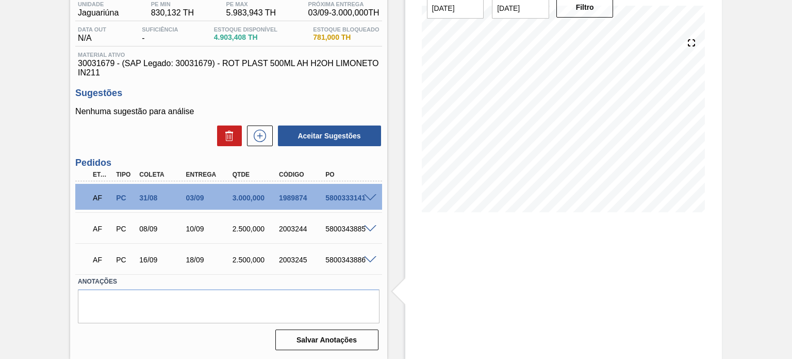
click at [368, 260] on span at bounding box center [370, 260] width 12 height 8
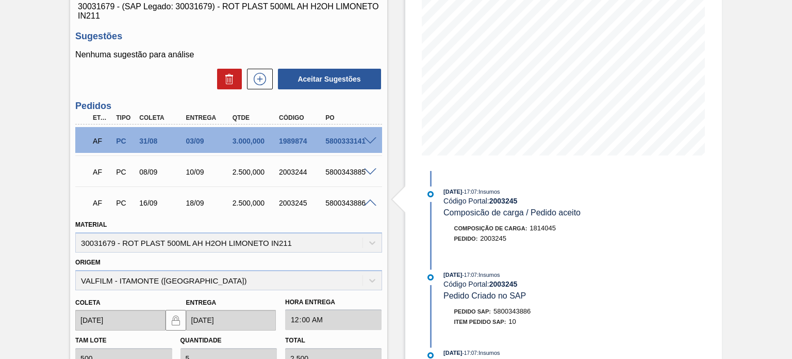
scroll to position [245, 0]
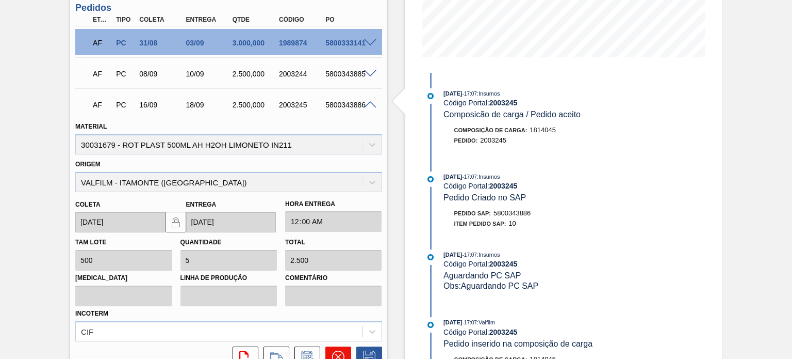
click at [339, 350] on icon at bounding box center [338, 356] width 12 height 12
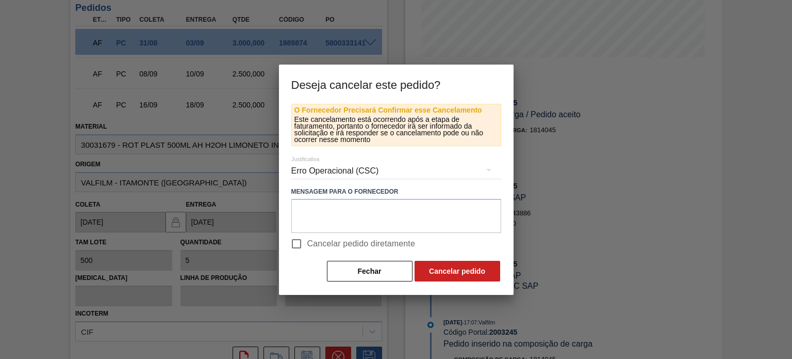
click at [320, 175] on div "Erro Operacional (CSC)" at bounding box center [396, 170] width 210 height 29
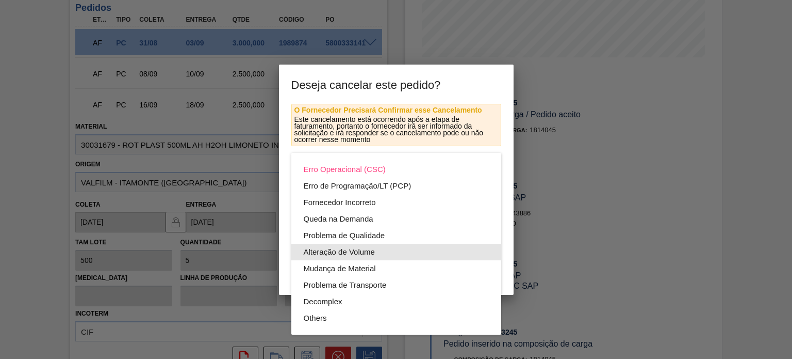
click at [324, 254] on div "Alteração de Volume" at bounding box center [396, 252] width 185 height 17
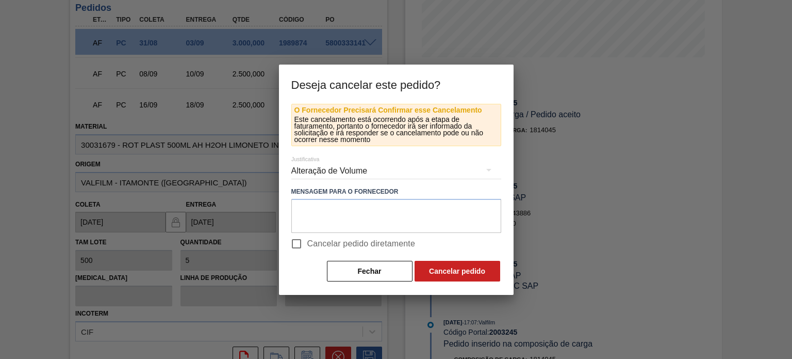
click at [300, 242] on div "Erro Operacional (CSC) Erro de Programação/LT (PCP) Fornecedor Incorreto Queda …" at bounding box center [396, 179] width 792 height 359
click at [298, 242] on input "Cancelar pedido diretamente" at bounding box center [297, 244] width 22 height 22
checkbox input "true"
click at [439, 272] on button "Cancelar pedido" at bounding box center [458, 271] width 86 height 21
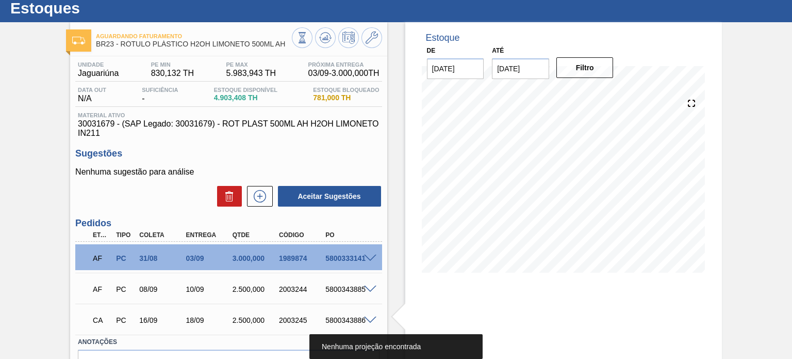
scroll to position [0, 0]
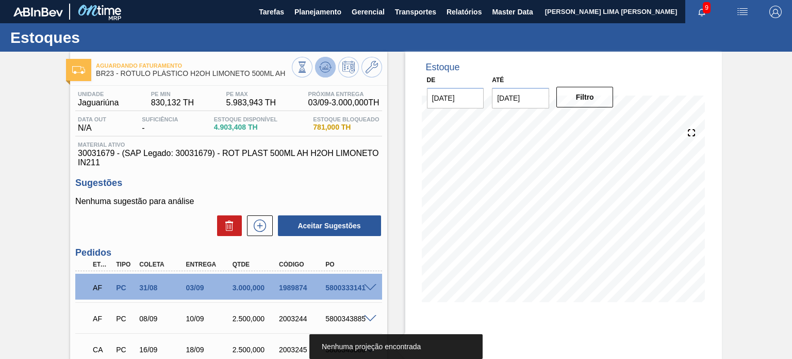
click at [308, 66] on icon at bounding box center [302, 66] width 11 height 11
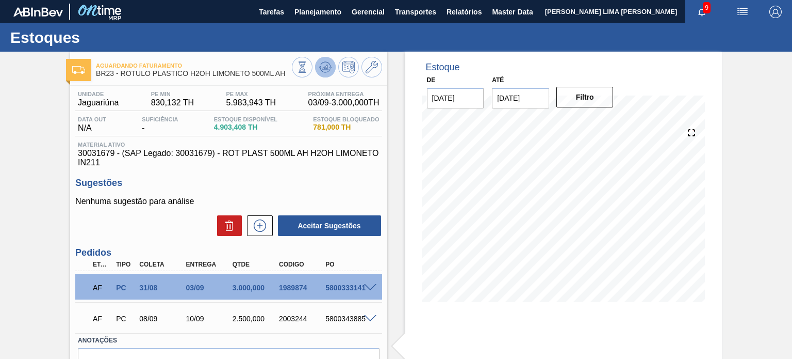
click at [331, 70] on button at bounding box center [325, 67] width 21 height 21
drag, startPoint x: 230, startPoint y: 68, endPoint x: 143, endPoint y: 75, distance: 86.5
click at [122, 72] on span "BR23 - RÓTULO PLÁSTICO H2OH LIMONETO 500ML AH" at bounding box center [194, 74] width 196 height 8
copy span "RÓTULO PLÁSTICO H2OH LIMONETO 500ML AH"
click at [308, 73] on icon at bounding box center [302, 66] width 11 height 11
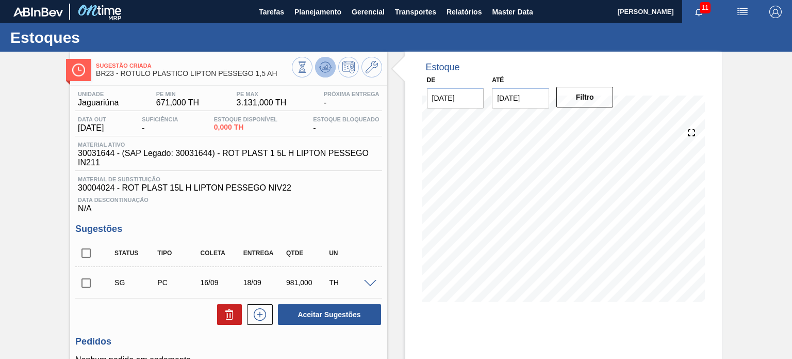
click at [308, 69] on icon at bounding box center [302, 66] width 11 height 11
click at [301, 70] on icon at bounding box center [302, 66] width 11 height 11
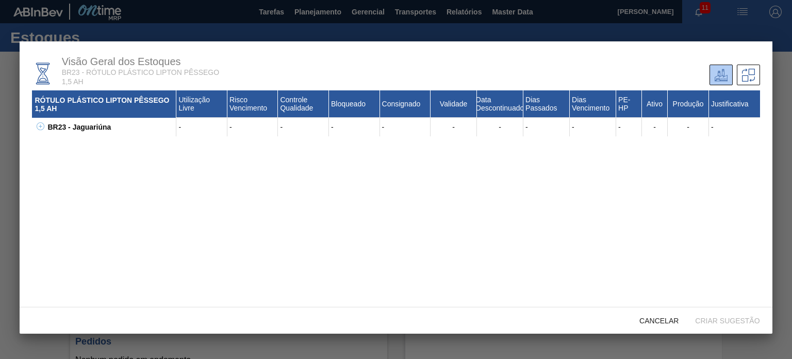
click at [37, 129] on icon at bounding box center [41, 126] width 8 height 8
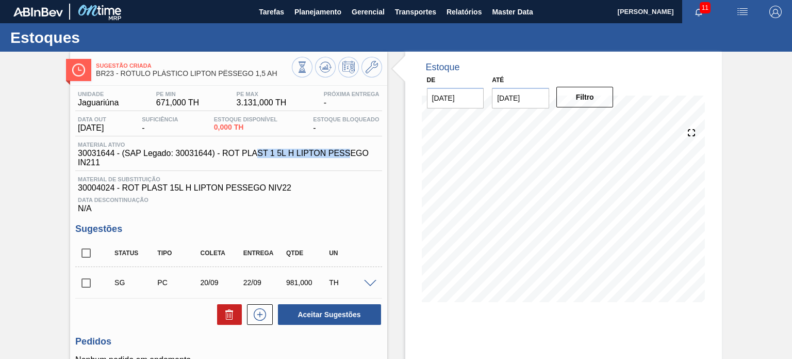
drag, startPoint x: 350, startPoint y: 152, endPoint x: 237, endPoint y: 152, distance: 113.0
click at [239, 154] on span "30031644 - (SAP Legado: 30031644) - ROT PLAST 1 5L H LIPTON PESSEGO IN211" at bounding box center [231, 158] width 306 height 19
click at [237, 152] on span "30031644 - (SAP Legado: 30031644) - ROT PLAST 1 5L H LIPTON PESSEGO IN211" at bounding box center [231, 158] width 306 height 19
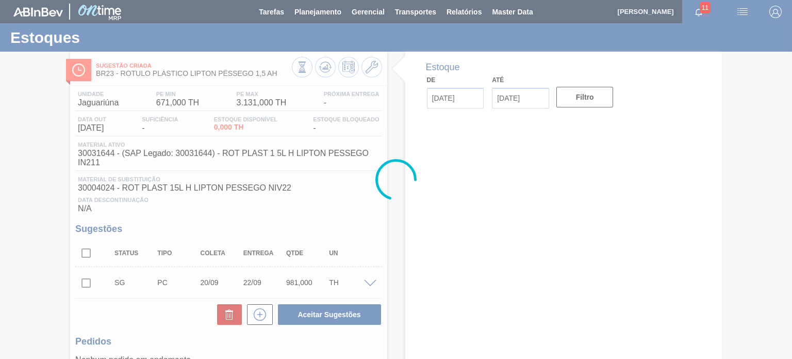
click at [380, 71] on div at bounding box center [396, 179] width 792 height 359
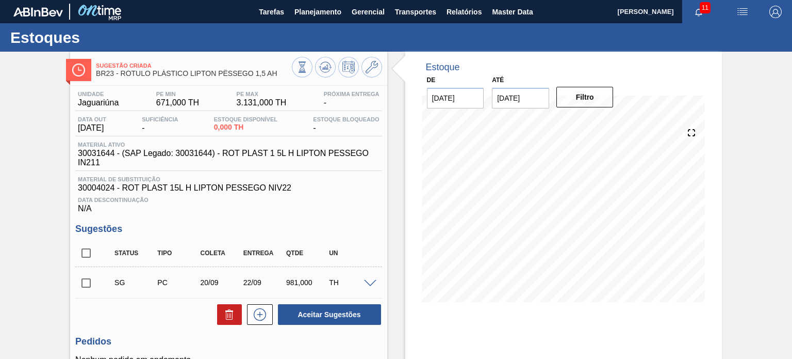
click at [375, 70] on icon at bounding box center [372, 67] width 12 height 12
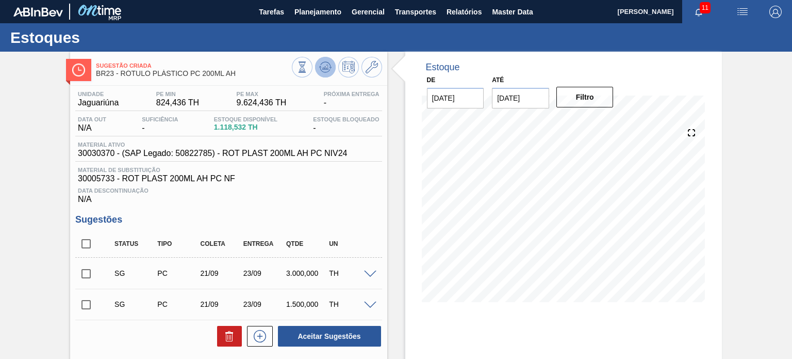
click at [308, 63] on icon at bounding box center [302, 66] width 11 height 11
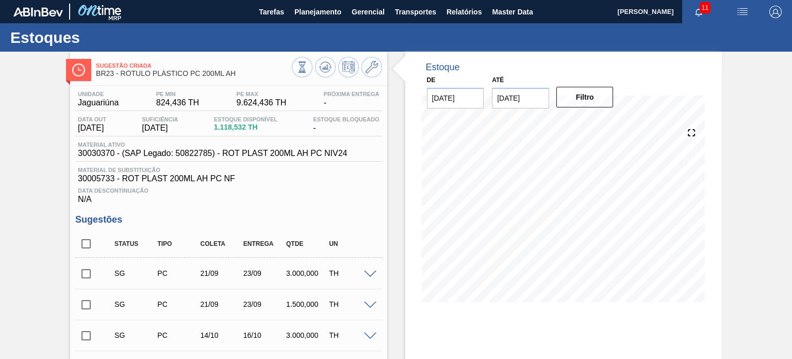
click at [759, 192] on div "Sugestão Criada BR23 - RÓTULO PLÁSTICO PC 200ML AH Unidade Jaguariúna PE MIN 82…" at bounding box center [396, 296] width 792 height 489
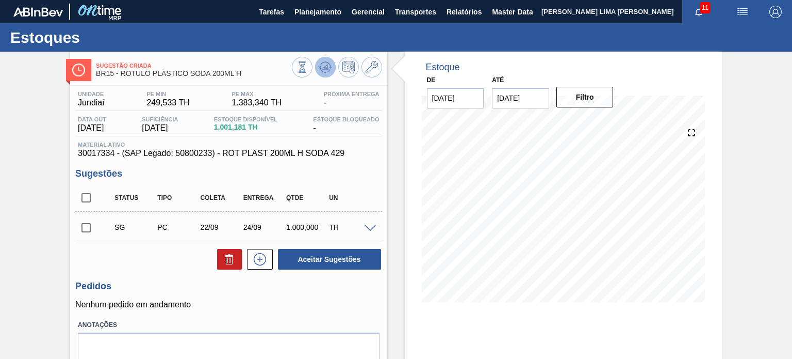
click at [323, 69] on icon at bounding box center [325, 66] width 7 height 5
drag, startPoint x: 242, startPoint y: 71, endPoint x: 122, endPoint y: 77, distance: 120.9
click at [122, 77] on span "BR15 - RÓTULO PLÁSTICO SODA 200ML H" at bounding box center [194, 74] width 196 height 8
copy span "RÓTULO PLÁSTICO SODA 200ML H"
drag, startPoint x: 152, startPoint y: 129, endPoint x: 189, endPoint y: 131, distance: 36.7
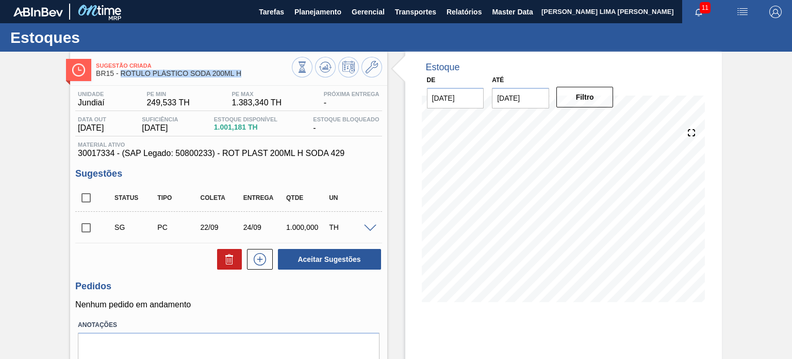
click at [178, 131] on span "15/10/2025" at bounding box center [160, 127] width 36 height 9
drag, startPoint x: 250, startPoint y: 71, endPoint x: 121, endPoint y: 79, distance: 129.8
click at [121, 79] on div "Sugestão Criada BR15 - RÓTULO PLÁSTICO SODA 200ML H" at bounding box center [194, 69] width 196 height 23
copy span "RÓTULO PLÁSTICO SODA 200ML H"
drag, startPoint x: 294, startPoint y: 226, endPoint x: 307, endPoint y: 226, distance: 13.4
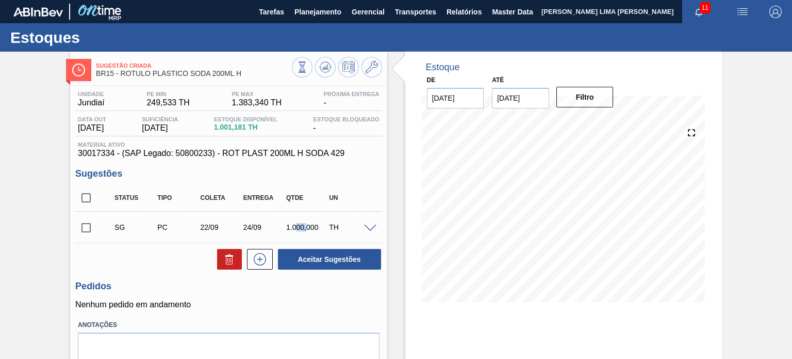
click at [307, 226] on div "1.000,000" at bounding box center [307, 227] width 47 height 8
click at [308, 65] on icon at bounding box center [302, 66] width 11 height 11
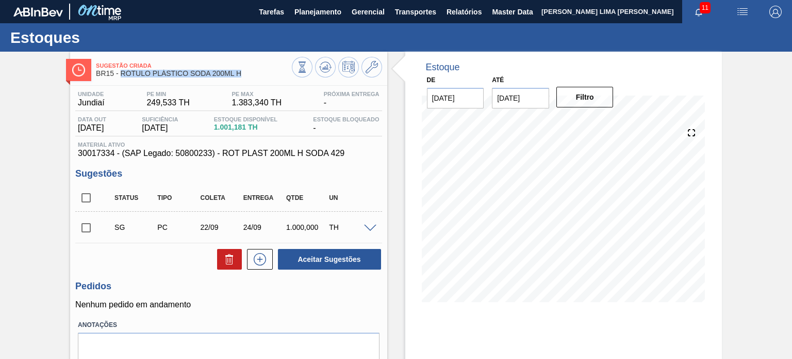
drag, startPoint x: 219, startPoint y: 74, endPoint x: 120, endPoint y: 77, distance: 98.6
click at [120, 77] on span "BR15 - RÓTULO PLÁSTICO SODA 200ML H" at bounding box center [194, 74] width 196 height 8
copy span "RÓTULO PLÁSTICO SODA 200ML H"
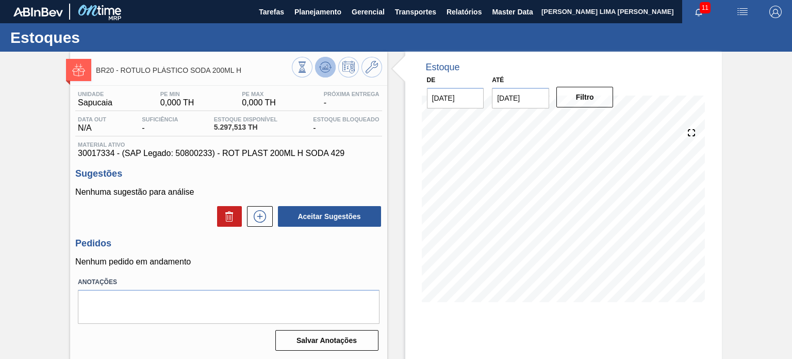
click at [308, 72] on icon at bounding box center [302, 66] width 11 height 11
click at [372, 66] on icon at bounding box center [372, 67] width 12 height 12
drag, startPoint x: 245, startPoint y: 128, endPoint x: 214, endPoint y: 123, distance: 31.9
click at [205, 129] on div "Data out N/A Suficiência - Estoque Disponível 5.297,513 TH Estoque Bloqueado -" at bounding box center [228, 126] width 306 height 20
copy span "5.297,513"
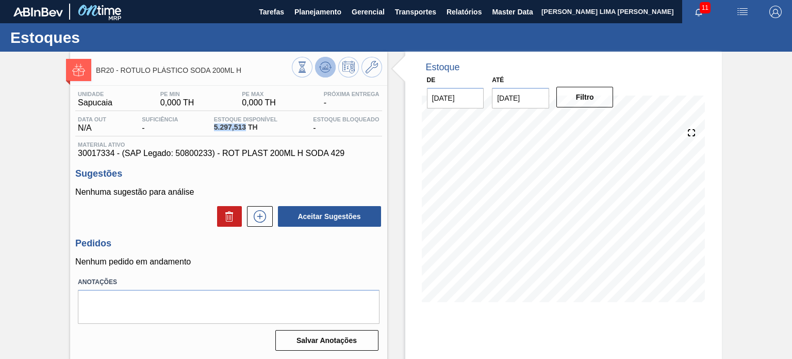
click at [330, 67] on icon at bounding box center [325, 65] width 10 height 6
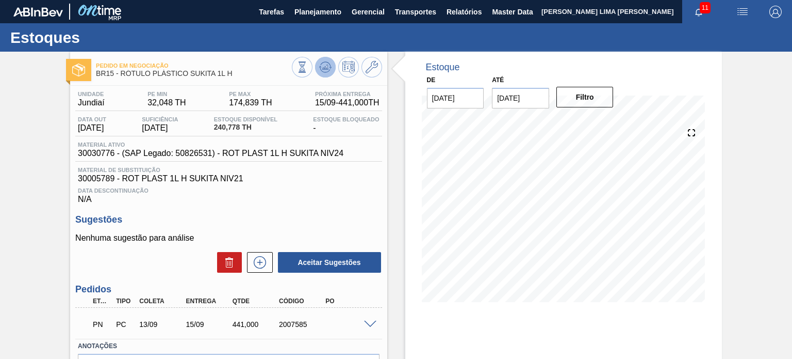
click at [308, 69] on icon at bounding box center [302, 66] width 11 height 11
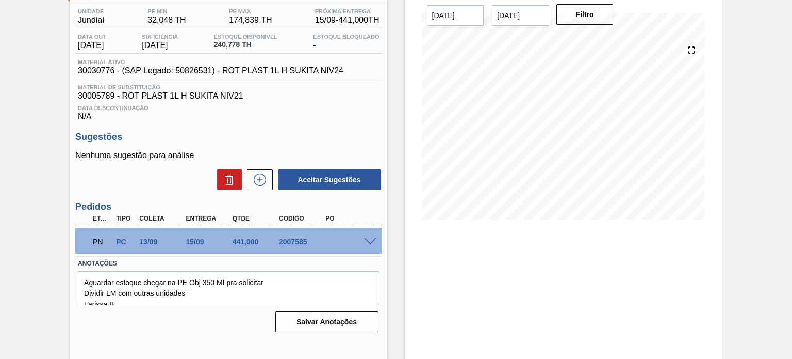
scroll to position [85, 0]
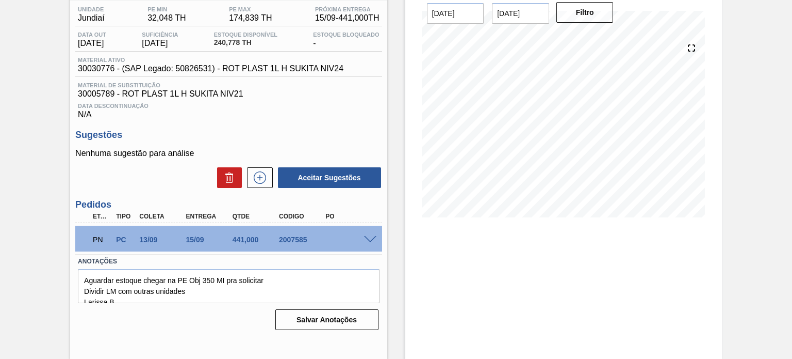
click at [370, 236] on span at bounding box center [370, 240] width 12 height 8
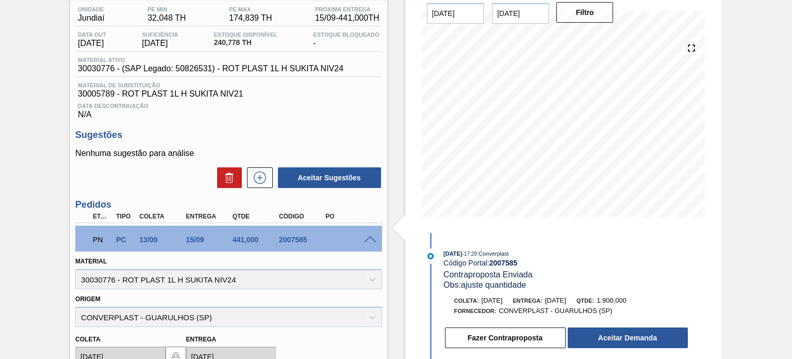
scroll to position [0, 0]
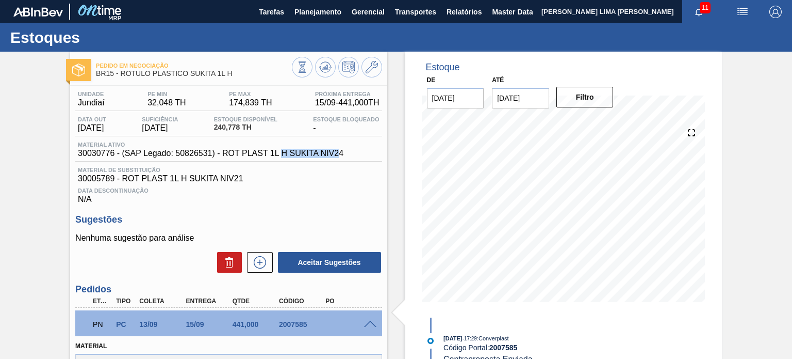
drag, startPoint x: 330, startPoint y: 151, endPoint x: 282, endPoint y: 149, distance: 48.6
click at [282, 149] on span "30030776 - (SAP Legado: 50826531) - ROT PLAST 1L H SUKITA NIV24" at bounding box center [211, 153] width 266 height 9
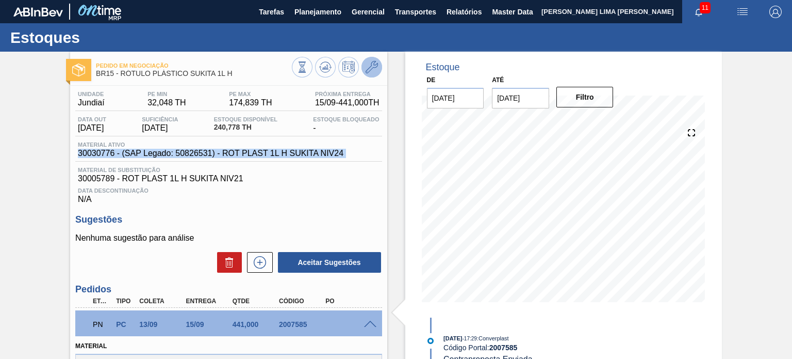
click at [368, 68] on icon at bounding box center [372, 67] width 12 height 12
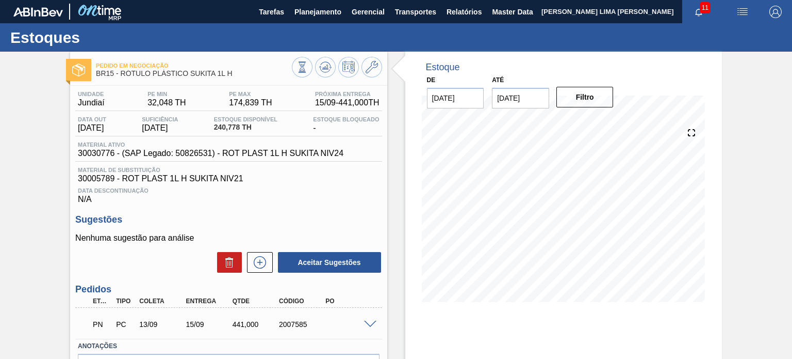
scroll to position [85, 0]
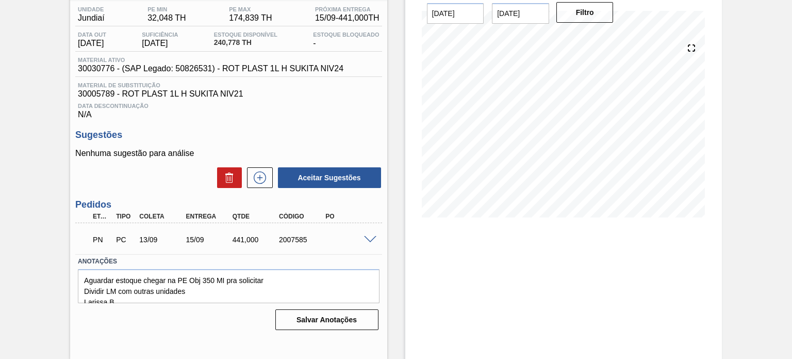
click at [369, 241] on span at bounding box center [370, 240] width 12 height 8
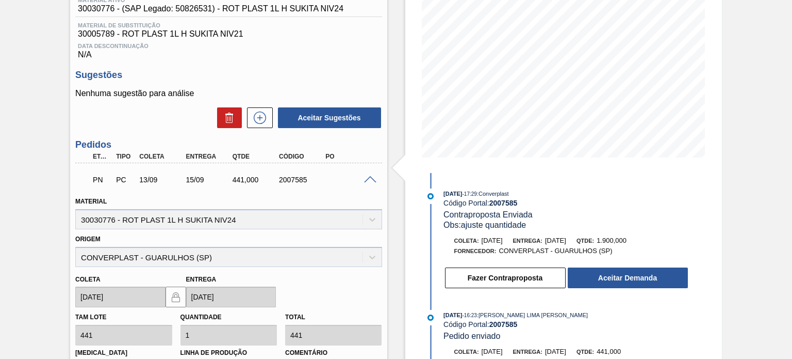
scroll to position [291, 0]
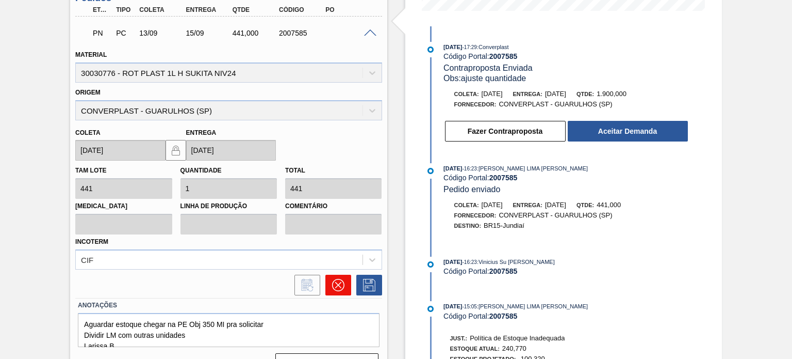
click at [333, 280] on icon at bounding box center [338, 285] width 12 height 12
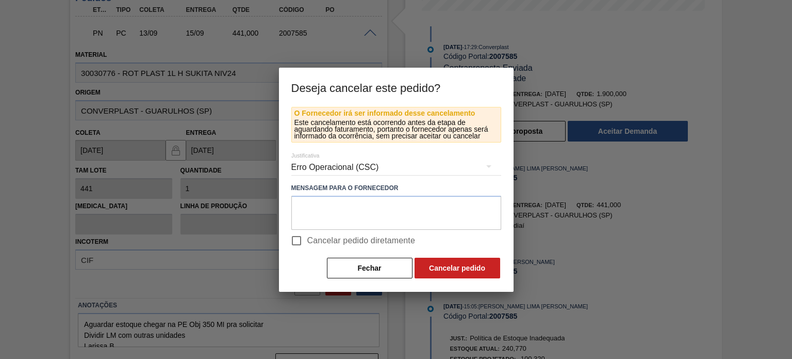
click at [345, 169] on div "Erro Operacional (CSC)" at bounding box center [396, 167] width 210 height 29
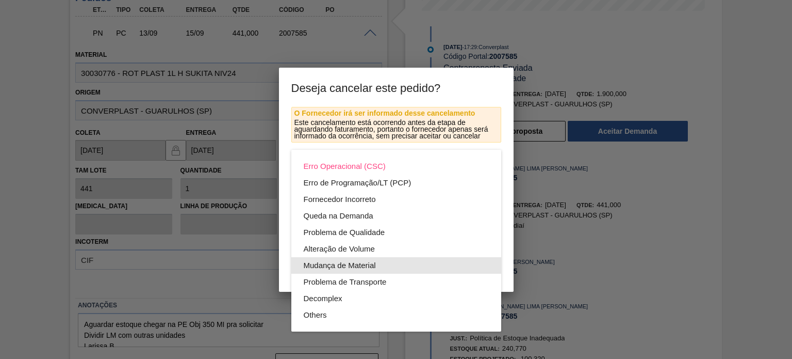
click at [364, 264] on div "Mudança de Material" at bounding box center [396, 265] width 185 height 17
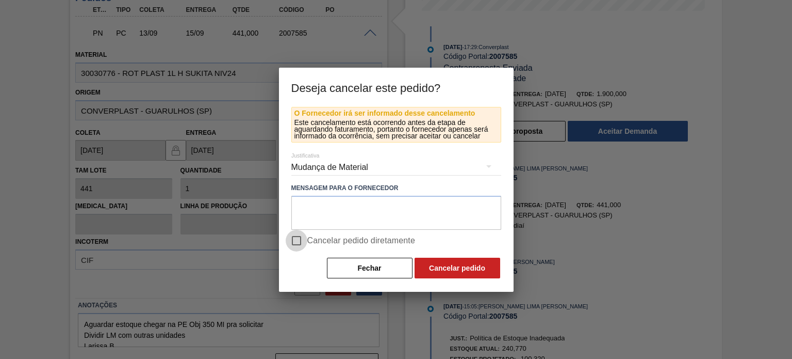
click at [296, 241] on input "Cancelar pedido diretamente" at bounding box center [297, 241] width 22 height 22
checkbox input "true"
click at [491, 280] on div "O Fornecedor irá ser informado desse cancelamento Este cancelamento está ocorre…" at bounding box center [396, 199] width 235 height 185
click at [482, 272] on button "Cancelar pedido" at bounding box center [458, 267] width 86 height 21
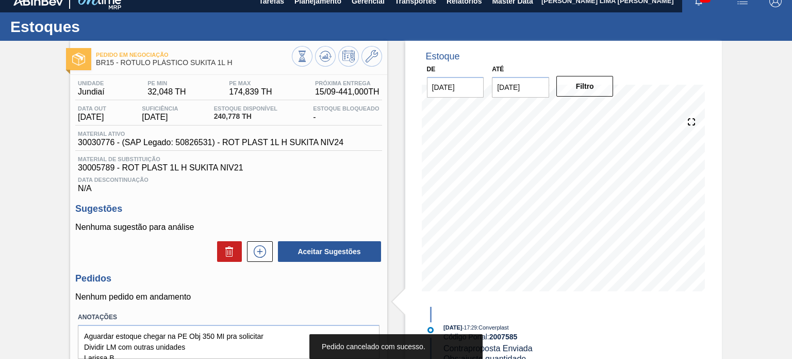
scroll to position [0, 0]
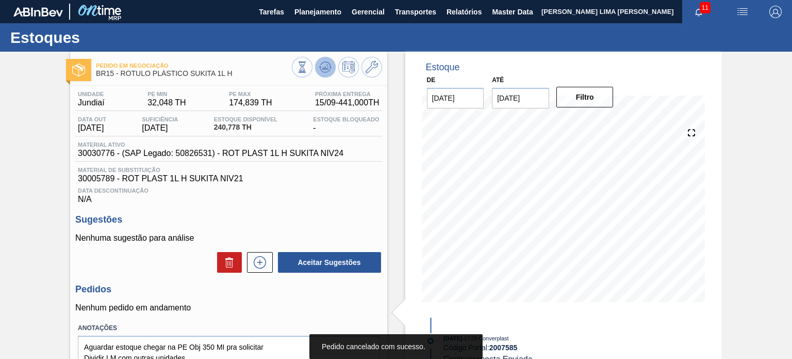
click at [333, 62] on button at bounding box center [325, 67] width 21 height 21
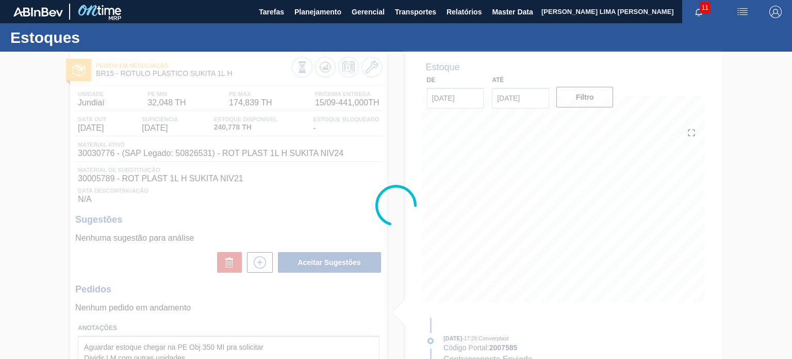
click at [64, 136] on div at bounding box center [396, 205] width 792 height 307
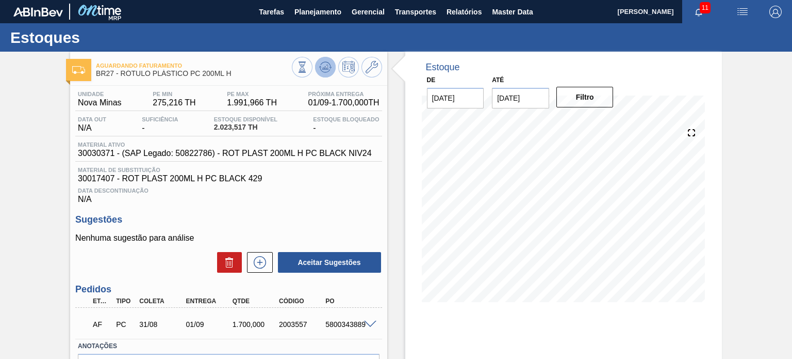
click at [321, 71] on icon at bounding box center [325, 69] width 10 height 5
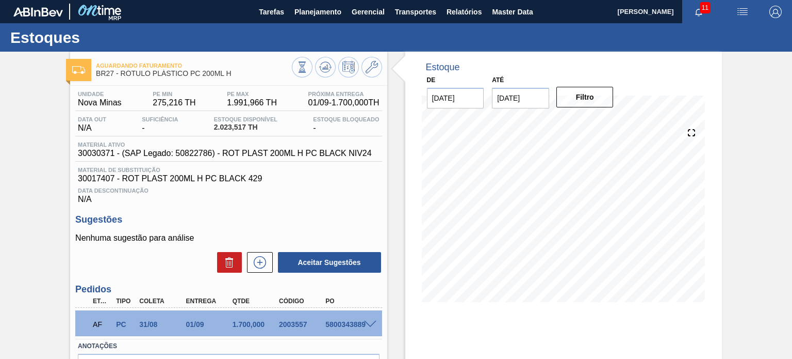
click at [725, 202] on div "Aguardando Faturamento BR27 - RÓTULO PLÁSTICO PC 200ML H Unidade Nova Minas PE …" at bounding box center [396, 248] width 792 height 392
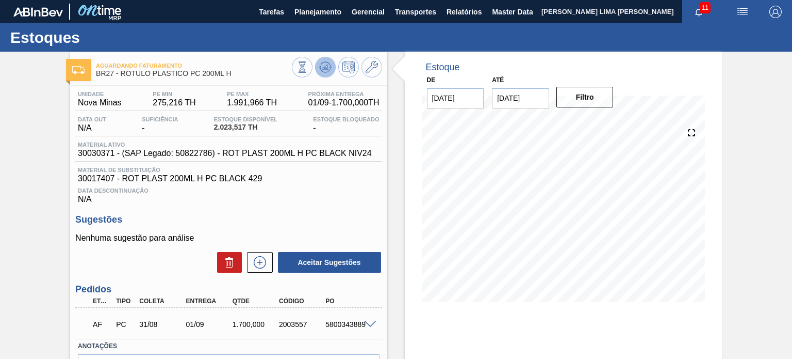
click at [327, 66] on icon at bounding box center [325, 66] width 7 height 5
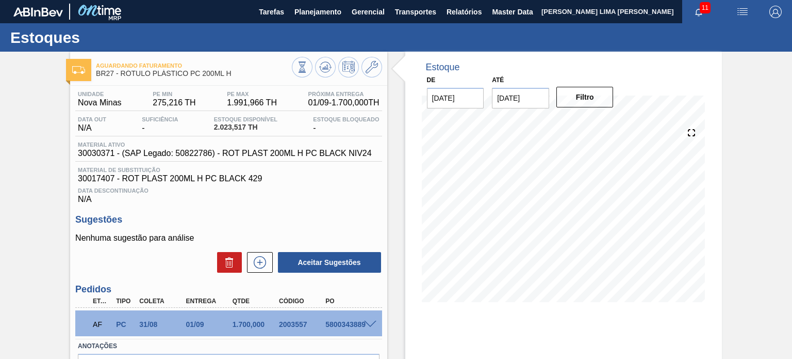
click at [370, 323] on span at bounding box center [370, 324] width 12 height 8
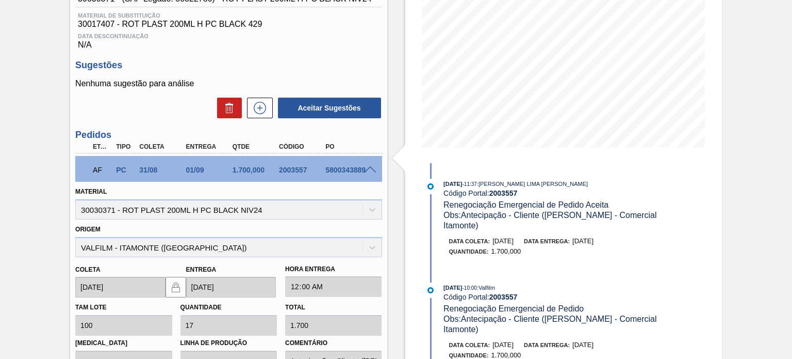
scroll to position [155, 0]
click at [563, 220] on div "Obs: Antecipação - Cliente (Ana Carolina - Comercial Itamonte)" at bounding box center [566, 219] width 245 height 21
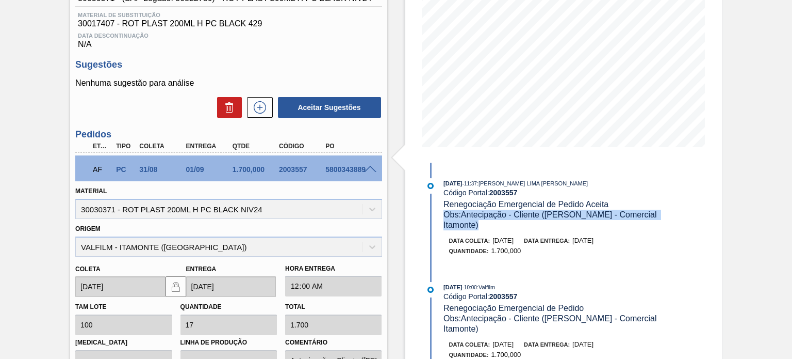
click at [563, 220] on div "Obs: Antecipação - Cliente (Ana Carolina - Comercial Itamonte)" at bounding box center [566, 219] width 245 height 21
click at [303, 169] on div "2003557" at bounding box center [302, 169] width 51 height 8
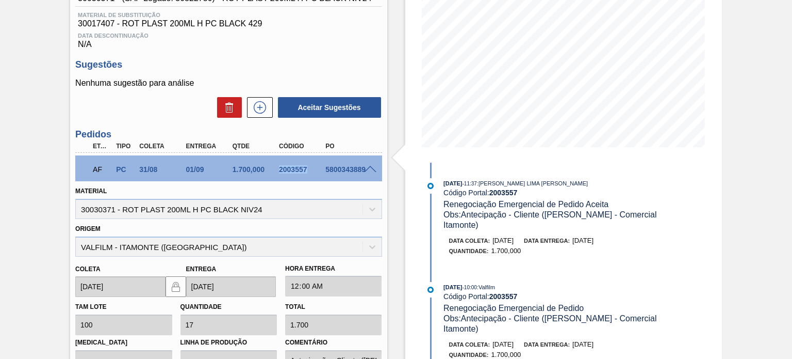
click at [303, 169] on div "2003557" at bounding box center [302, 169] width 51 height 8
copy div "2003557"
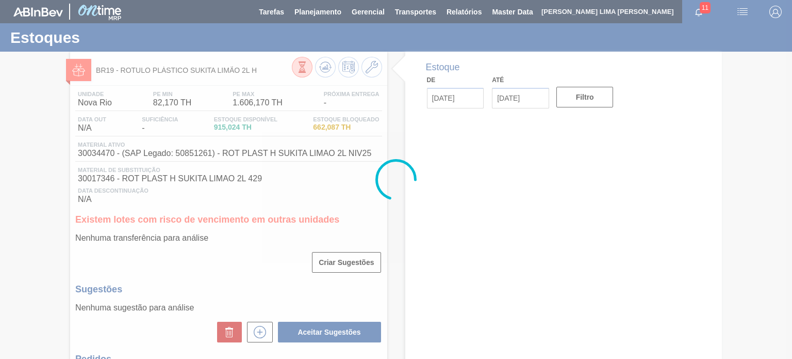
click at [325, 72] on div at bounding box center [396, 179] width 792 height 359
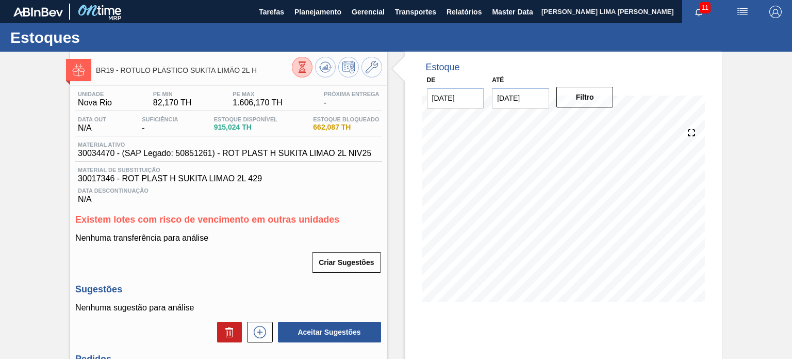
click at [308, 68] on icon at bounding box center [302, 66] width 11 height 11
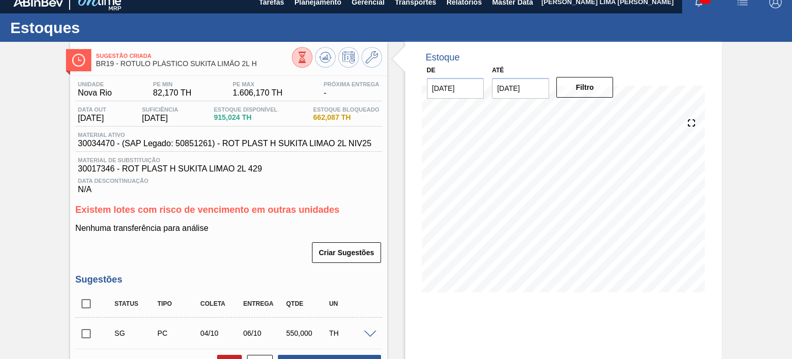
scroll to position [4, 0]
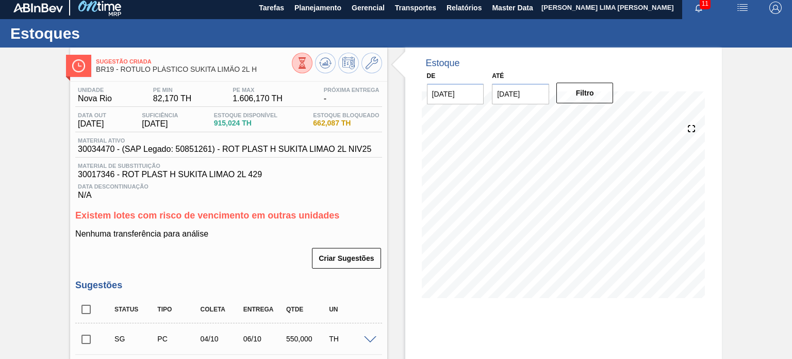
click at [299, 59] on icon at bounding box center [302, 62] width 11 height 11
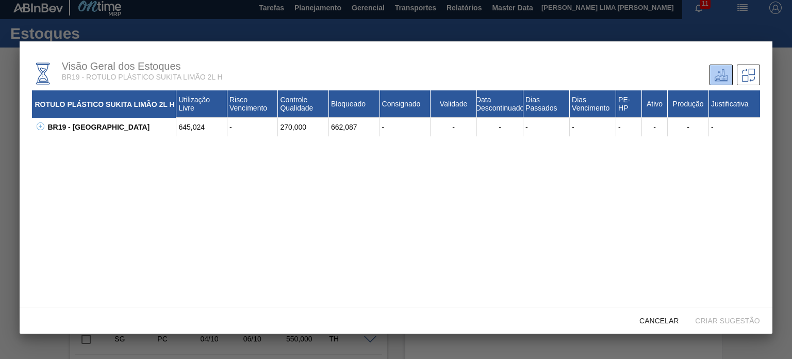
click at [41, 127] on icon at bounding box center [41, 126] width 8 height 8
click at [336, 142] on div "662,087" at bounding box center [354, 145] width 51 height 19
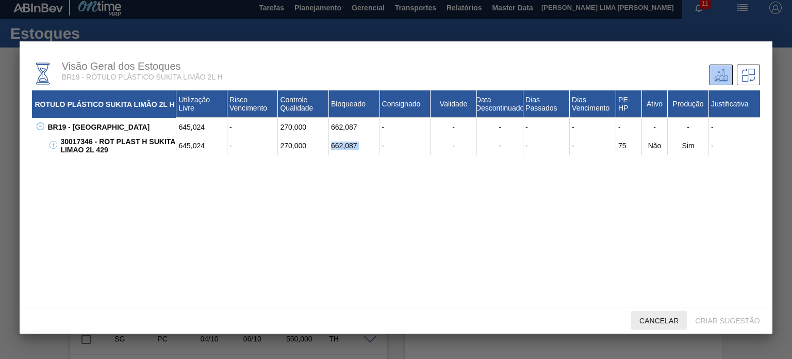
click at [658, 317] on span "Cancelar" at bounding box center [659, 320] width 56 height 8
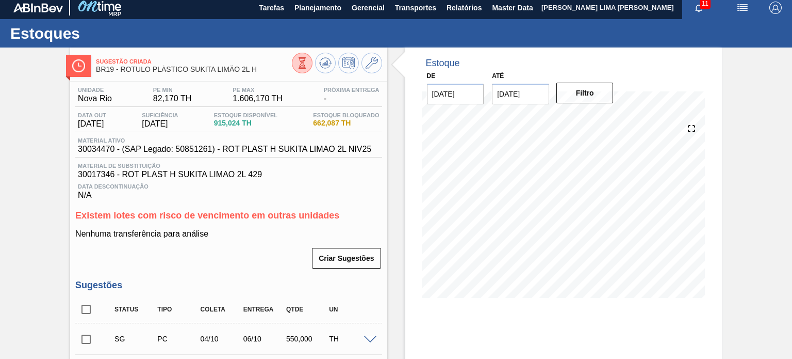
click at [301, 66] on icon at bounding box center [302, 62] width 11 height 11
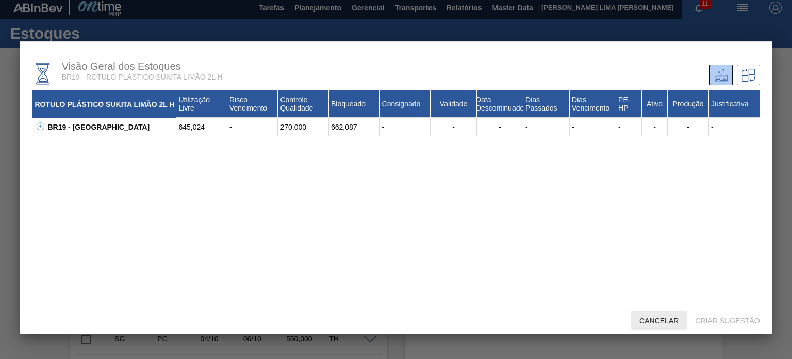
click at [651, 321] on span "Cancelar" at bounding box center [659, 320] width 56 height 8
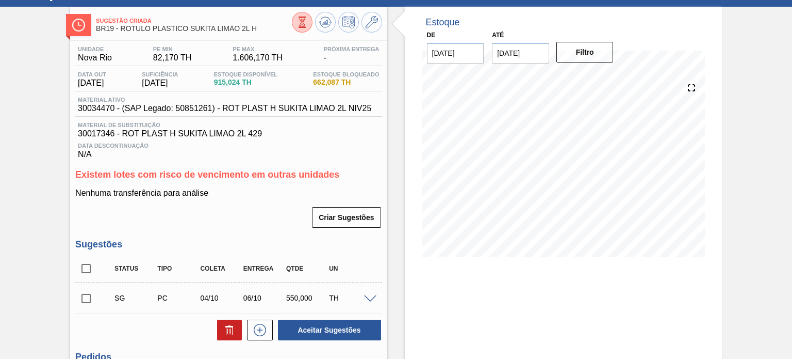
scroll to position [56, 0]
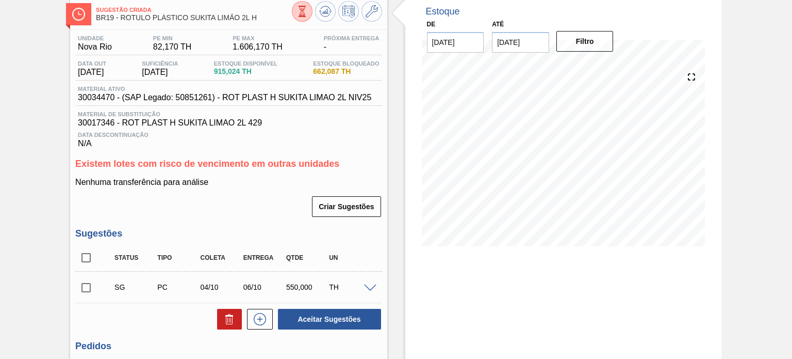
click at [370, 288] on span at bounding box center [370, 288] width 12 height 8
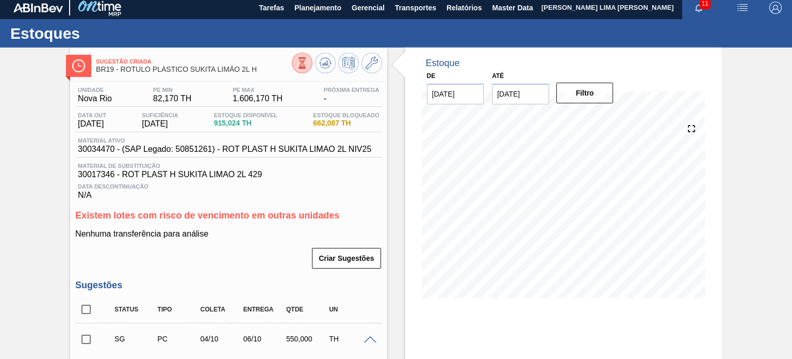
scroll to position [0, 0]
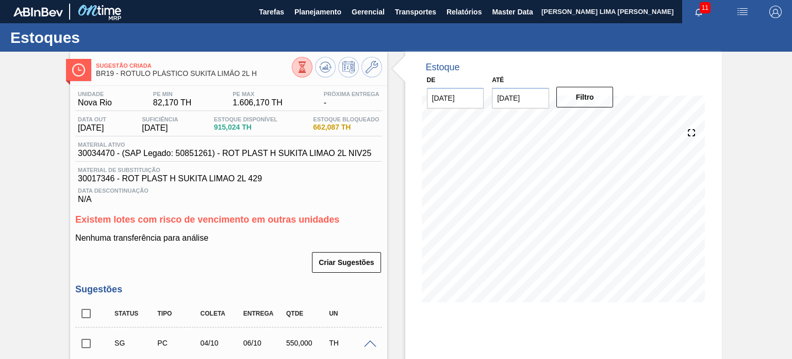
click at [306, 70] on icon at bounding box center [302, 66] width 11 height 11
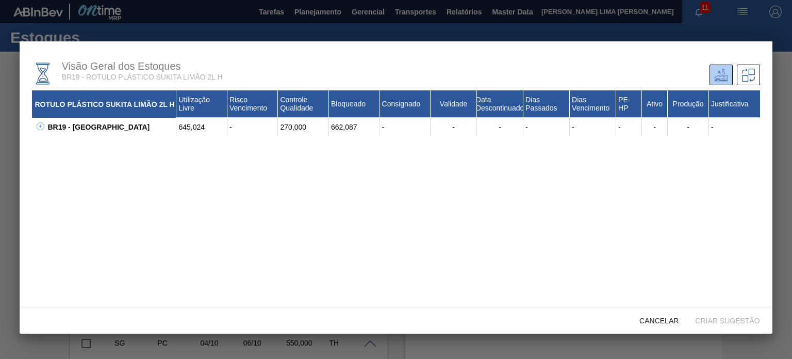
click at [38, 121] on div "BR19 - Nova Rio 645,024 - 270,000 662,087 - - - - - - - - - 30017346 - ROT PLAS…" at bounding box center [396, 127] width 728 height 19
click at [38, 125] on icon at bounding box center [41, 126] width 8 height 8
click at [52, 142] on icon at bounding box center [54, 145] width 8 height 8
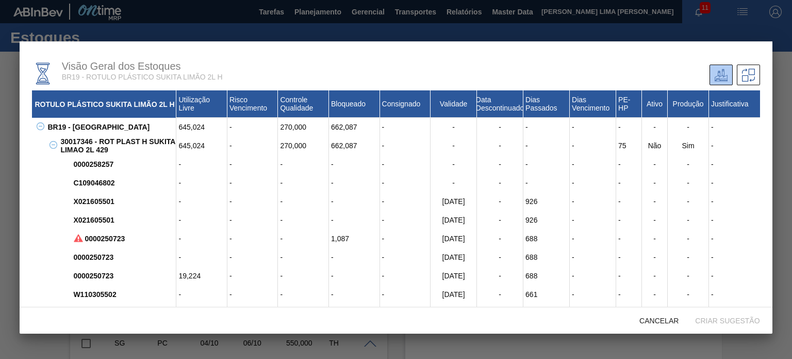
click at [58, 145] on div "30017346 - ROT PLAST H SUKITA LIMAO 2L 429" at bounding box center [117, 145] width 119 height 19
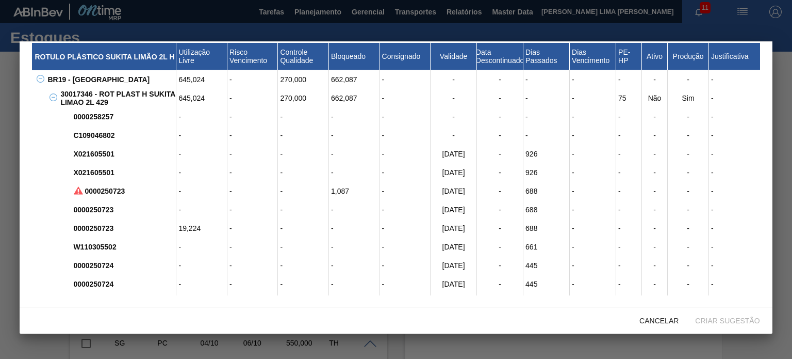
click at [53, 94] on icon at bounding box center [54, 97] width 8 height 8
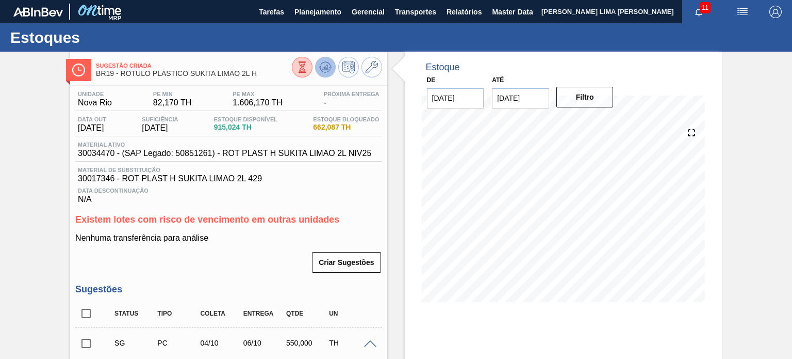
click at [308, 70] on icon at bounding box center [302, 66] width 11 height 11
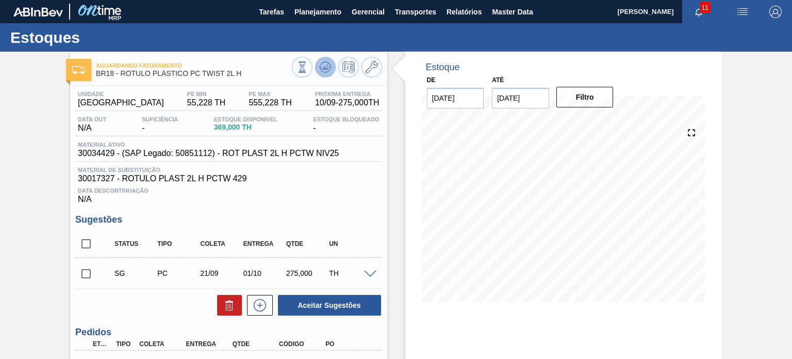
click at [308, 71] on icon at bounding box center [302, 66] width 11 height 11
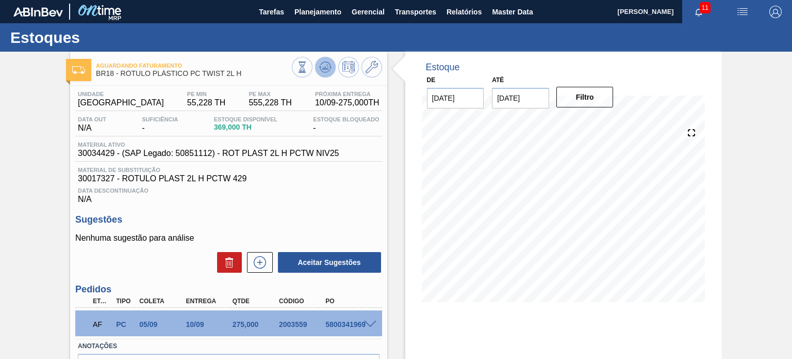
click at [324, 69] on icon at bounding box center [325, 66] width 7 height 5
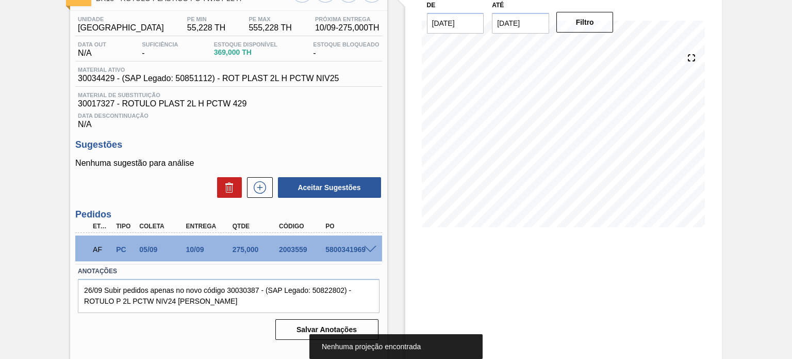
scroll to position [85, 0]
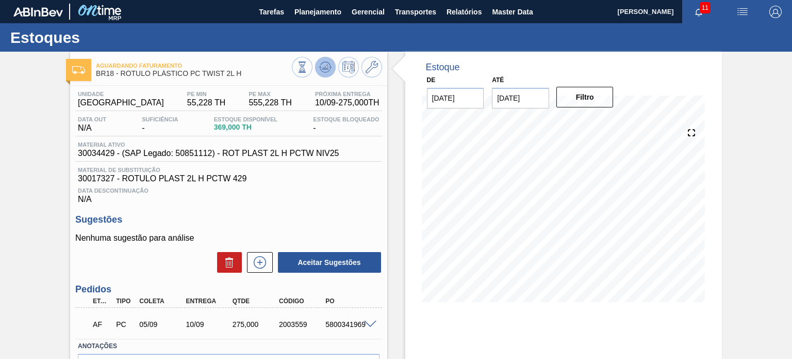
click at [308, 71] on icon at bounding box center [302, 66] width 11 height 11
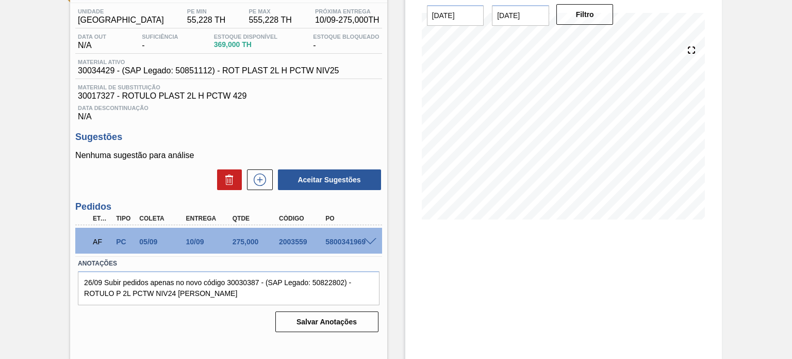
scroll to position [85, 0]
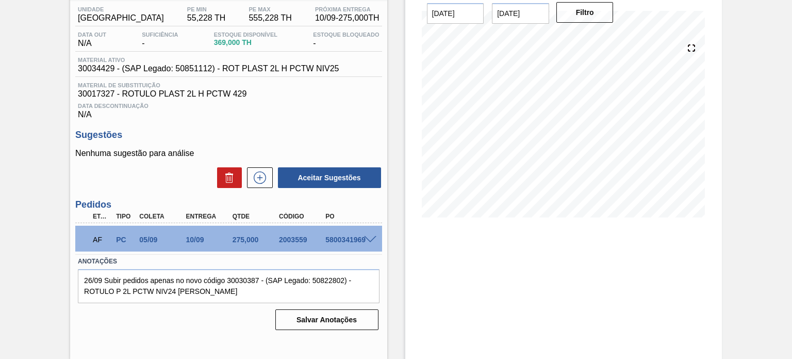
click at [367, 236] on span at bounding box center [370, 240] width 12 height 8
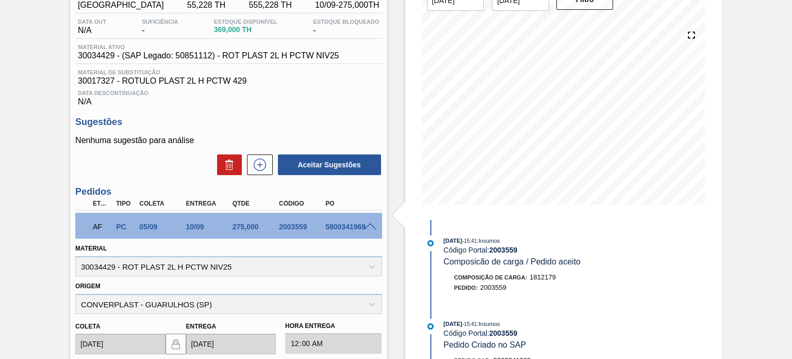
scroll to position [4, 0]
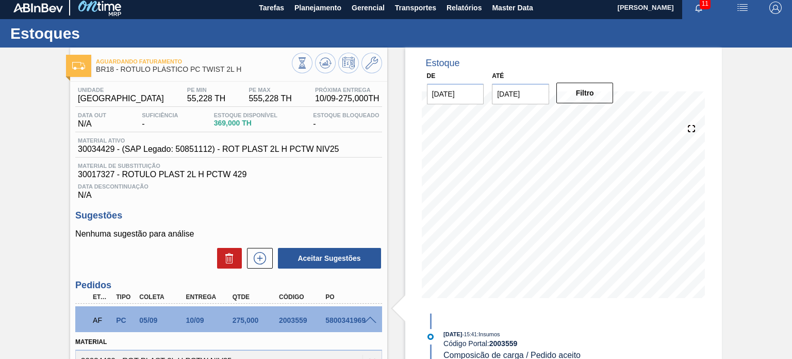
click at [368, 319] on span at bounding box center [370, 320] width 12 height 8
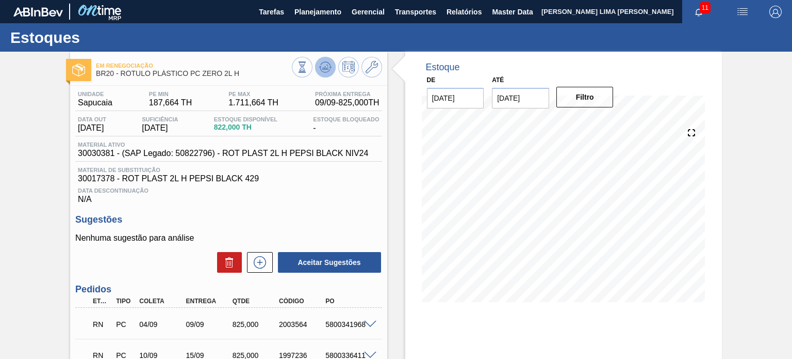
click at [308, 72] on icon at bounding box center [302, 66] width 11 height 11
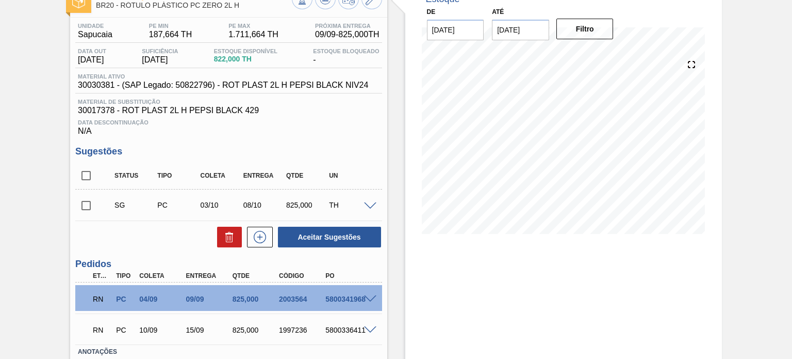
scroll to position [138, 0]
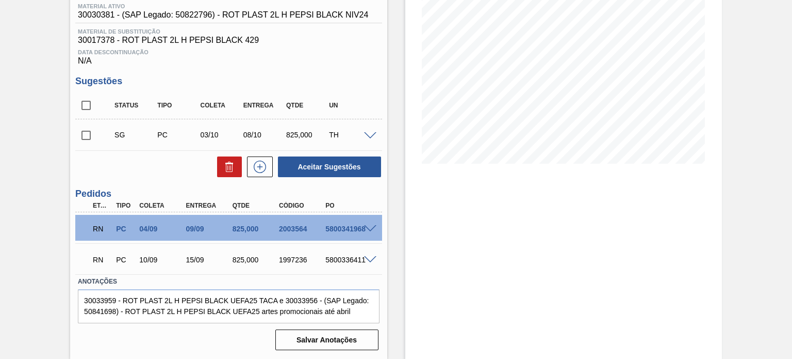
click at [376, 226] on span at bounding box center [370, 229] width 12 height 8
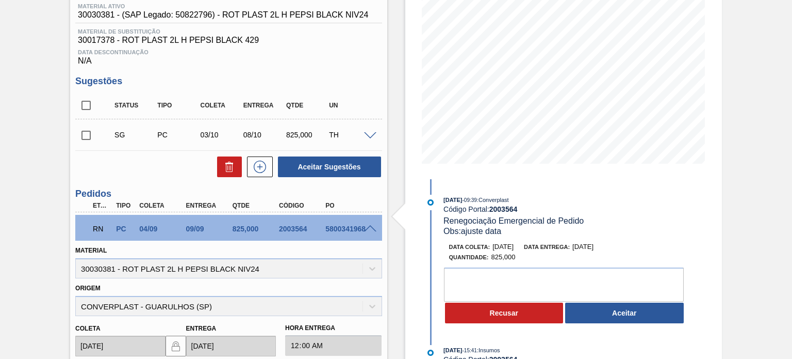
click at [196, 231] on div "09/09" at bounding box center [209, 228] width 51 height 8
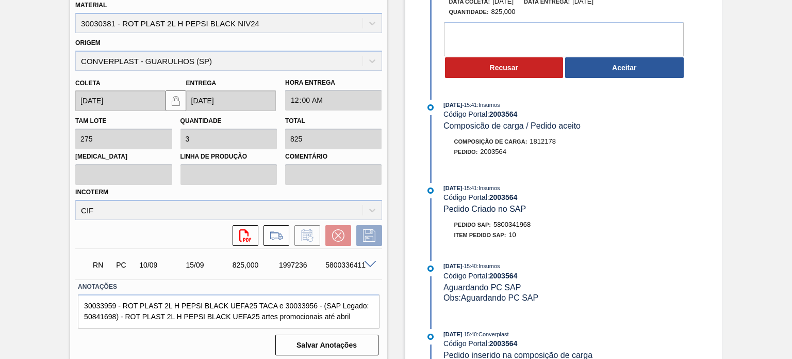
scroll to position [387, 0]
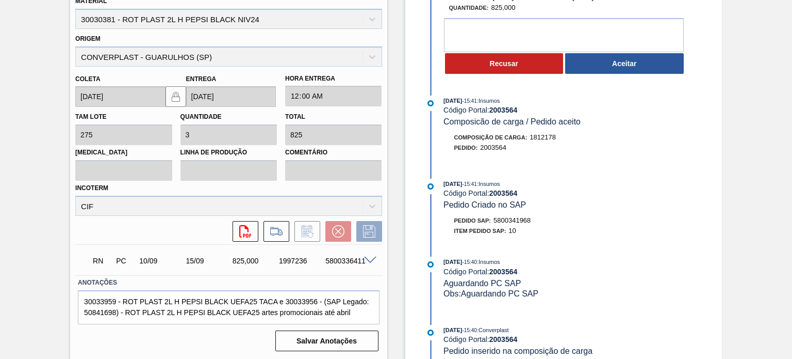
click at [366, 262] on span at bounding box center [370, 260] width 12 height 8
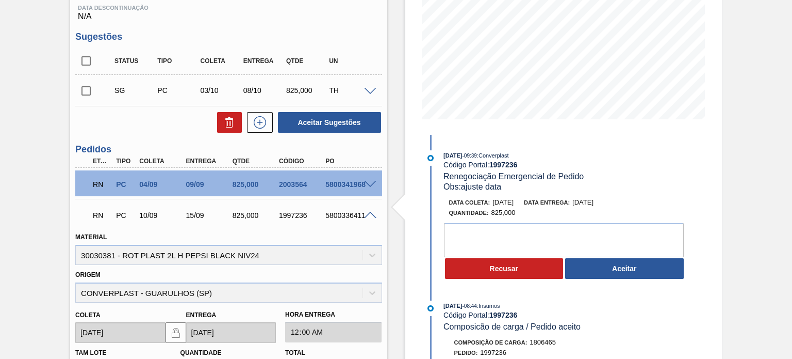
scroll to position [181, 0]
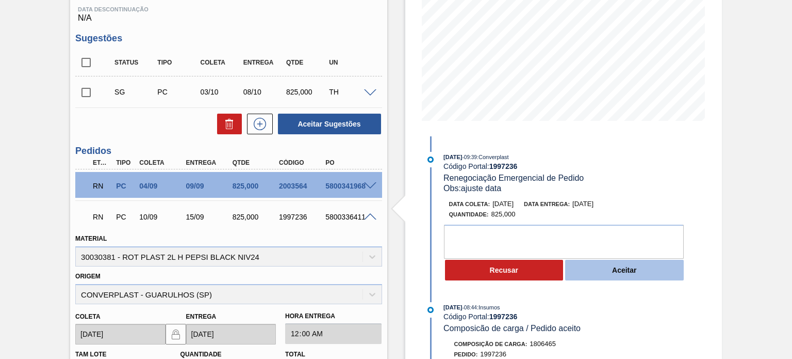
click at [650, 271] on button "Aceitar" at bounding box center [624, 269] width 119 height 21
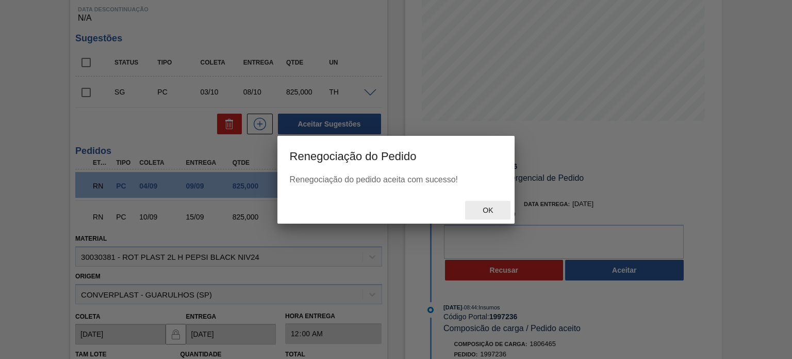
click at [477, 207] on span "Ok" at bounding box center [488, 210] width 27 height 8
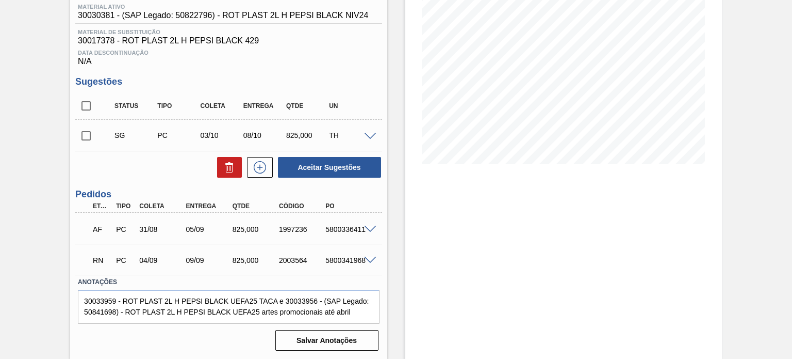
scroll to position [138, 0]
click at [364, 256] on span at bounding box center [370, 260] width 12 height 8
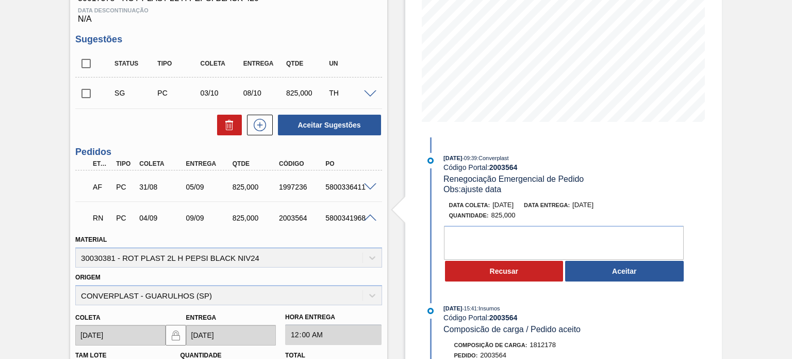
scroll to position [190, 0]
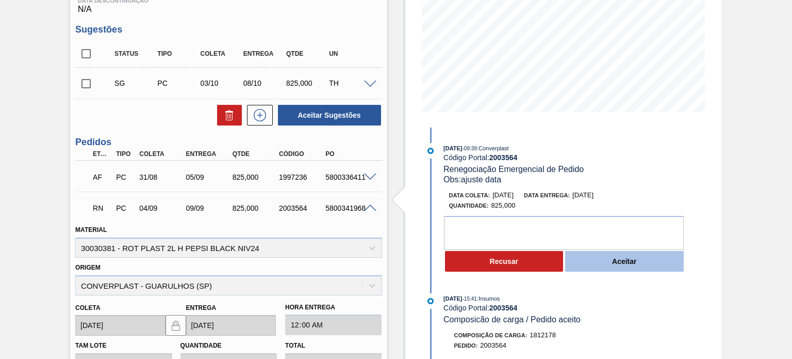
click at [624, 266] on button "Aceitar" at bounding box center [624, 261] width 119 height 21
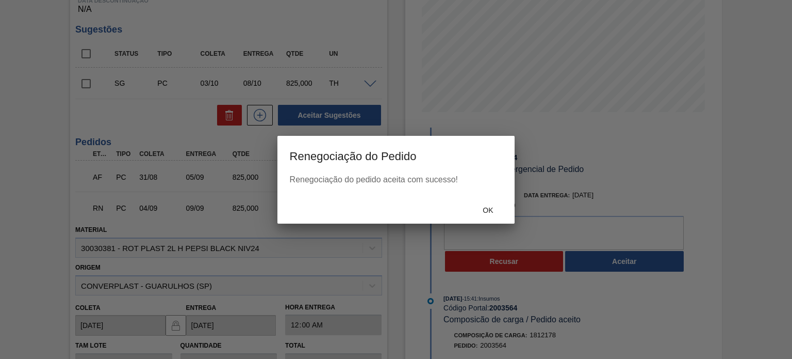
click at [491, 203] on div "Ok" at bounding box center [487, 210] width 45 height 19
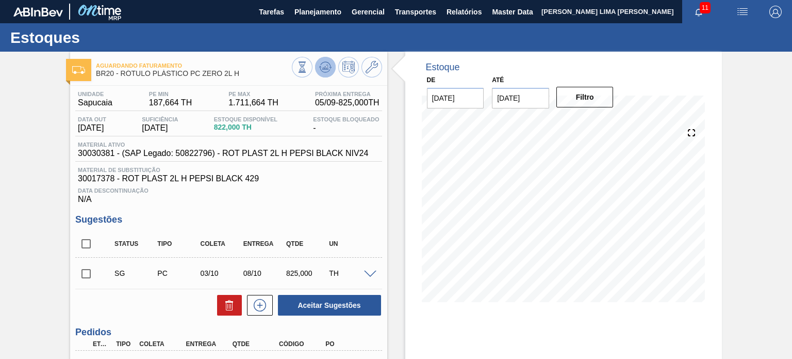
click at [308, 70] on icon at bounding box center [302, 66] width 11 height 11
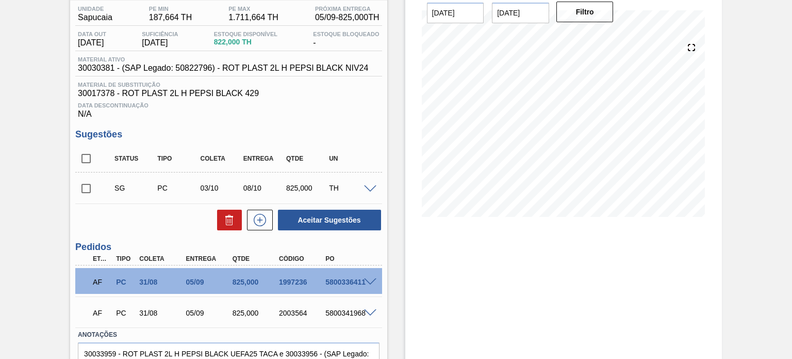
scroll to position [138, 0]
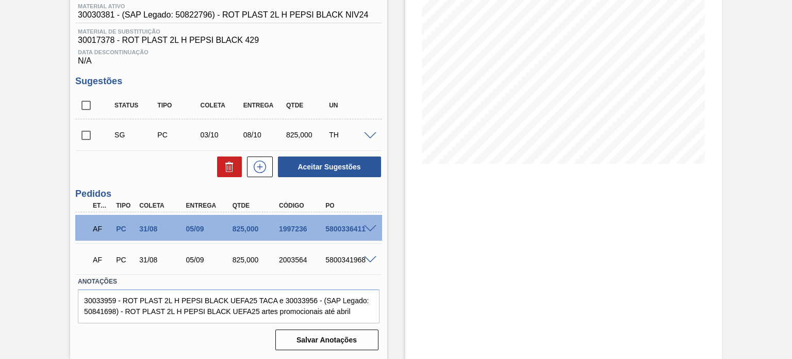
click at [295, 231] on div "1997236" at bounding box center [302, 228] width 51 height 8
copy div "1997236"
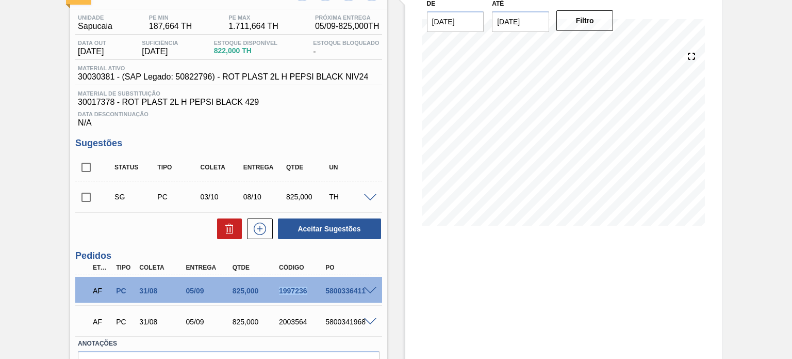
scroll to position [0, 0]
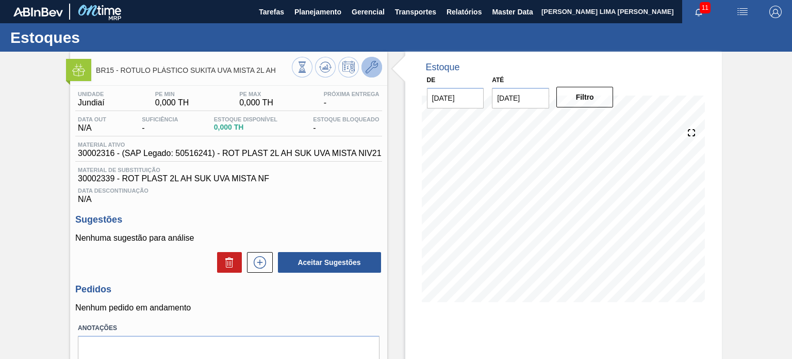
click at [378, 60] on button at bounding box center [372, 67] width 21 height 21
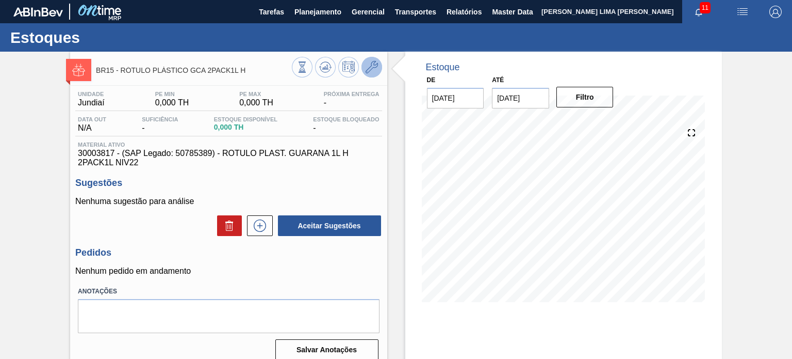
click at [366, 59] on button at bounding box center [372, 67] width 21 height 21
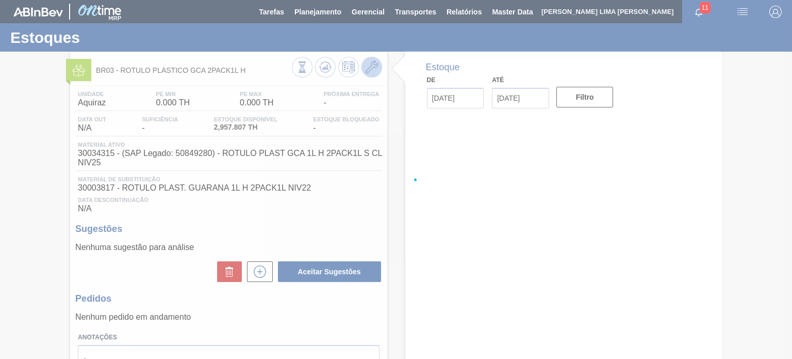
click at [376, 70] on icon at bounding box center [372, 67] width 12 height 12
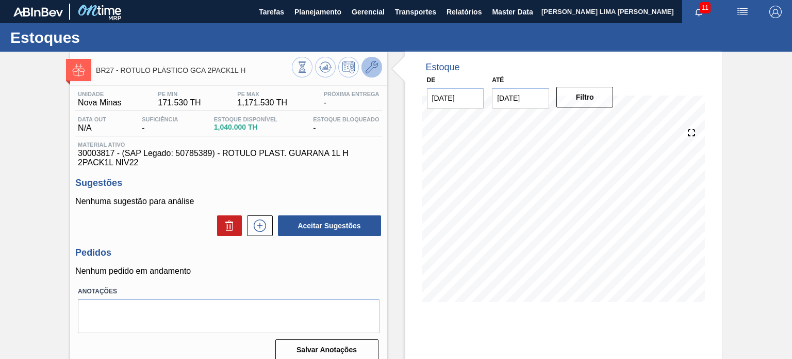
click at [376, 69] on icon at bounding box center [372, 67] width 12 height 12
click at [367, 62] on icon at bounding box center [372, 67] width 12 height 12
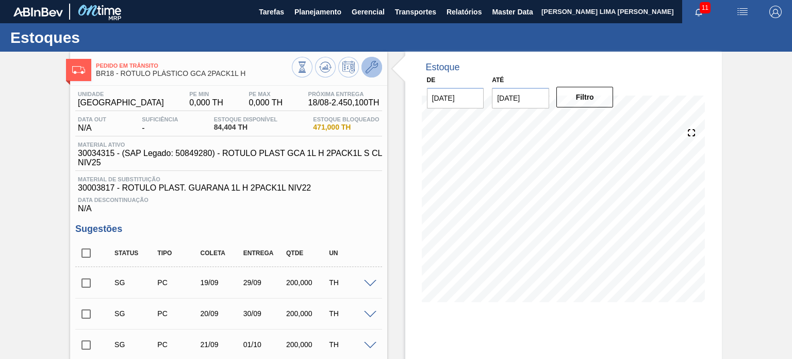
click at [375, 70] on icon at bounding box center [372, 67] width 12 height 12
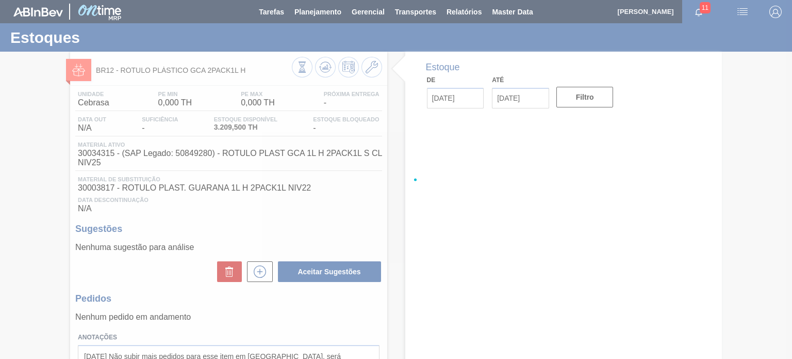
click at [374, 70] on div at bounding box center [396, 179] width 792 height 359
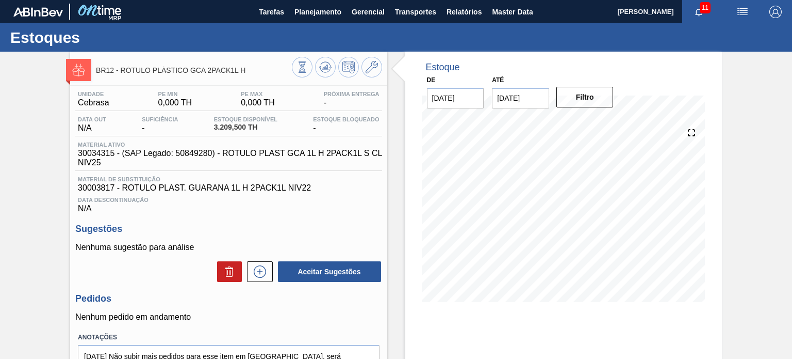
click at [374, 70] on icon at bounding box center [372, 67] width 12 height 12
drag, startPoint x: 253, startPoint y: 70, endPoint x: 122, endPoint y: 73, distance: 130.6
click at [122, 73] on span "BR12 - RÓTULO PLÁSTICO GCA 2PACK1L H" at bounding box center [194, 71] width 196 height 8
copy span "RÓTULO PLÁSTICO GCA 2PACK1L H"
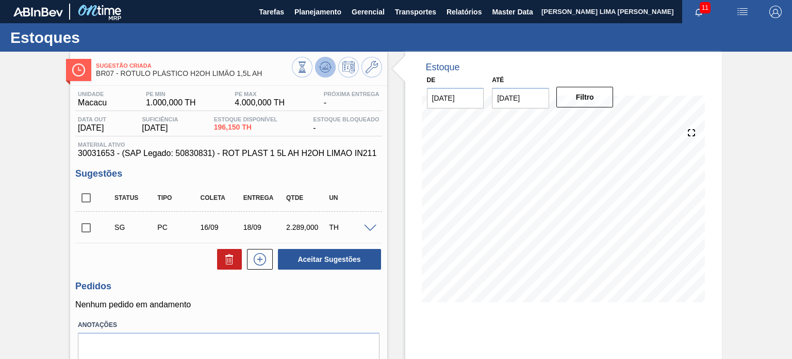
click at [317, 61] on button at bounding box center [325, 67] width 21 height 21
drag, startPoint x: 264, startPoint y: 74, endPoint x: 120, endPoint y: 73, distance: 144.5
click at [120, 73] on span "BR07 - RÓTULO PLÁSTICO H2OH LIMÃO 1,5L AH" at bounding box center [194, 74] width 196 height 8
copy span "RÓTULO PLÁSTICO H2OH LIMÃO 1,5L AH"
drag, startPoint x: 167, startPoint y: 128, endPoint x: 190, endPoint y: 121, distance: 24.3
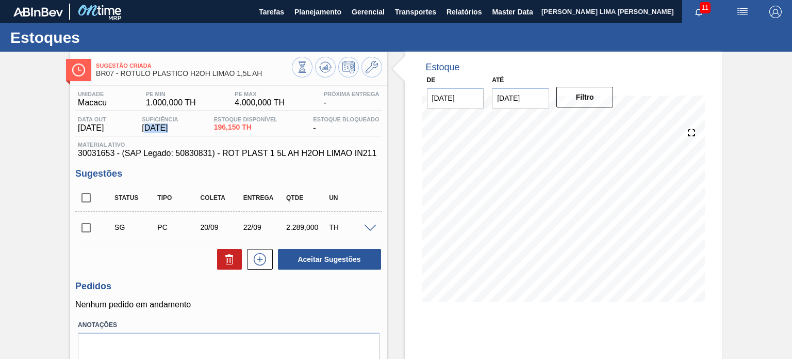
click at [176, 128] on span "02/09/2025" at bounding box center [160, 127] width 36 height 9
click at [364, 64] on button at bounding box center [372, 67] width 21 height 21
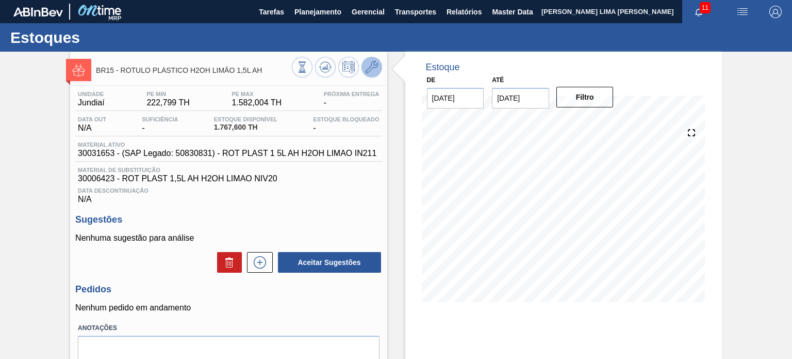
click at [380, 70] on button at bounding box center [372, 67] width 21 height 21
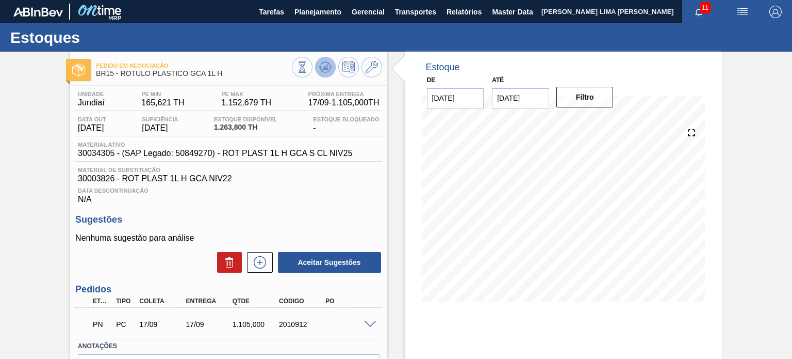
click at [323, 58] on button at bounding box center [325, 67] width 21 height 21
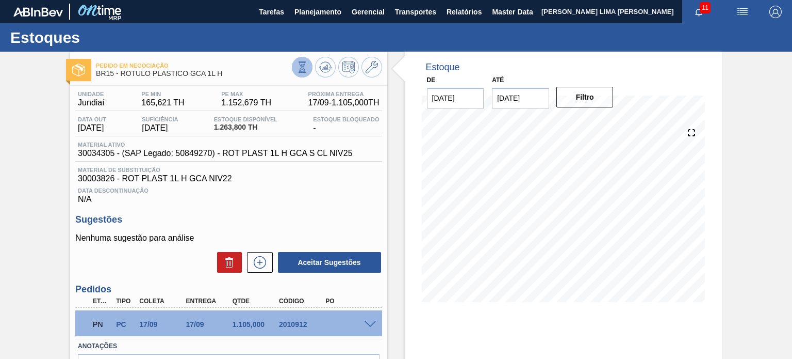
click at [307, 72] on icon at bounding box center [302, 66] width 11 height 11
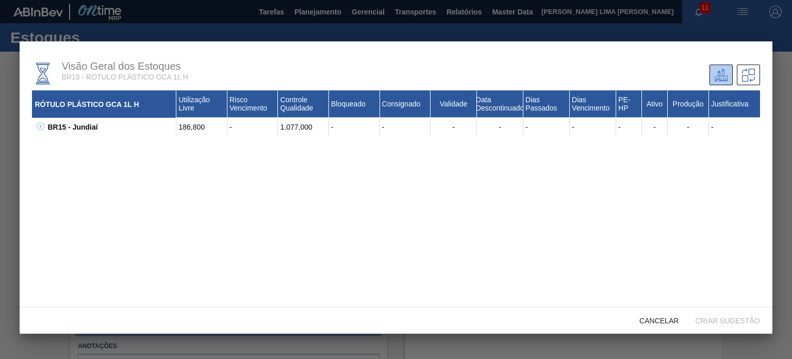
click at [300, 127] on div "1.077,000" at bounding box center [303, 127] width 51 height 19
click at [293, 125] on div "1.077,000" at bounding box center [303, 127] width 51 height 19
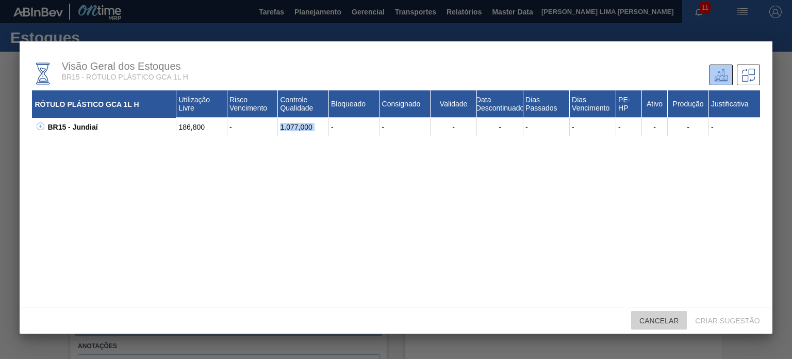
click at [673, 317] on span "Cancelar" at bounding box center [659, 320] width 56 height 8
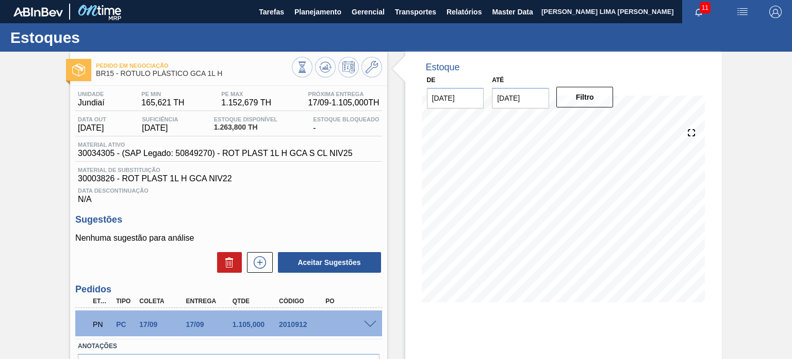
click at [232, 128] on span "1.263,800 TH" at bounding box center [245, 127] width 63 height 8
click at [299, 61] on button at bounding box center [302, 67] width 21 height 21
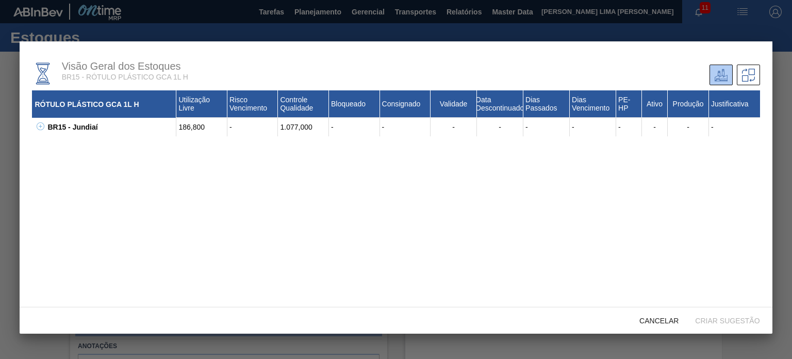
click at [294, 128] on div "1.077,000" at bounding box center [303, 127] width 51 height 19
click at [648, 317] on span "Cancelar" at bounding box center [659, 320] width 56 height 8
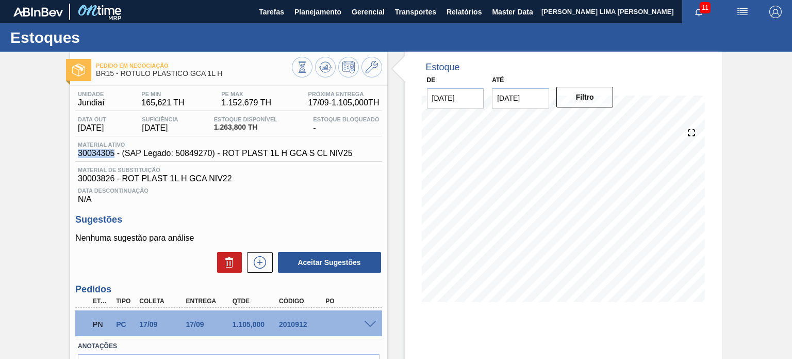
drag, startPoint x: 112, startPoint y: 154, endPoint x: 76, endPoint y: 149, distance: 36.6
click at [76, 149] on div "Material ativo 30034305 - (SAP Legado: 50849270) - ROT PLAST 1L H GCA S CL NIV25" at bounding box center [215, 149] width 280 height 17
click at [97, 177] on span "30003826 - ROT PLAST 1L H GCA NIV22" at bounding box center [228, 178] width 301 height 9
copy span "30003826"
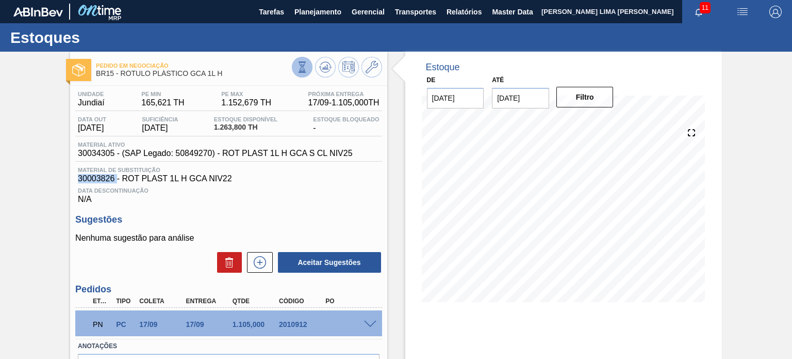
click at [301, 69] on icon at bounding box center [302, 66] width 11 height 11
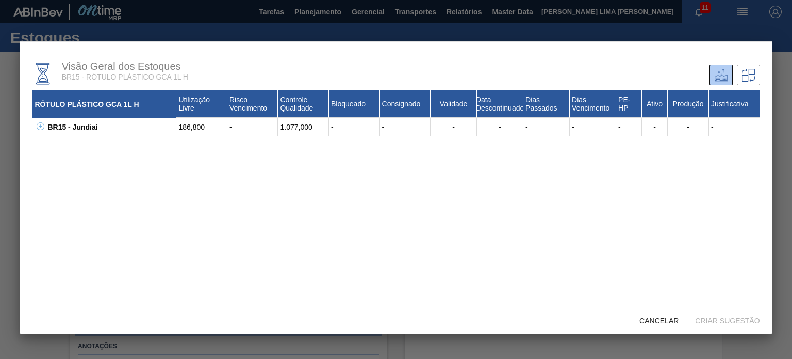
click at [45, 127] on div "BR15 - Jundiaí" at bounding box center [111, 127] width 132 height 19
click at [35, 125] on button at bounding box center [39, 127] width 10 height 10
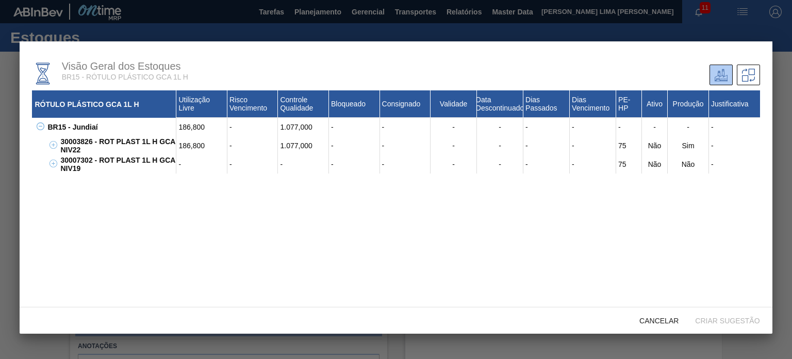
click at [73, 144] on div "30003826 - ROT PLAST 1L H GCA NIV22" at bounding box center [117, 145] width 119 height 19
copy div "30003826"
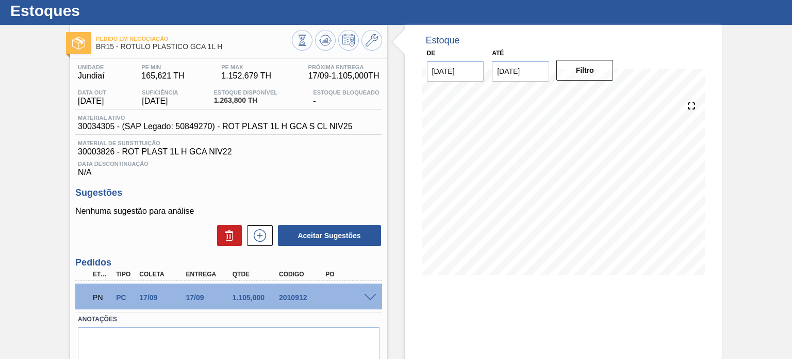
scroll to position [52, 0]
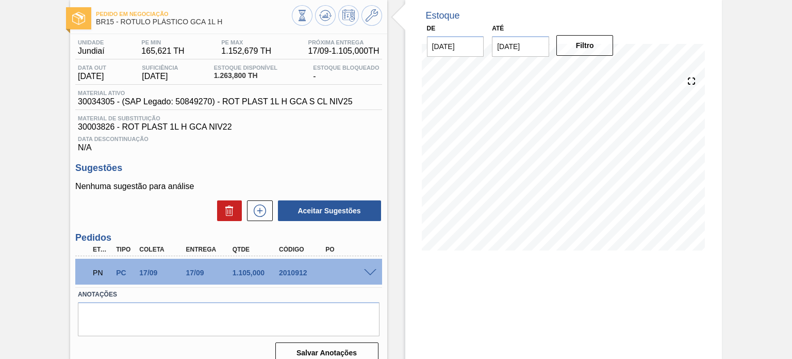
click at [99, 126] on span "30003826 - ROT PLAST 1L H GCA NIV22" at bounding box center [228, 126] width 301 height 9
copy span "30003826"
drag, startPoint x: 78, startPoint y: 53, endPoint x: 106, endPoint y: 53, distance: 27.9
click at [103, 53] on div "Unidade Jundiaí" at bounding box center [91, 47] width 32 height 17
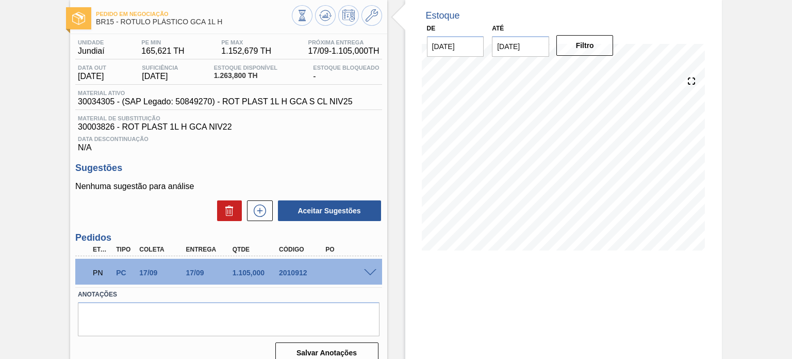
click at [283, 11] on span "Pedido em Negociação" at bounding box center [194, 14] width 196 height 6
click at [293, 12] on button at bounding box center [302, 15] width 21 height 21
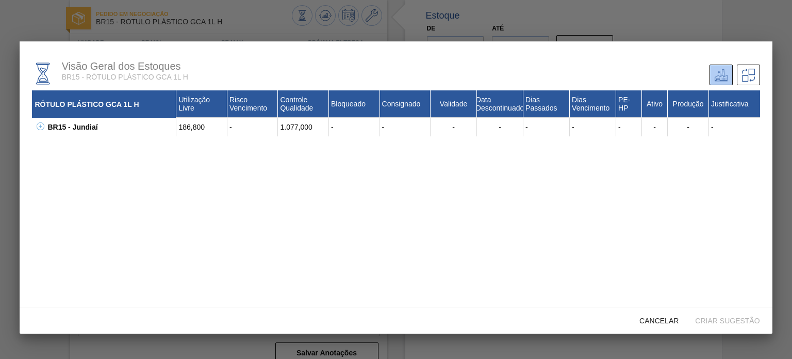
click at [50, 128] on div "BR15 - Jundiaí" at bounding box center [111, 127] width 132 height 19
click at [45, 127] on div "BR15 - Jundiaí" at bounding box center [111, 127] width 132 height 19
click at [40, 129] on icon at bounding box center [41, 126] width 8 height 8
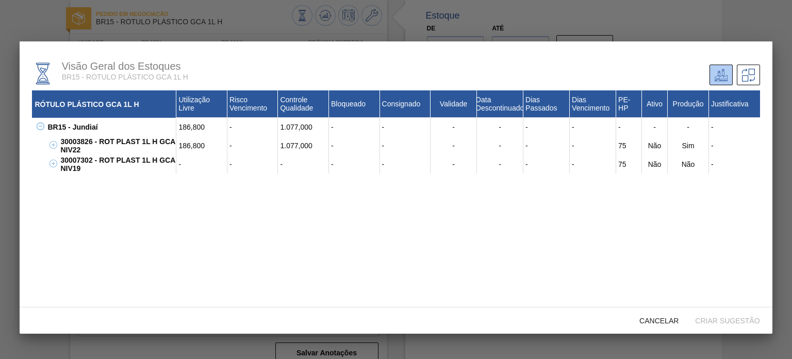
click at [74, 140] on div "30003826 - ROT PLAST 1L H GCA NIV22" at bounding box center [117, 145] width 119 height 19
copy div "30003826"
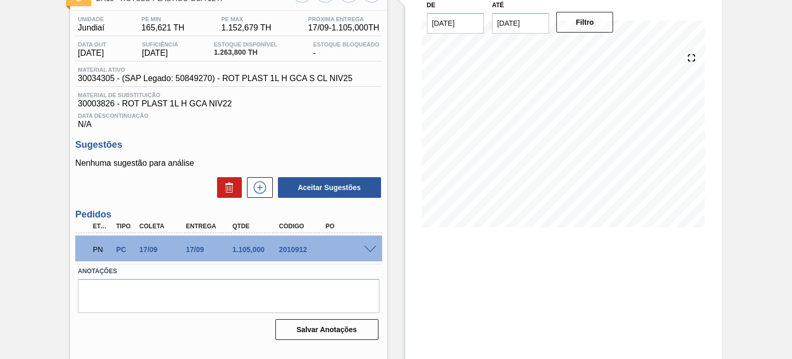
scroll to position [85, 0]
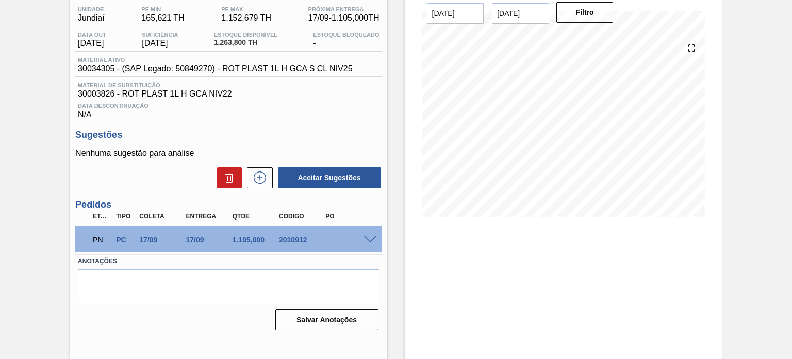
click at [371, 242] on span at bounding box center [370, 240] width 12 height 8
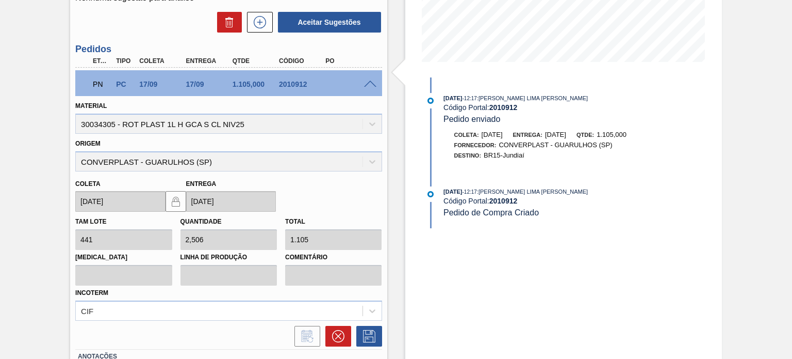
scroll to position [239, 0]
drag, startPoint x: 470, startPoint y: 193, endPoint x: 453, endPoint y: 194, distance: 16.5
click at [453, 194] on span "[DATE]" at bounding box center [453, 192] width 19 height 6
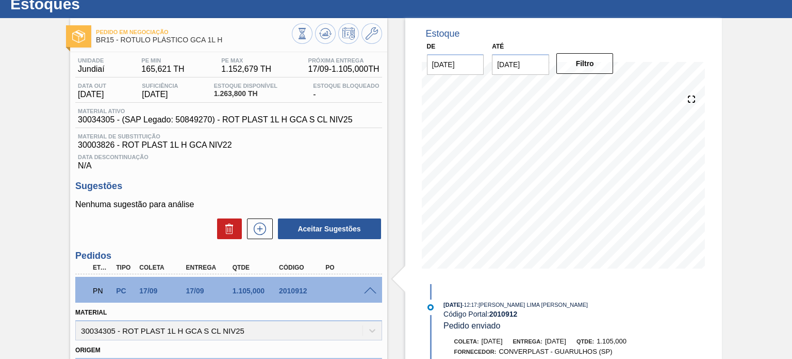
scroll to position [33, 0]
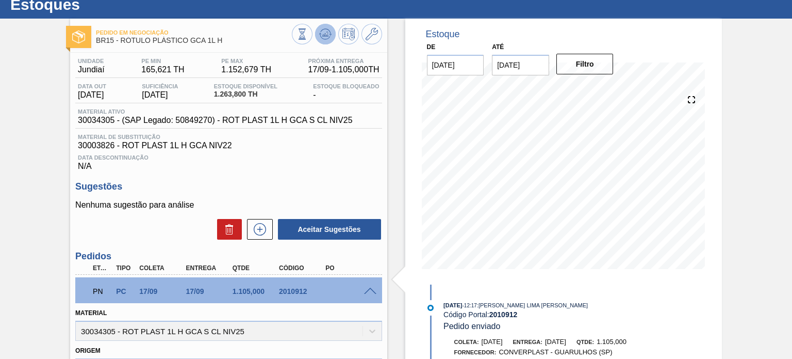
click at [308, 37] on icon at bounding box center [302, 33] width 11 height 11
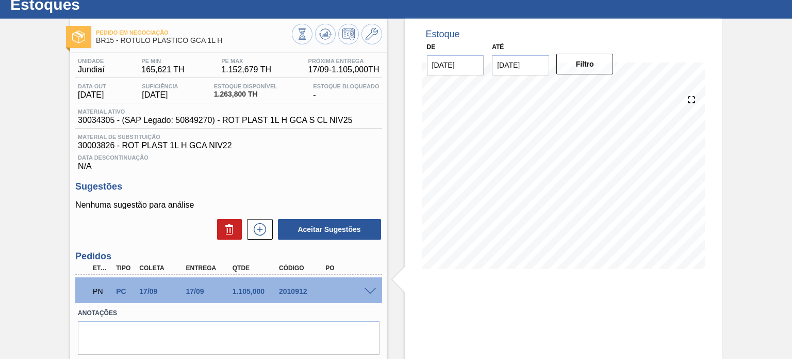
click at [98, 146] on span "30003826 - ROT PLAST 1L H GCA NIV22" at bounding box center [228, 145] width 301 height 9
copy span "30003826"
click at [95, 141] on span "30003826 - ROT PLAST 1L H GCA NIV22" at bounding box center [228, 145] width 301 height 9
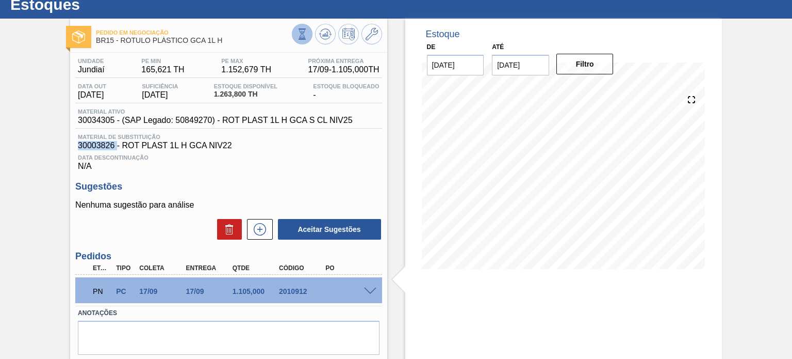
click at [303, 30] on icon at bounding box center [302, 33] width 11 height 11
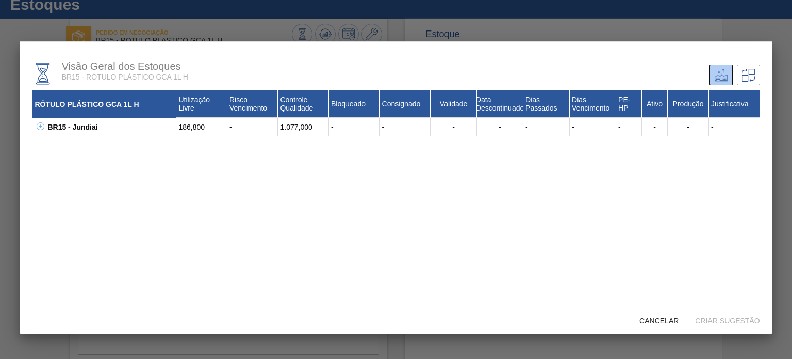
click at [42, 123] on icon at bounding box center [41, 126] width 8 height 8
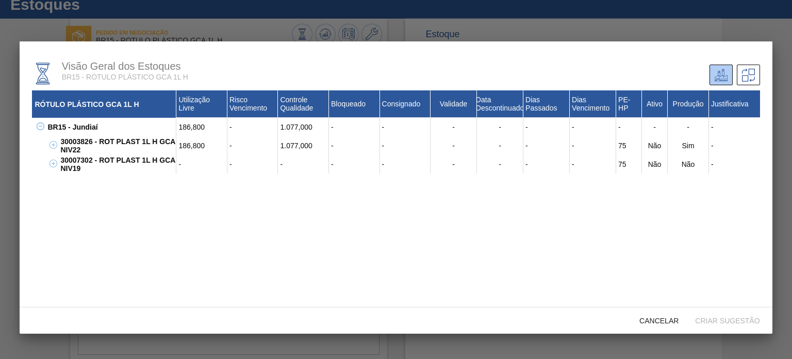
click at [80, 144] on div "30003826 - ROT PLAST 1L H GCA NIV22" at bounding box center [117, 145] width 119 height 19
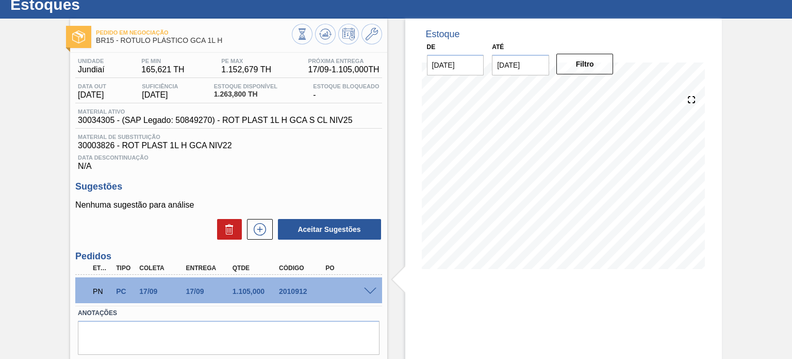
click at [369, 163] on div "Data Descontinuação N/A" at bounding box center [228, 160] width 306 height 21
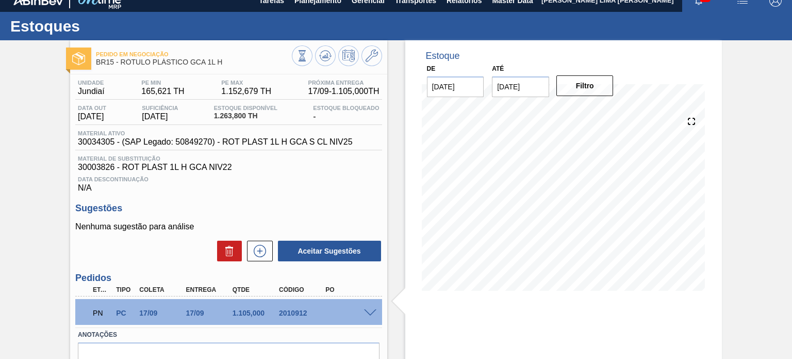
scroll to position [0, 0]
